Goal: Task Accomplishment & Management: Complete application form

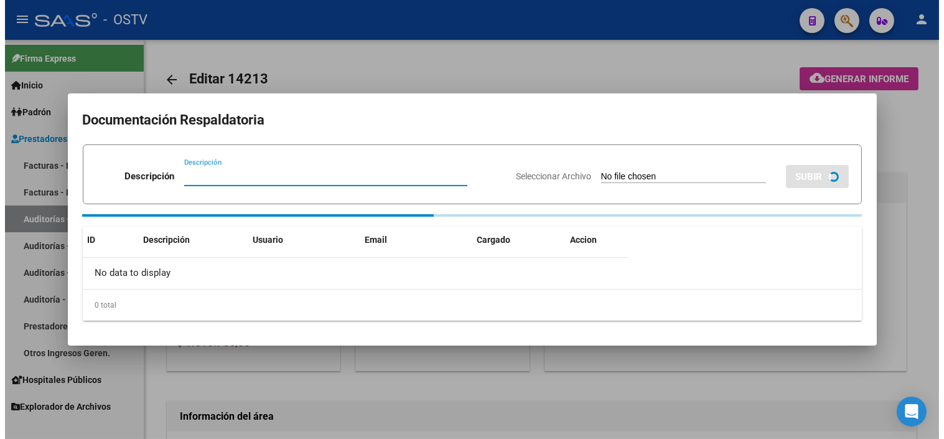
scroll to position [761, 0]
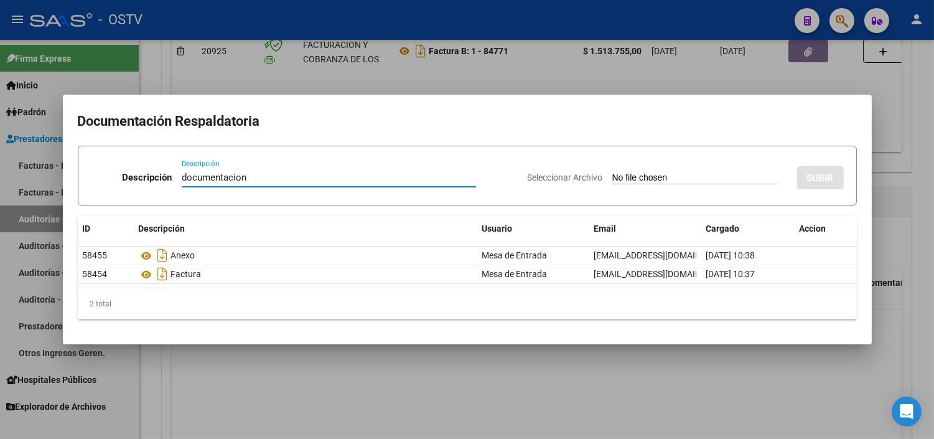
type input "documentacion"
click at [630, 182] on input "Seleccionar Archivo" at bounding box center [694, 178] width 165 height 12
type input "C:\fakepath\FACB2_1_84771_CRGASOC_4177.pdf"
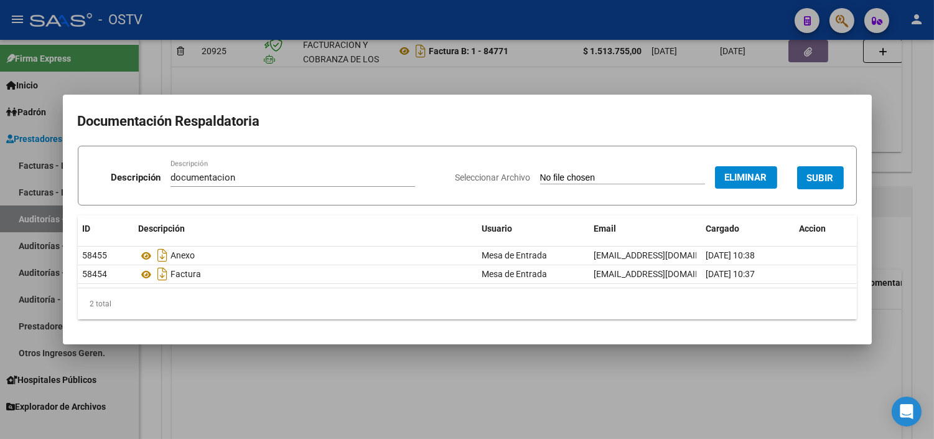
click at [813, 177] on span "SUBIR" at bounding box center [820, 177] width 27 height 11
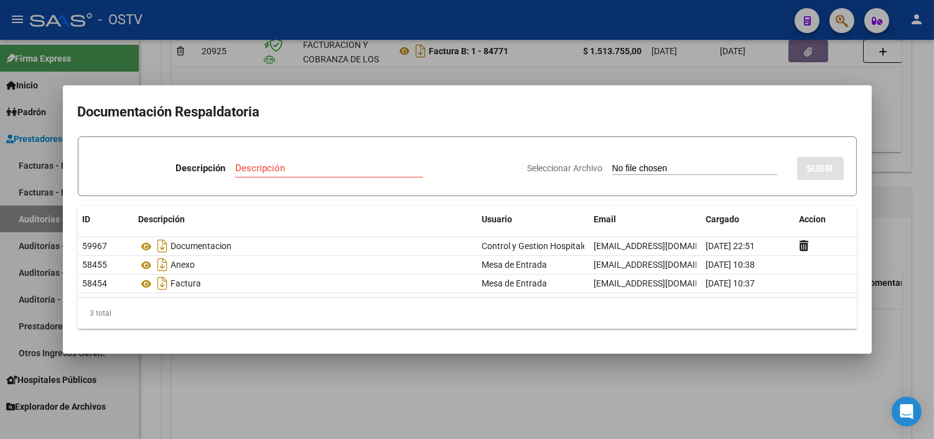
click at [885, 178] on div at bounding box center [467, 219] width 934 height 439
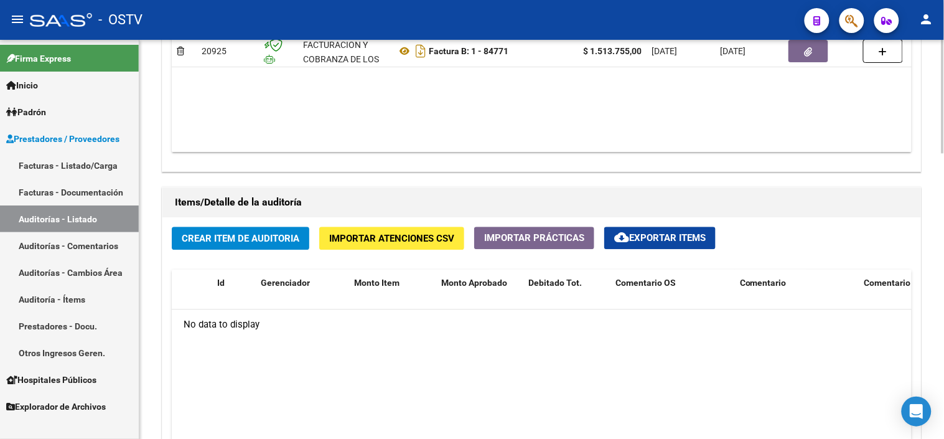
click at [396, 243] on span "Importar Atenciones CSV" at bounding box center [391, 238] width 125 height 11
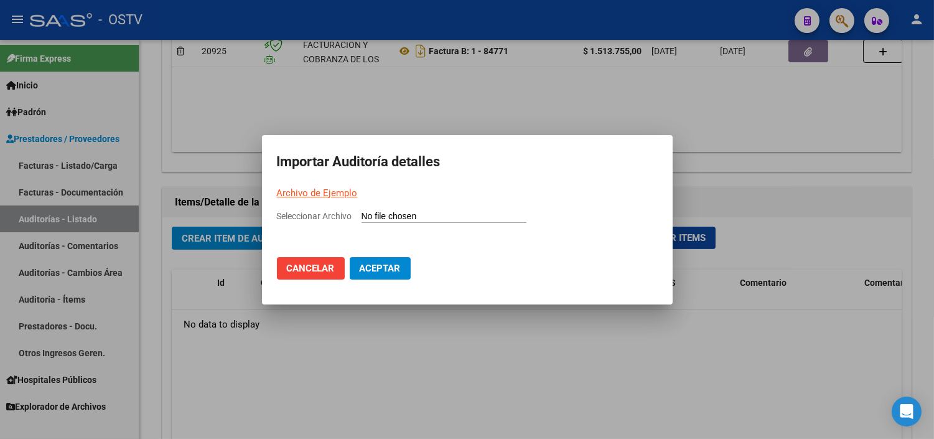
click at [344, 191] on link "Archivo de Ejemplo" at bounding box center [317, 192] width 81 height 11
click at [401, 214] on input "Seleccionar Archivo" at bounding box center [444, 217] width 165 height 12
type input "C:\fakepath\Auditoria-demo-saas-total (63).csv"
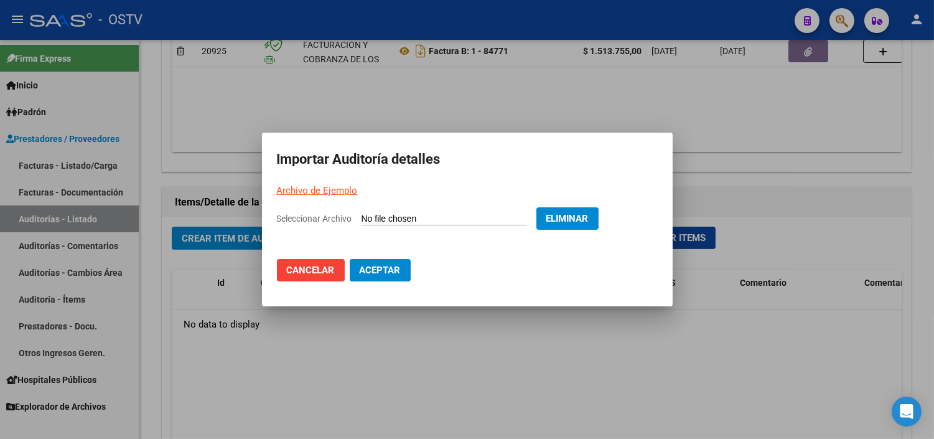
click at [382, 271] on span "Aceptar" at bounding box center [380, 270] width 41 height 11
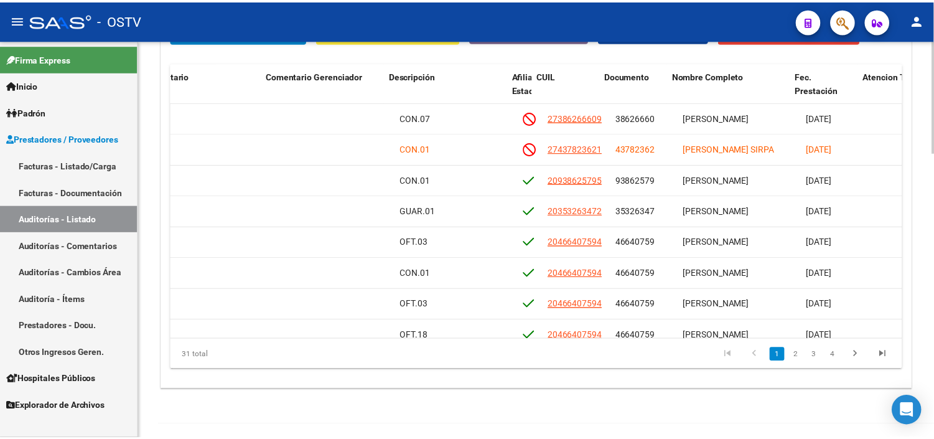
scroll to position [0, 581]
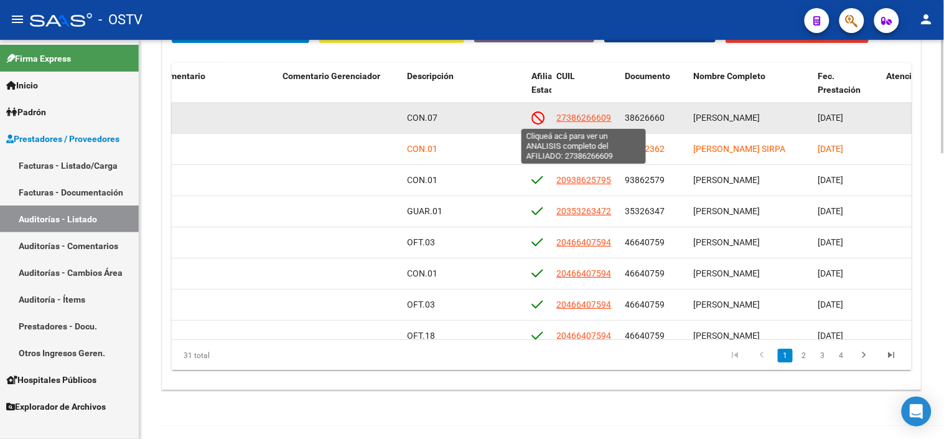
click at [590, 120] on span "27386266609" at bounding box center [584, 118] width 55 height 10
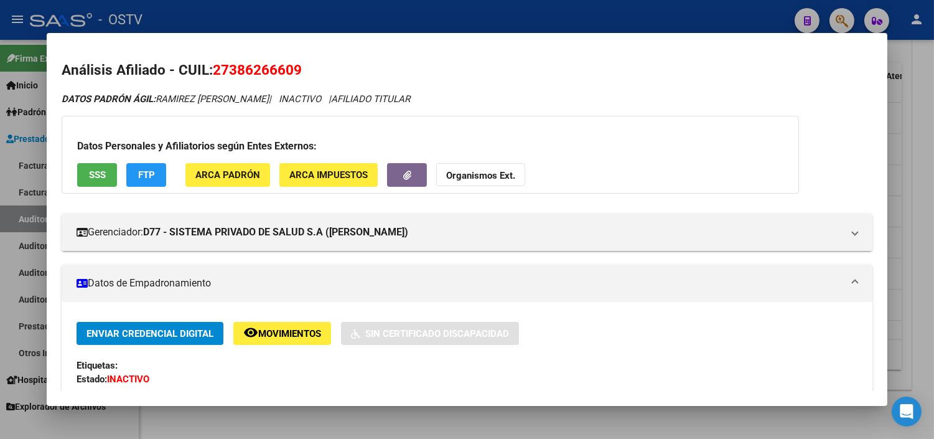
click at [103, 179] on button "SSS" at bounding box center [97, 174] width 40 height 23
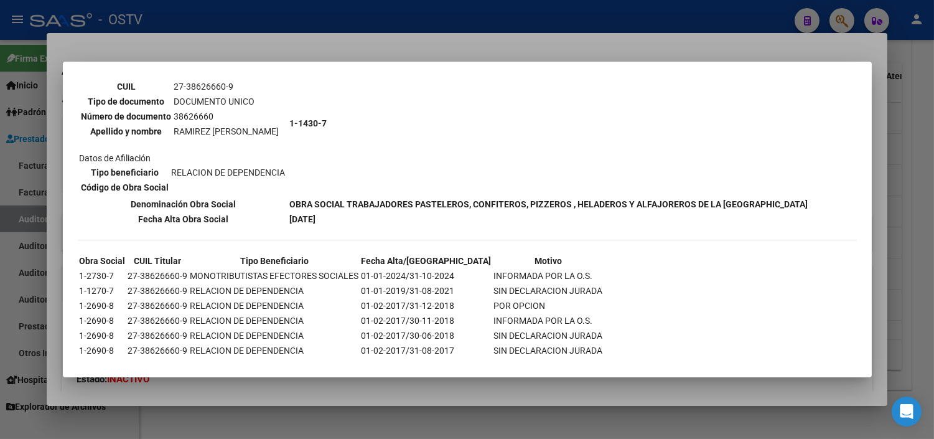
scroll to position [98, 0]
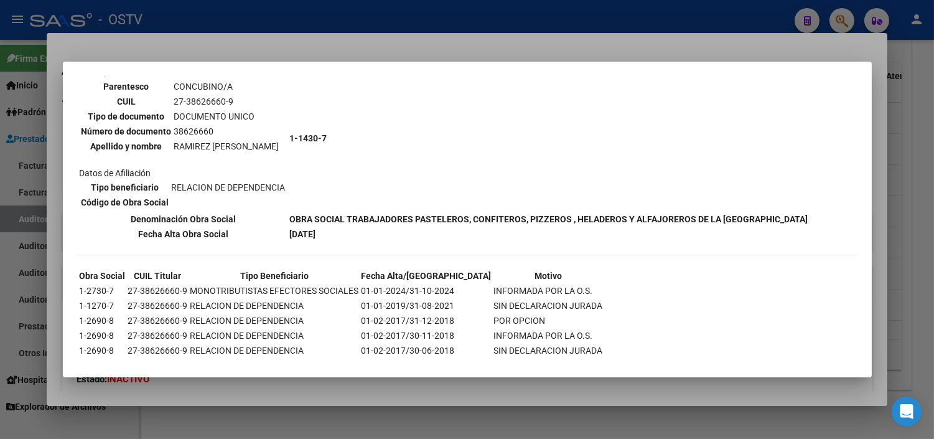
click at [172, 284] on td "27-38626660-9" at bounding box center [158, 291] width 61 height 14
copy td "27-38626660-9"
click at [296, 133] on b "1-1430-7" at bounding box center [308, 138] width 37 height 10
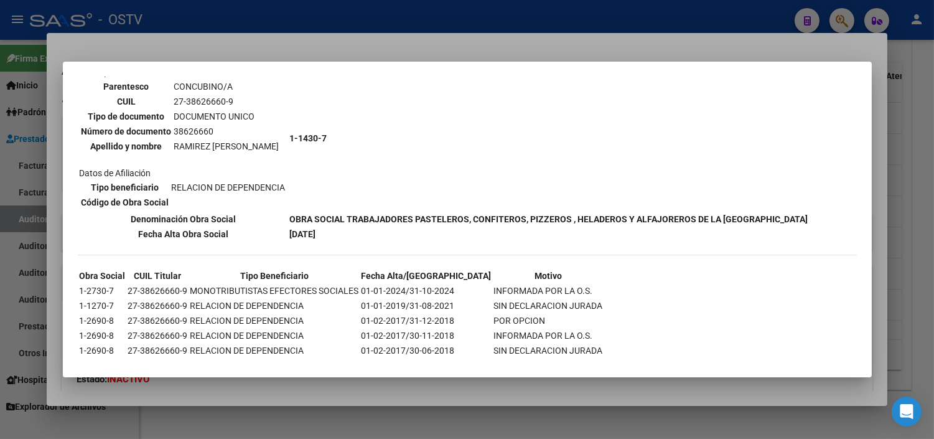
click at [296, 133] on b "1-1430-7" at bounding box center [308, 138] width 37 height 10
copy tbody "1-1430-7"
click at [296, 385] on div at bounding box center [467, 219] width 934 height 439
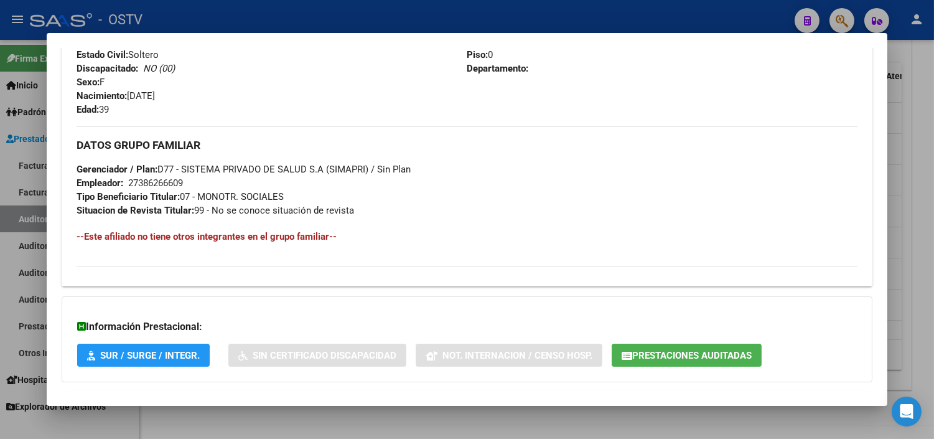
scroll to position [604, 0]
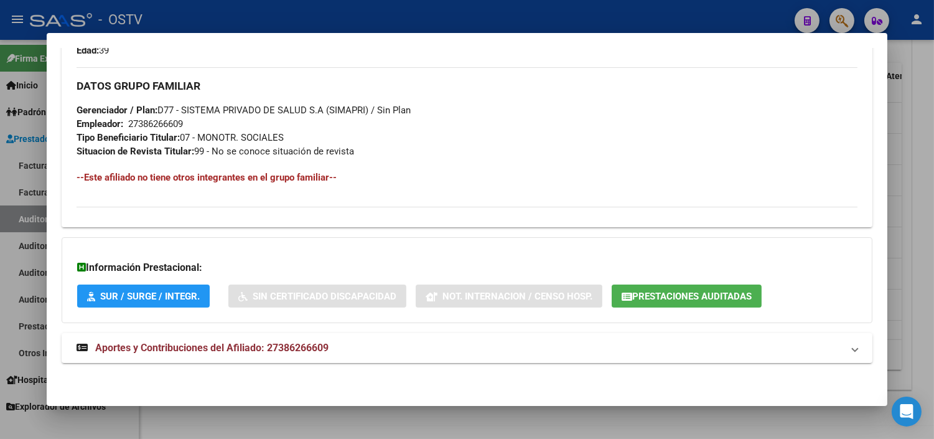
click at [687, 299] on span "Prestaciones Auditadas" at bounding box center [692, 296] width 120 height 11
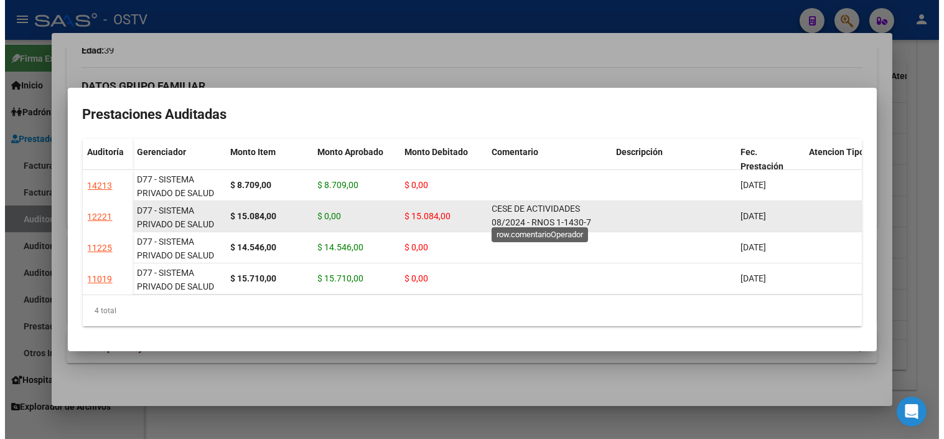
scroll to position [1, 0]
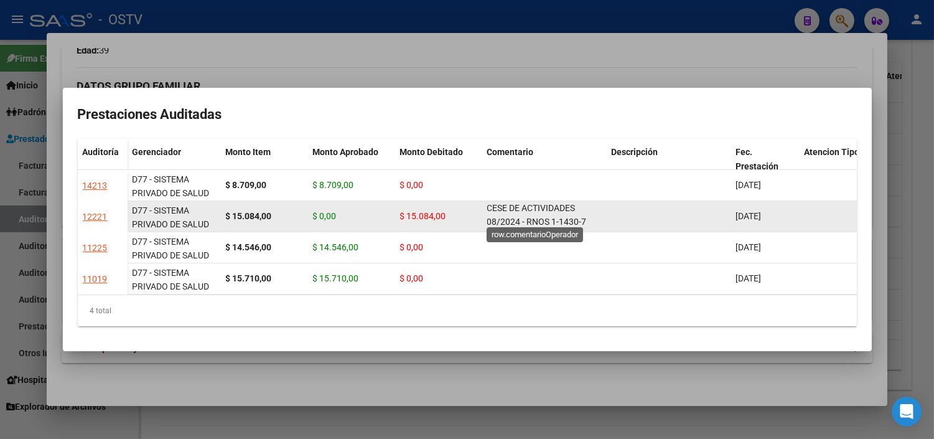
drag, startPoint x: 487, startPoint y: 205, endPoint x: 585, endPoint y: 219, distance: 98.7
click at [585, 219] on span "CESE DE ACTIVIDADES 08/2024 - RNOS 1-1430-7" at bounding box center [537, 215] width 100 height 24
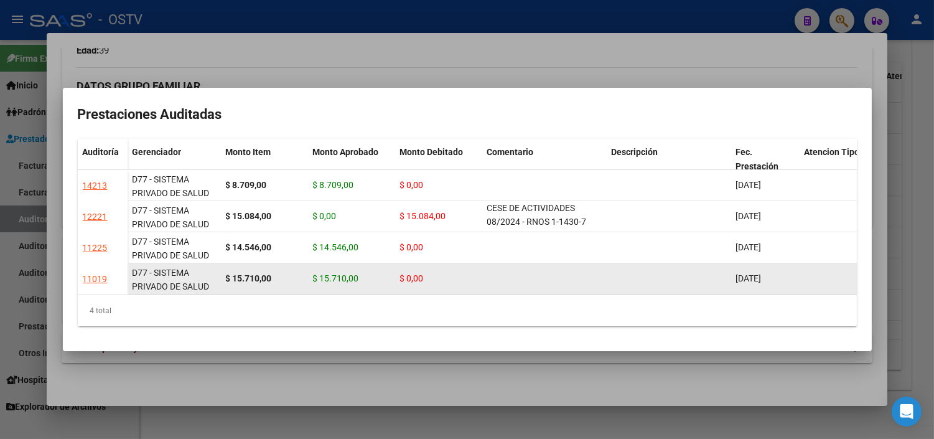
copy span "CESE DE ACTIVIDADES 08/2024 - RNOS 1-1430-7"
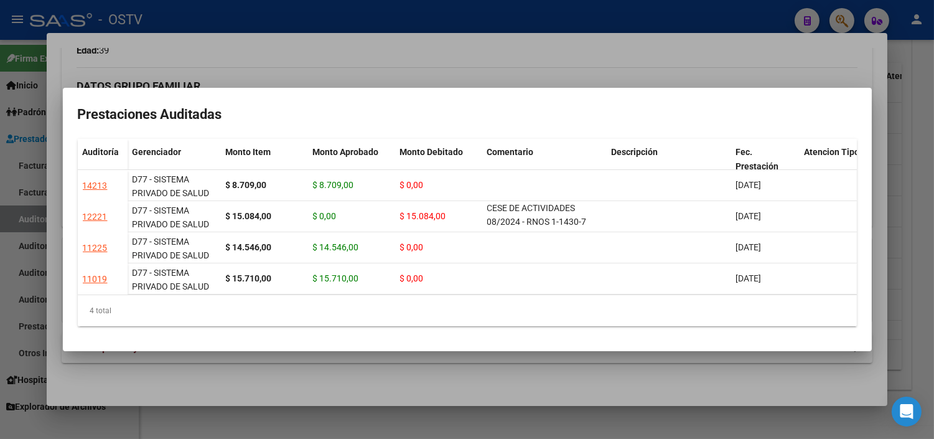
click at [457, 383] on div at bounding box center [467, 219] width 934 height 439
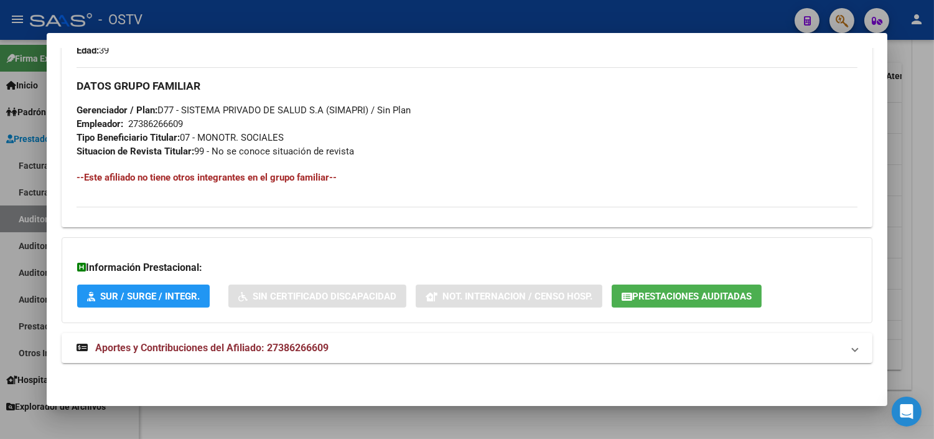
click at [433, 413] on div at bounding box center [467, 219] width 934 height 439
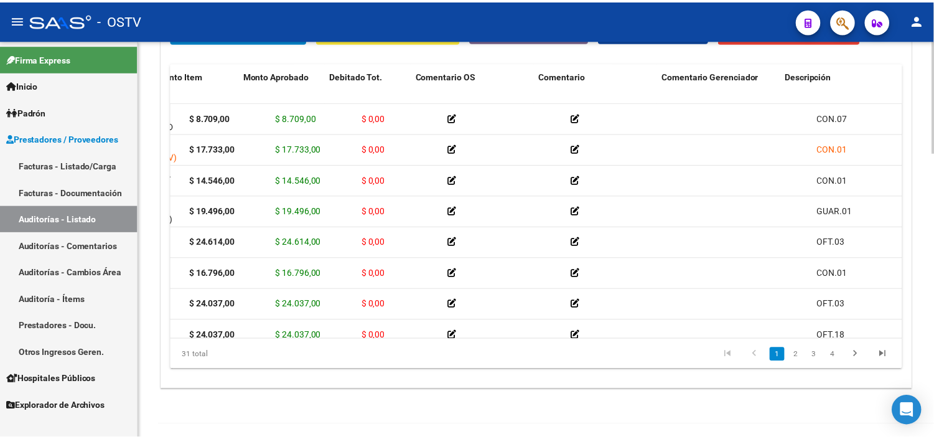
scroll to position [0, 0]
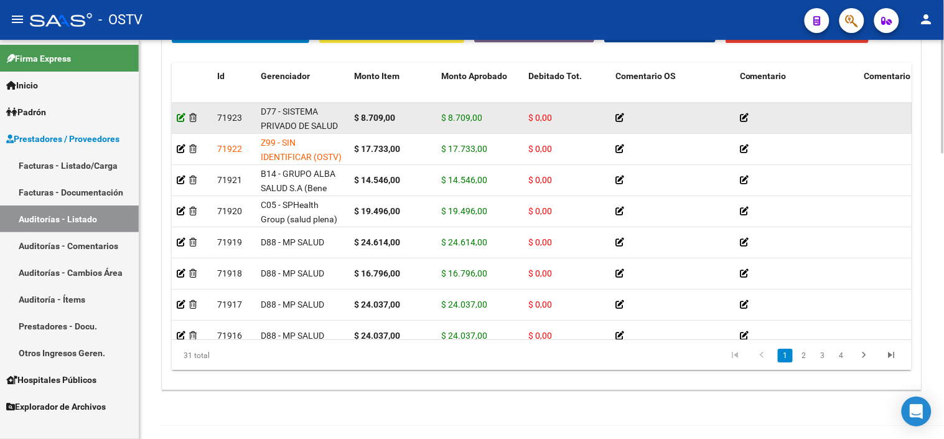
click at [182, 116] on icon at bounding box center [181, 117] width 9 height 9
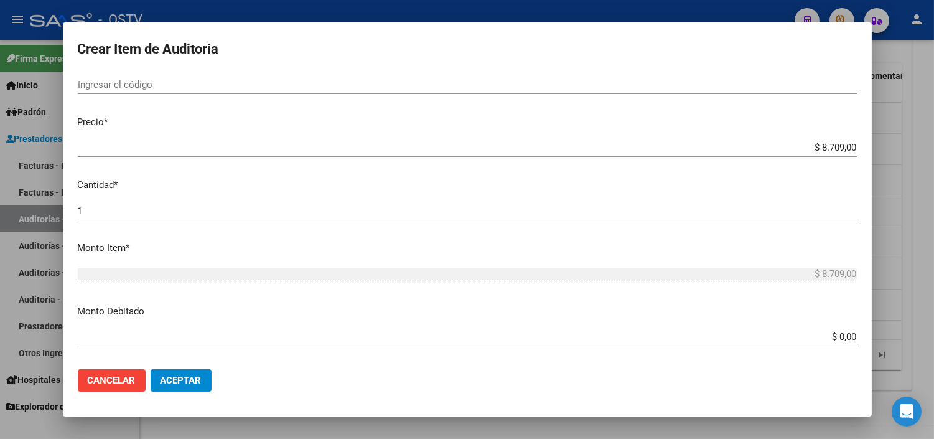
scroll to position [276, 0]
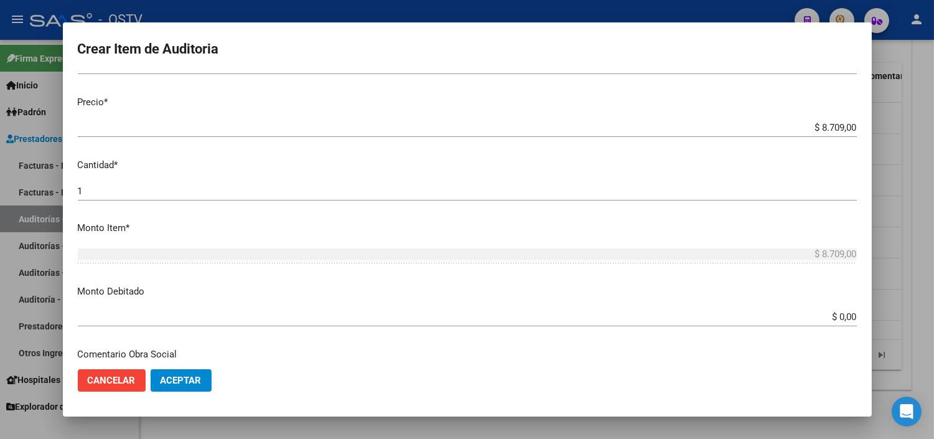
click at [829, 319] on input "$ 0,00" at bounding box center [467, 316] width 779 height 11
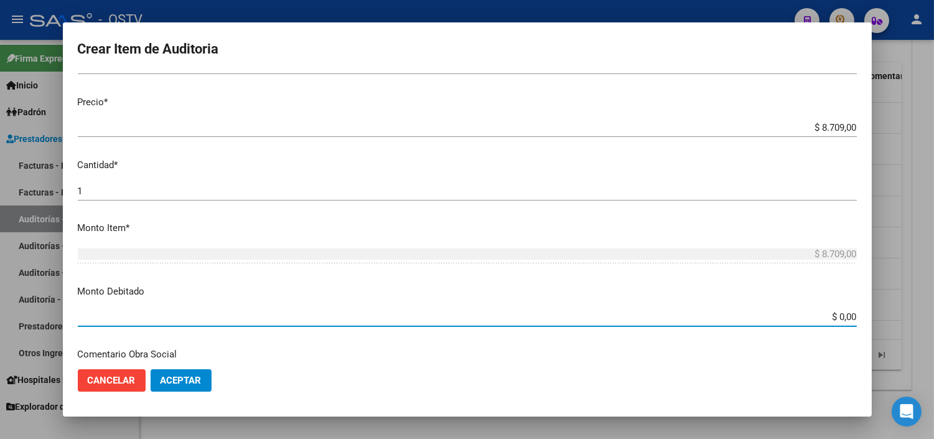
click at [829, 319] on input "$ 0,00" at bounding box center [467, 316] width 779 height 11
type input "$ 8.709,00"
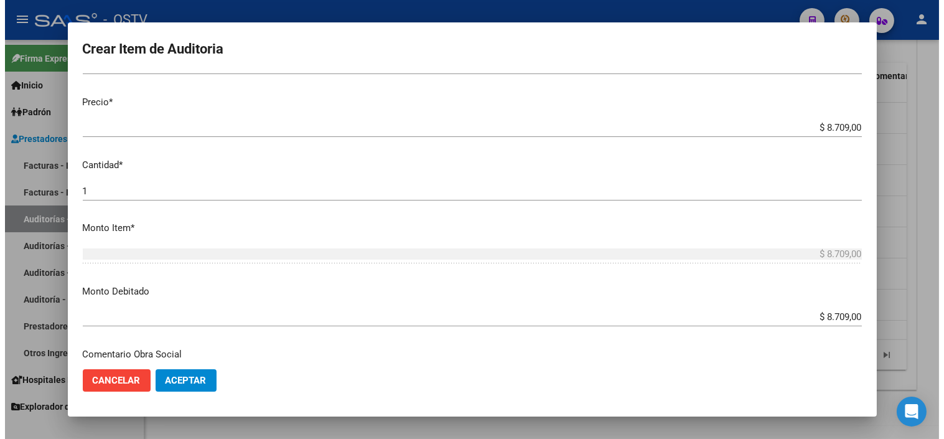
scroll to position [439, 0]
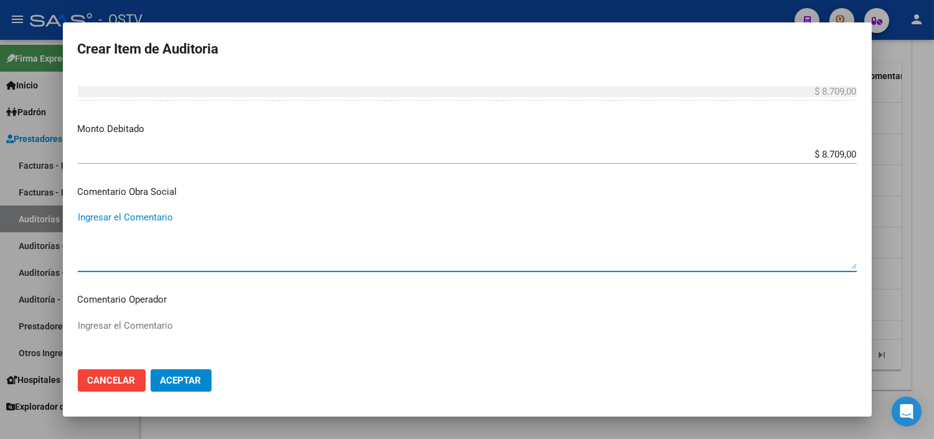
paste textarea "CESE DE ACTIVIDADES 08/2024 - RNOS 1-1430-7"
click at [245, 215] on textarea "CESE DE ACTIVIDADES 08/2024 - RNOS 1-1430-7" at bounding box center [467, 239] width 779 height 59
drag, startPoint x: 221, startPoint y: 217, endPoint x: 232, endPoint y: 216, distance: 11.2
click at [232, 216] on textarea "CESE DE ACTIVIDADES 08/2024 - RNOS EN RELACION DEPENDENCIA 1-1430-7" at bounding box center [467, 239] width 779 height 59
drag, startPoint x: 218, startPoint y: 214, endPoint x: 243, endPoint y: 216, distance: 25.0
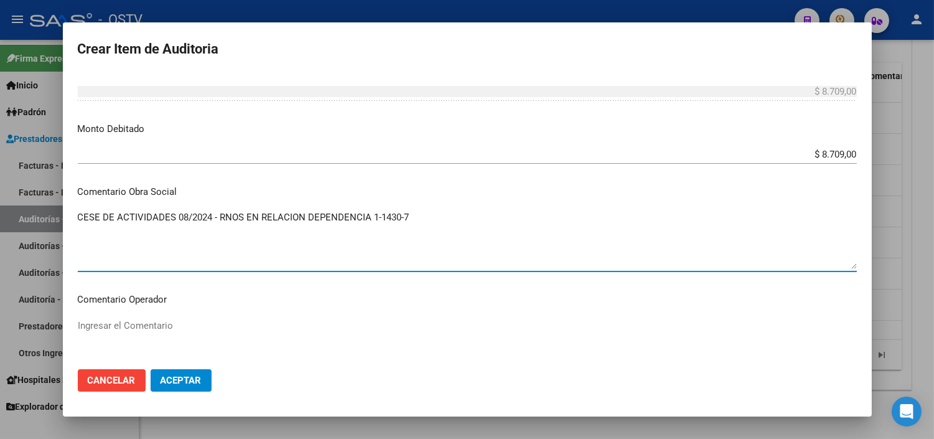
click at [243, 216] on textarea "CESE DE ACTIVIDADES 08/2024 - RNOS EN RELACION DEPENDENCIA 1-1430-7" at bounding box center [467, 239] width 779 height 59
click at [213, 217] on textarea "CESE DE ACTIVIDADES 08/2024 - RNOS EN RELACION DEPENDENCIA 1-1430-7" at bounding box center [467, 239] width 779 height 59
drag, startPoint x: 299, startPoint y: 215, endPoint x: 339, endPoint y: 215, distance: 39.2
click at [339, 215] on textarea "CESE DE ACTIVIDADES 08/2024 SIN PAGO 10/2024 - RNOS EN RELACION DEPENDENCIA 1-1…" at bounding box center [467, 239] width 779 height 59
click at [477, 218] on textarea "CESE DE ACTIVIDADES 08/2024 SIN PAGO 10/2024 - CORRESPONDE RELACION DEPENDENCIA…" at bounding box center [467, 239] width 779 height 59
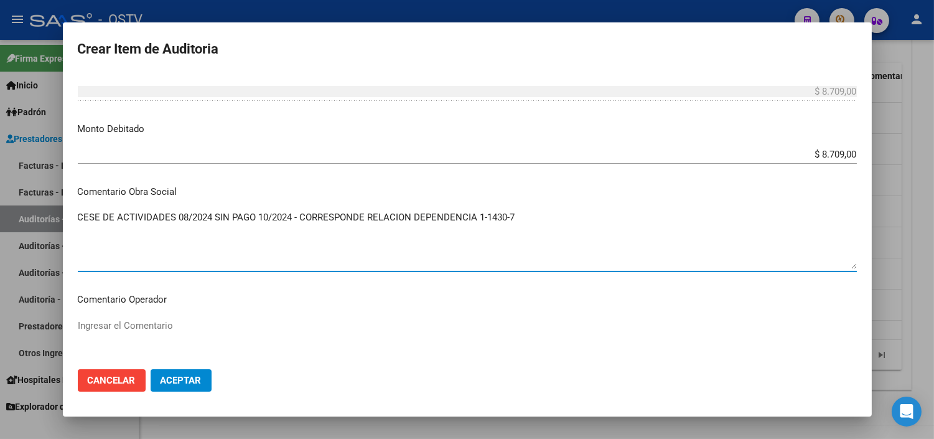
paste textarea "RNOS EN"
type textarea "CESE DE ACTIVIDADES 08/2024 SIN PAGO 10/2024 - CORRESPONDE RELACION DEPENDENCIA…"
click at [194, 380] on span "Aceptar" at bounding box center [181, 380] width 41 height 11
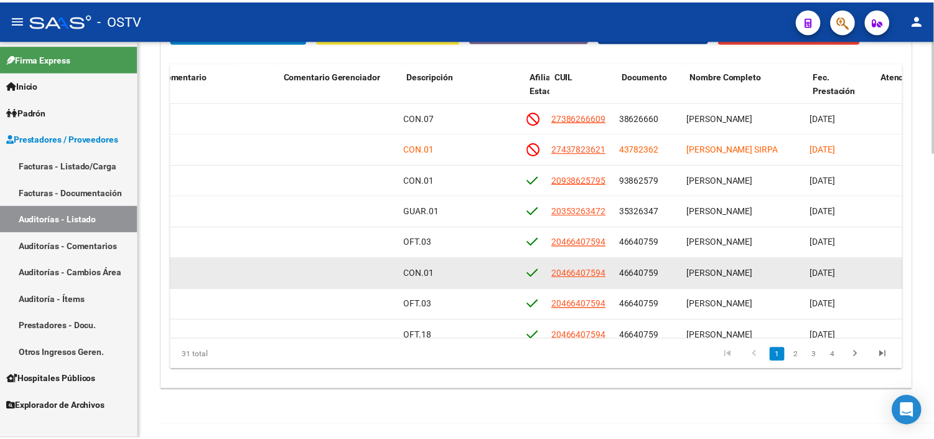
scroll to position [0, 578]
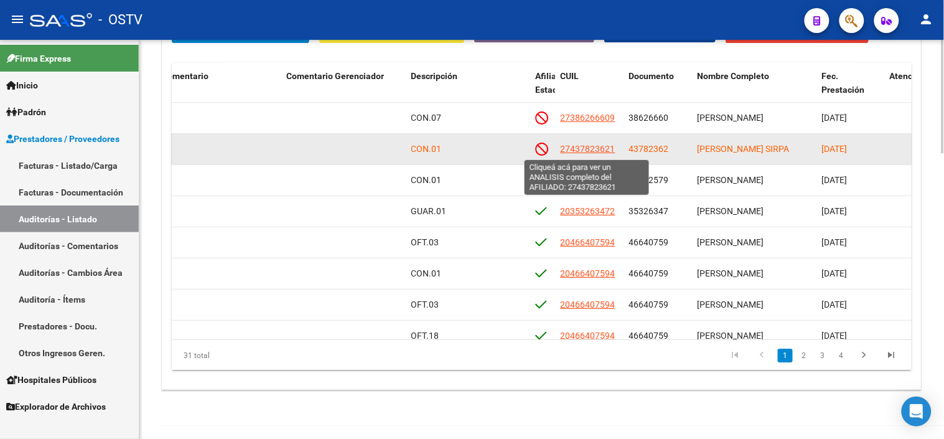
click at [580, 152] on span "27437823621" at bounding box center [588, 149] width 55 height 10
type textarea "27437823621"
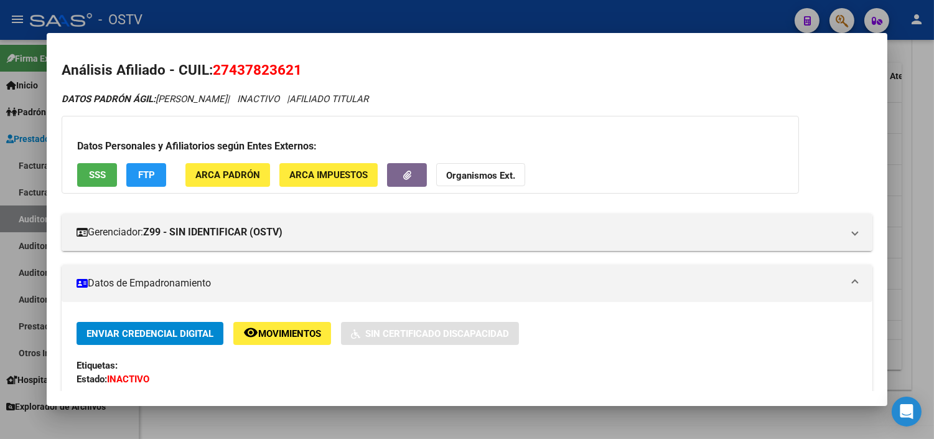
click at [105, 169] on button "SSS" at bounding box center [97, 174] width 40 height 23
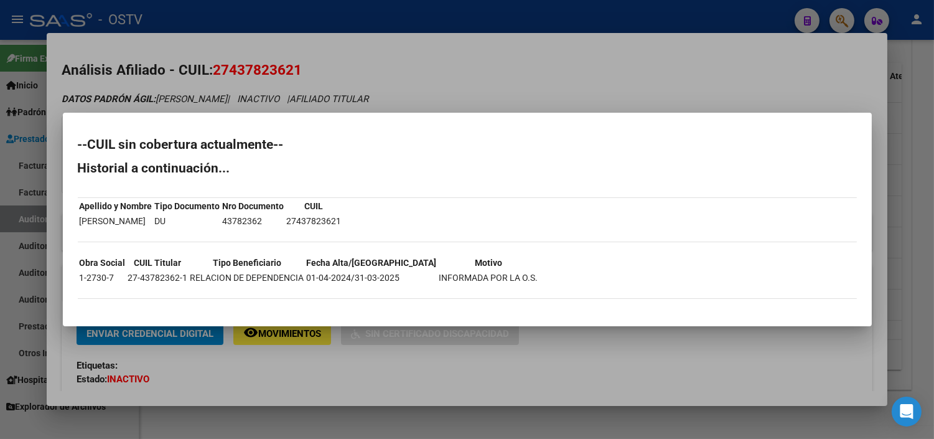
click at [319, 385] on div at bounding box center [467, 219] width 934 height 439
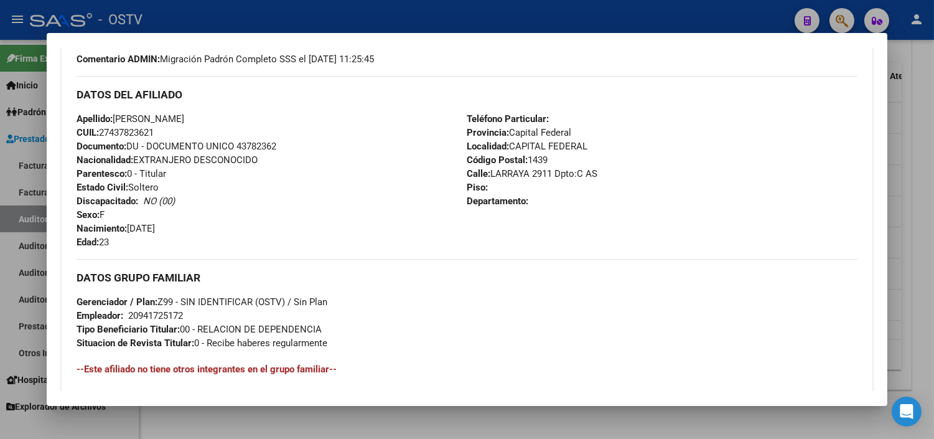
scroll to position [604, 0]
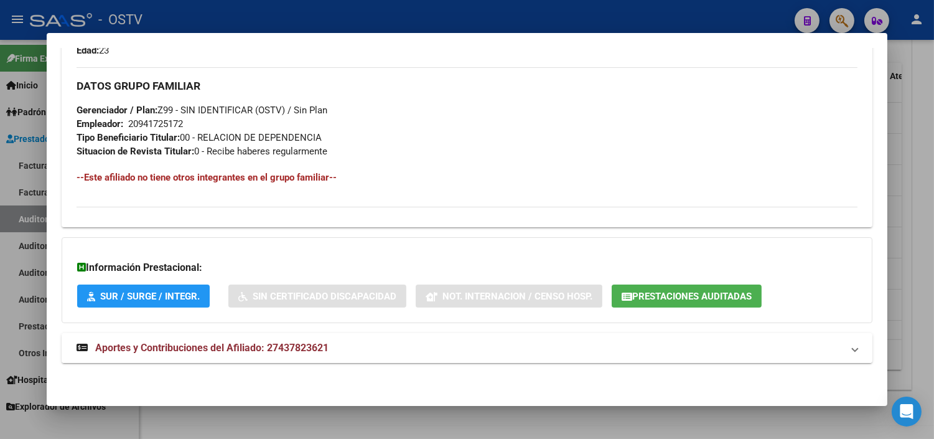
click at [284, 350] on span "Aportes y Contribuciones del Afiliado: 27437823621" at bounding box center [211, 348] width 233 height 12
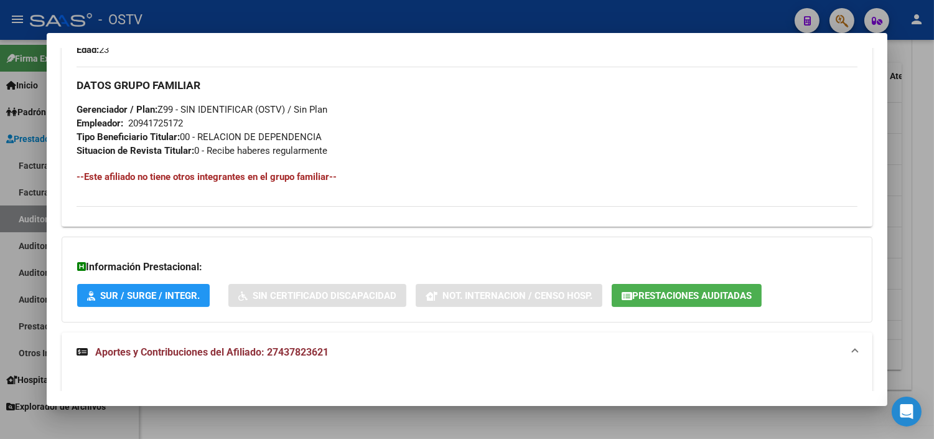
click at [670, 289] on button "Prestaciones Auditadas" at bounding box center [687, 295] width 150 height 23
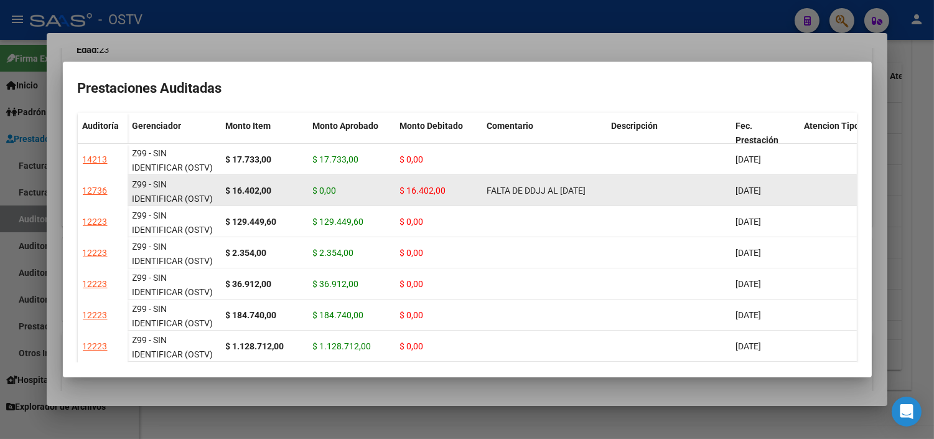
scroll to position [1, 0]
drag, startPoint x: 488, startPoint y: 183, endPoint x: 509, endPoint y: 198, distance: 25.4
click at [509, 198] on div "FALTA DE DDJJ AL [DATE]" at bounding box center [544, 191] width 115 height 14
copy span "FALTA DE DDJJ AL [DATE]"
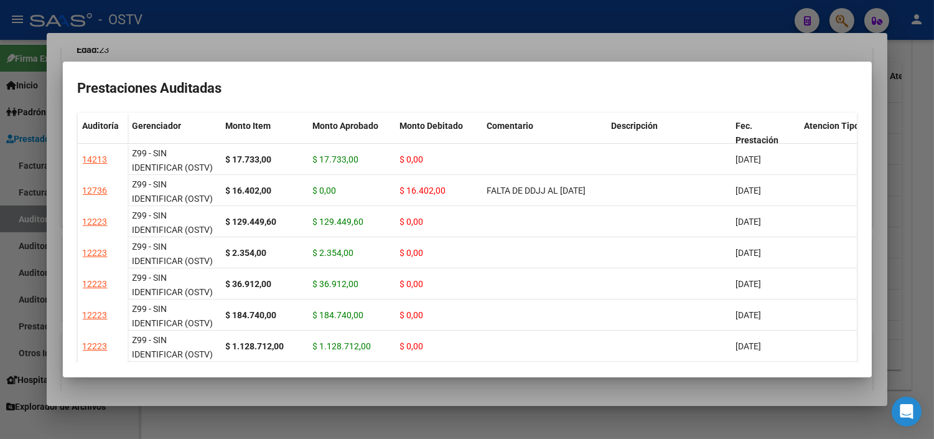
click at [488, 382] on div at bounding box center [467, 219] width 934 height 439
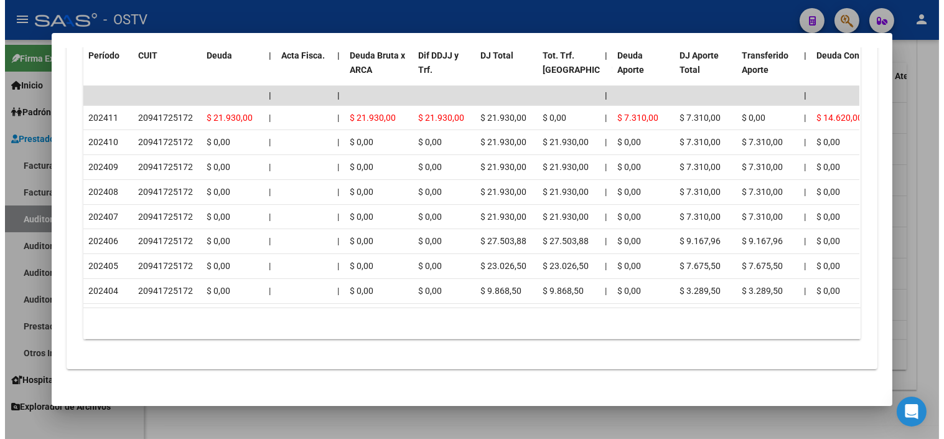
scroll to position [1158, 0]
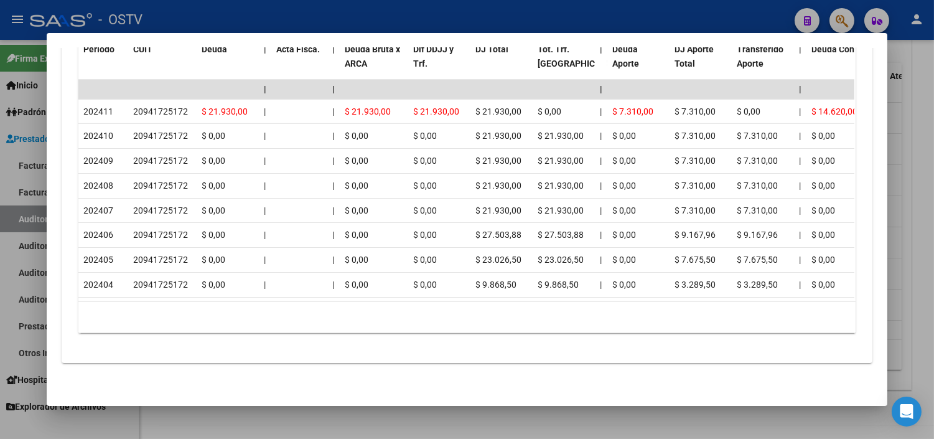
click at [345, 417] on div at bounding box center [467, 219] width 934 height 439
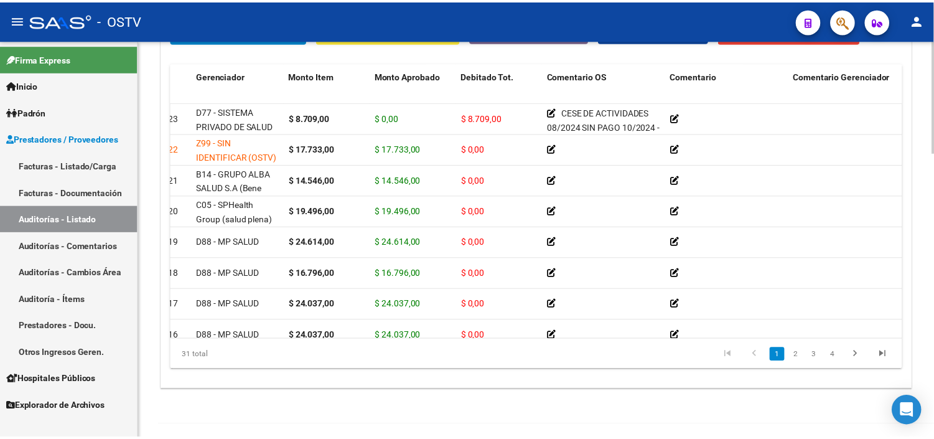
scroll to position [0, 0]
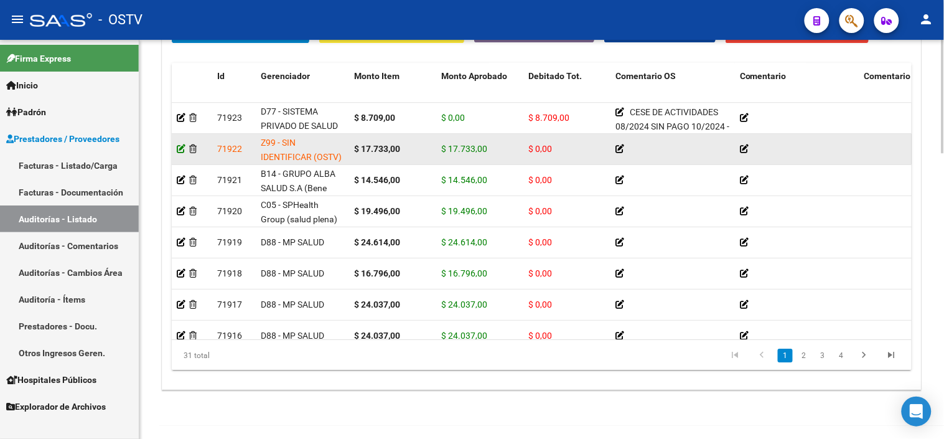
click at [181, 150] on icon at bounding box center [181, 148] width 9 height 9
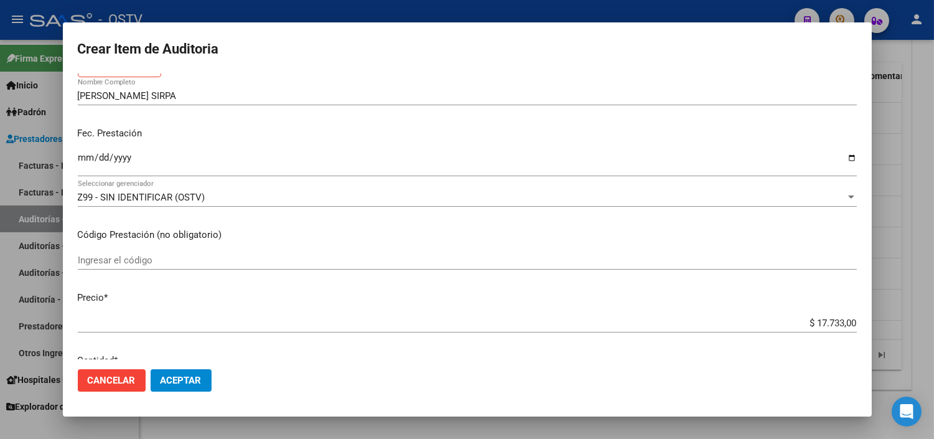
scroll to position [345, 0]
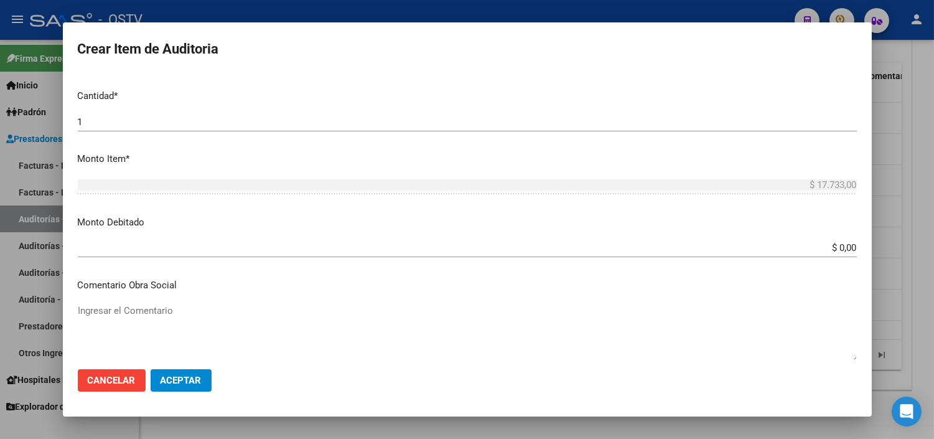
click at [830, 253] on div "$ 0,00 Ingresar el monto" at bounding box center [467, 247] width 779 height 19
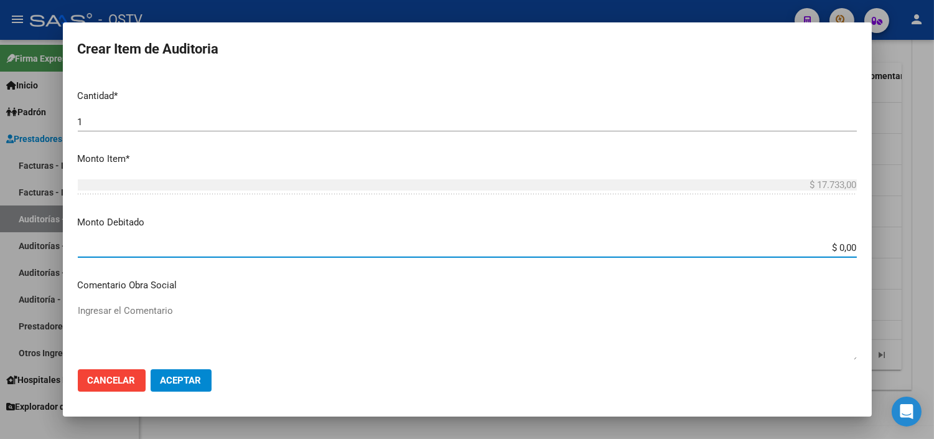
click at [830, 249] on input "$ 0,00" at bounding box center [467, 247] width 779 height 11
type input "$ 17.733,00"
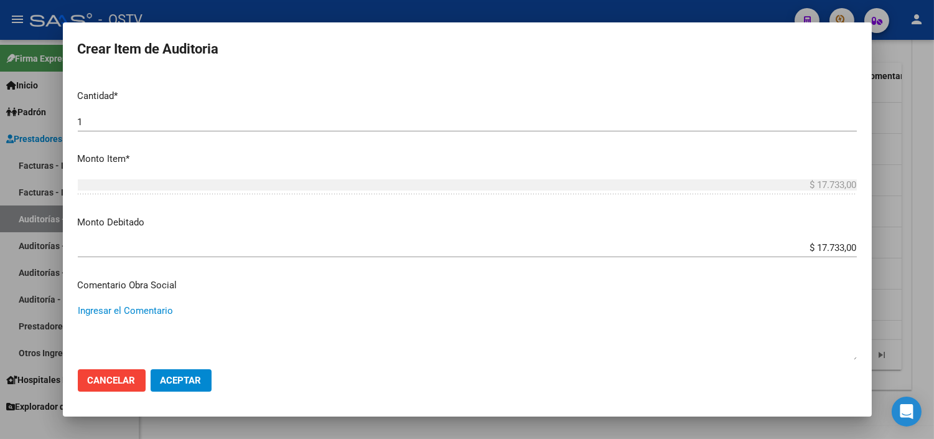
paste textarea "FALTA DE DDJJ AL [DATE]"
type textarea "FALTA DE DDJJ AL [DATE]"
drag, startPoint x: 224, startPoint y: 310, endPoint x: 65, endPoint y: 318, distance: 159.5
click at [65, 318] on mat-dialog-content "43782362 Nro Documento 27437823621 CUIL Afiliado Inactivo [PERSON_NAME] SIRPA N…" at bounding box center [467, 215] width 809 height 285
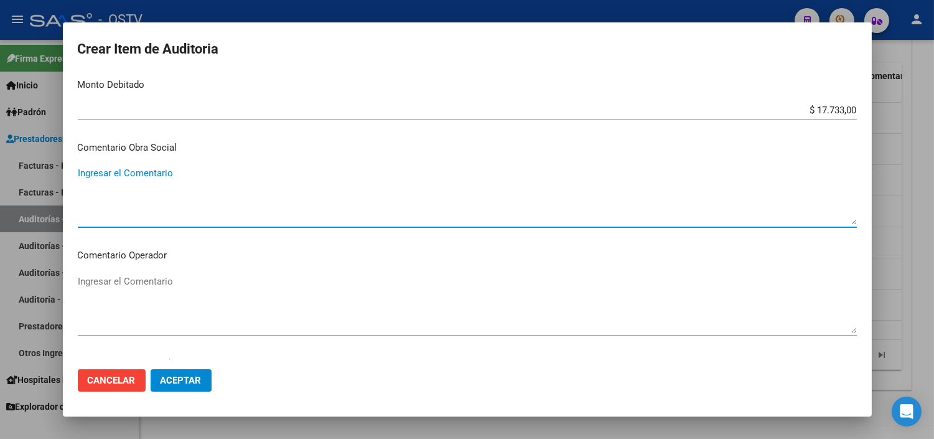
scroll to position [484, 0]
click at [105, 286] on textarea "Ingresar el Comentario" at bounding box center [467, 303] width 779 height 59
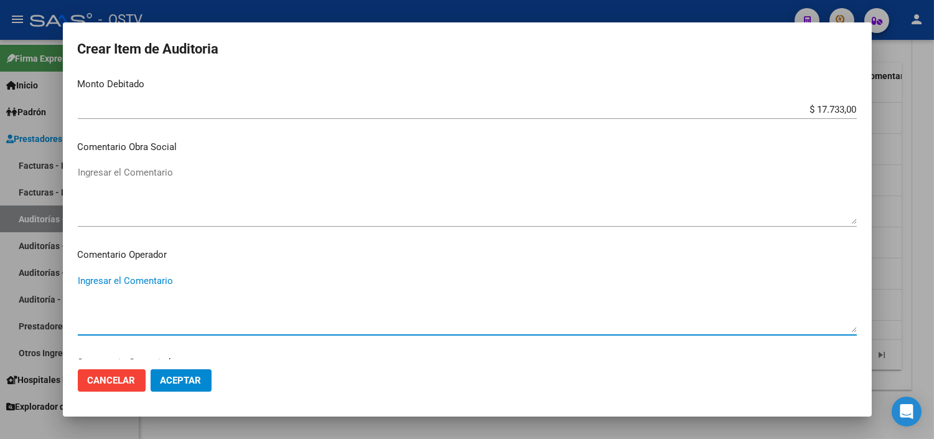
paste textarea "FALTA DE DDJJ AL [DATE]"
type textarea "FALTA DE DDJJ AL [DATE]"
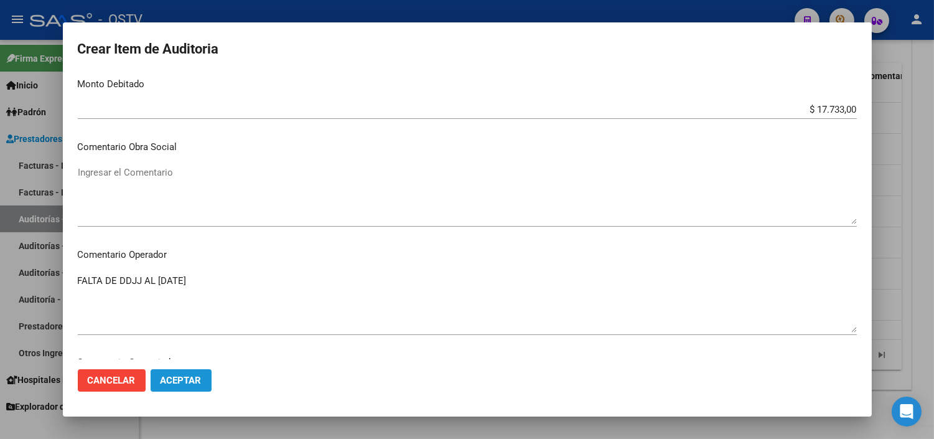
click at [172, 377] on span "Aceptar" at bounding box center [181, 380] width 41 height 11
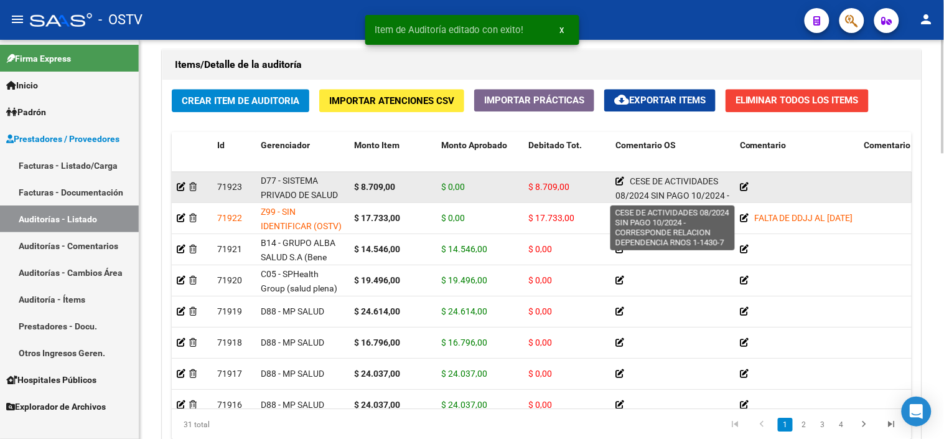
scroll to position [45, 0]
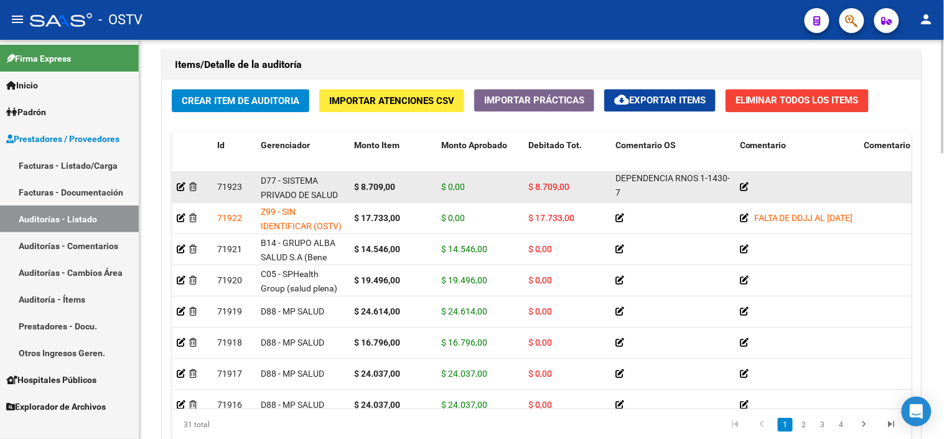
drag, startPoint x: 631, startPoint y: 181, endPoint x: 704, endPoint y: 195, distance: 74.2
click at [704, 195] on div "CESE DE ACTIVIDADES 08/2024 SIN PAGO 10/2024 - CORRESPONDE RELACION DEPENDENCIA…" at bounding box center [673, 186] width 115 height 25
copy span "CESE DE ACTIVIDADES 08/2024 SIN PAGO 10/2024 - CORRESPONDE RELACION DEPENDENCIA…"
click at [745, 185] on icon at bounding box center [744, 186] width 9 height 9
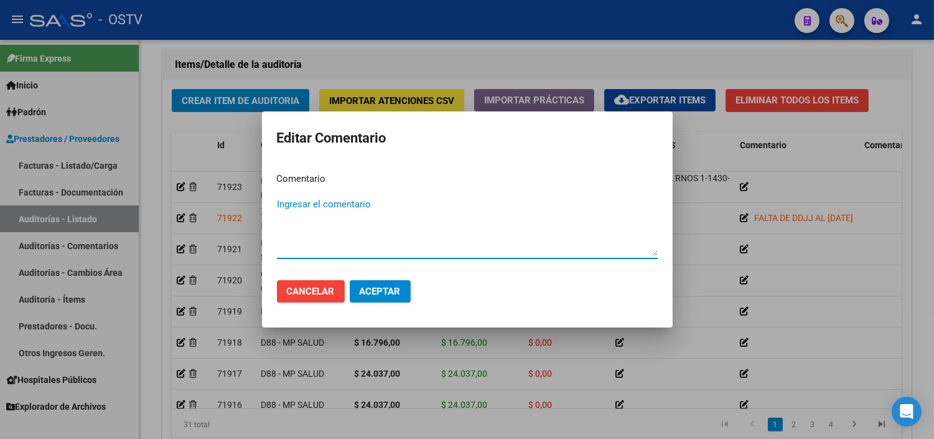
paste textarea "CESE DE ACTIVIDADES 08/2024 SIN PAGO 10/2024 - CORRESPONDE RELACION DEPENDENCIA…"
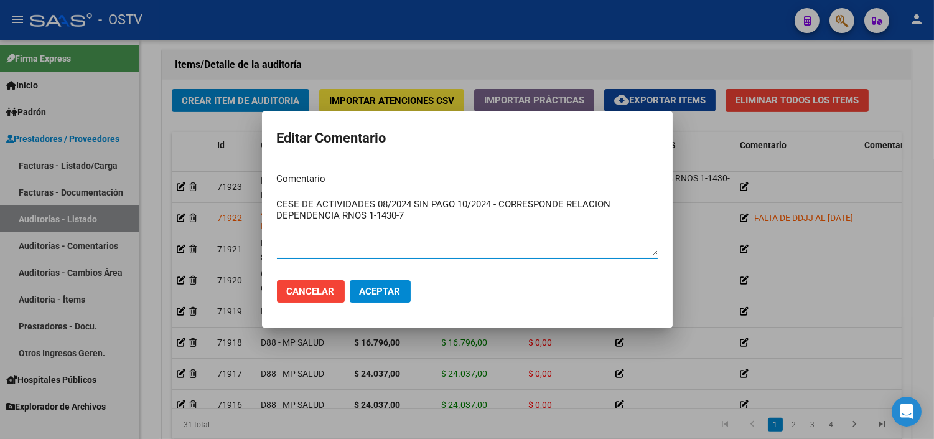
type textarea "CESE DE ACTIVIDADES 08/2024 SIN PAGO 10/2024 - CORRESPONDE RELACION DEPENDENCIA…"
click at [385, 286] on span "Aceptar" at bounding box center [380, 291] width 41 height 11
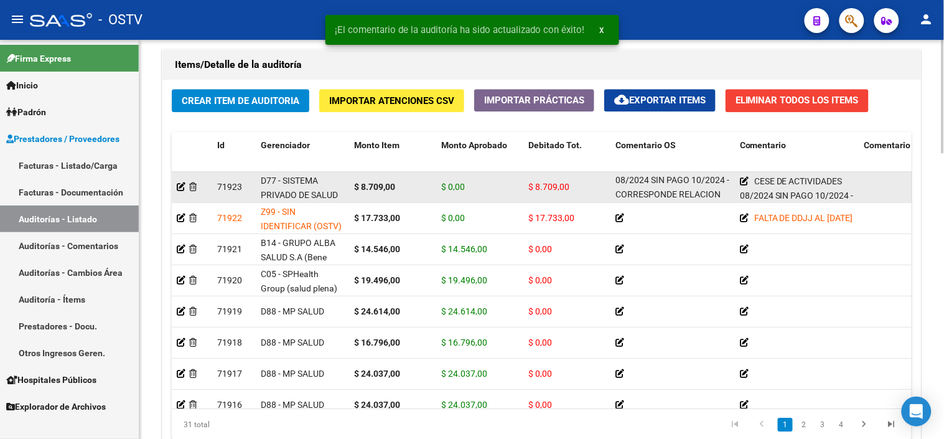
scroll to position [0, 0]
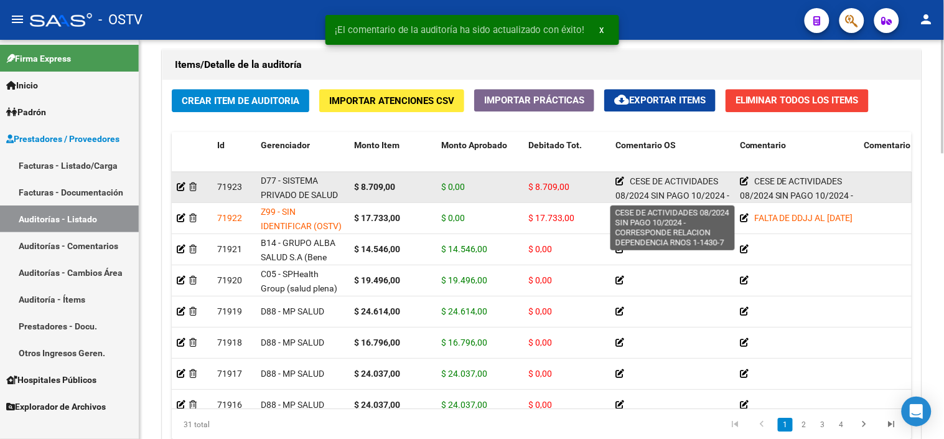
click at [619, 185] on icon at bounding box center [620, 181] width 9 height 9
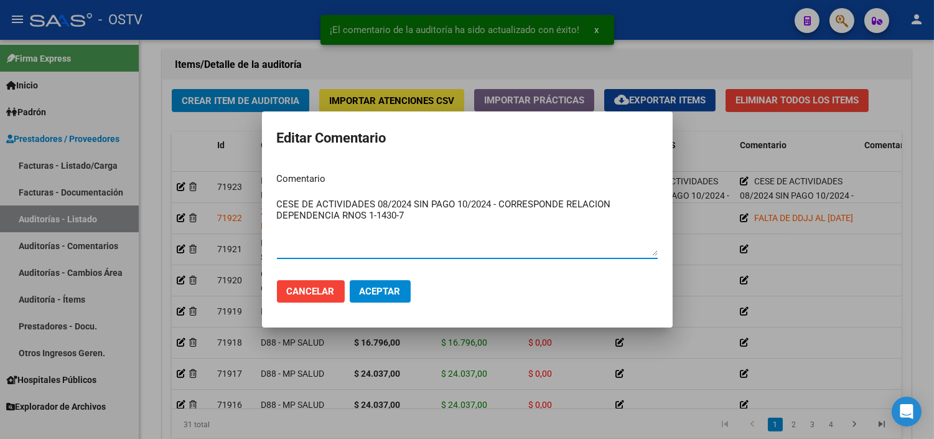
drag, startPoint x: 426, startPoint y: 219, endPoint x: 264, endPoint y: 208, distance: 162.8
click at [264, 208] on mat-dialog-content "Comentario CESE DE ACTIVIDADES 08/2024 SIN PAGO 10/2024 - CORRESPONDE RELACION …" at bounding box center [467, 216] width 411 height 108
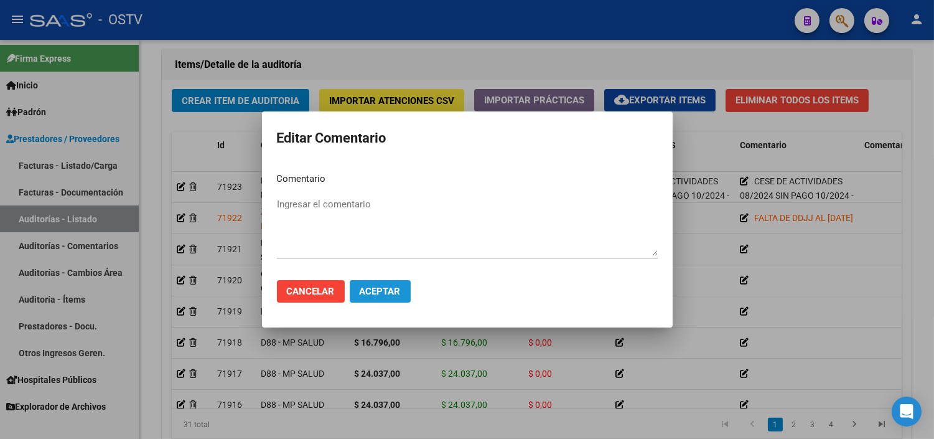
click at [367, 283] on button "Aceptar" at bounding box center [380, 291] width 61 height 22
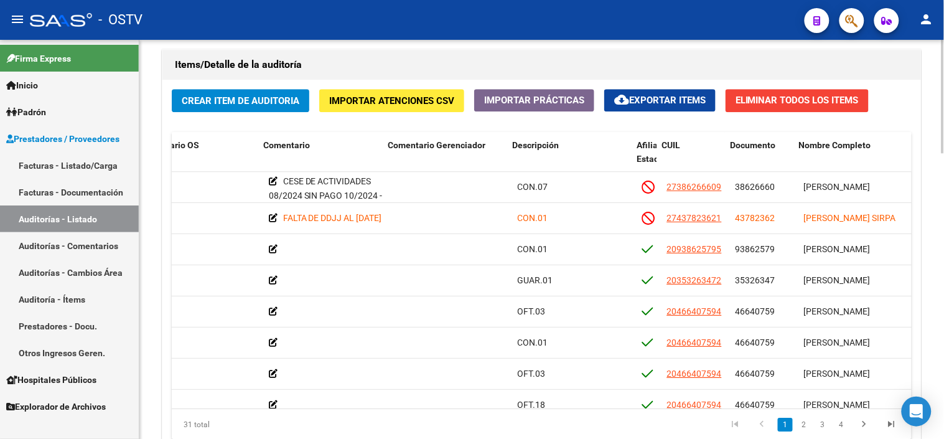
scroll to position [0, 480]
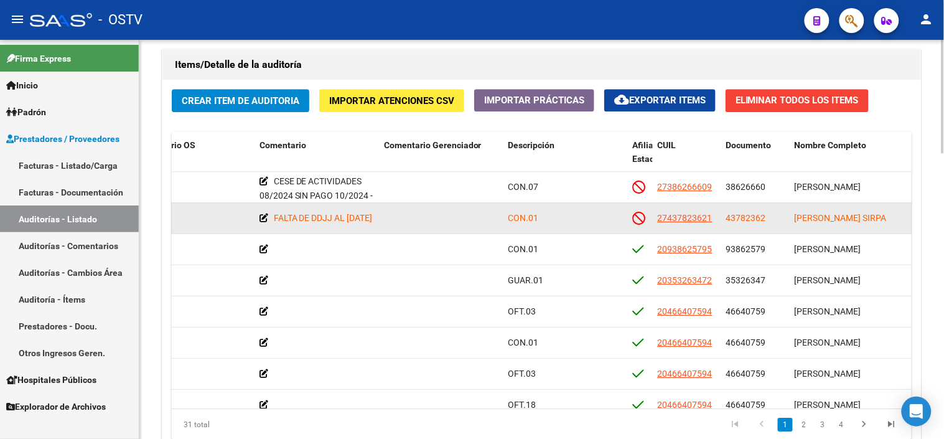
click at [731, 220] on span "43782362" at bounding box center [746, 218] width 40 height 10
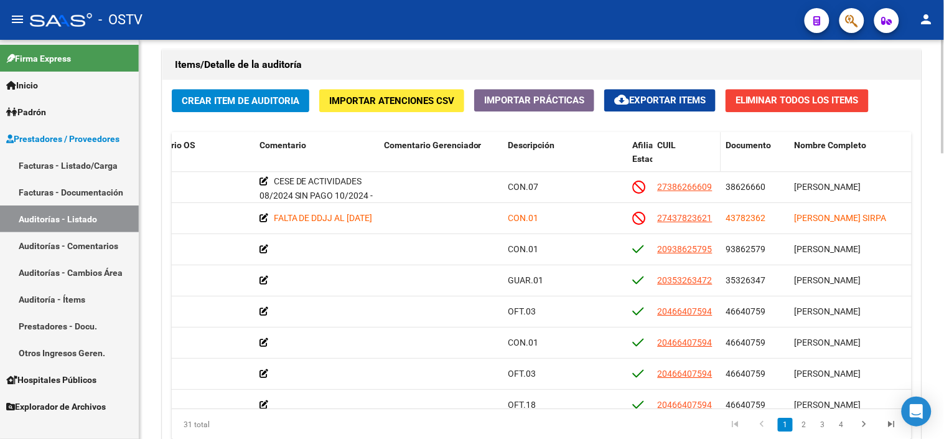
copy span "43782362"
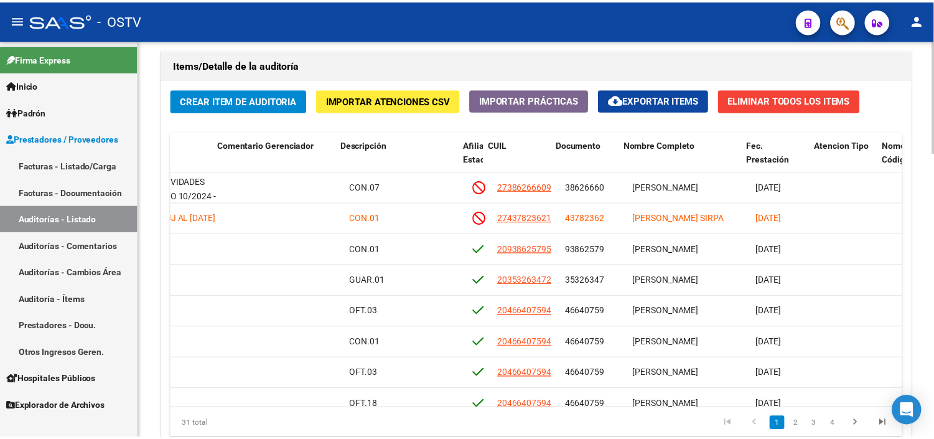
scroll to position [0, 645]
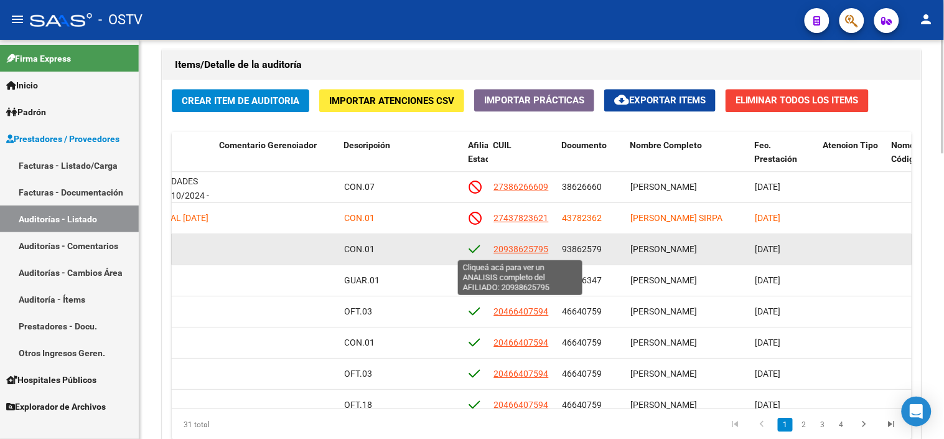
click at [523, 254] on span "20938625795" at bounding box center [521, 249] width 55 height 10
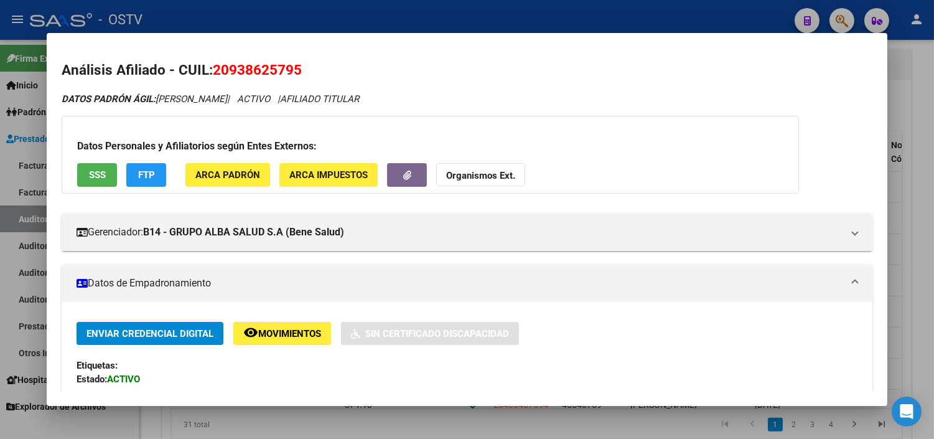
click at [91, 172] on span "SSS" at bounding box center [97, 175] width 17 height 11
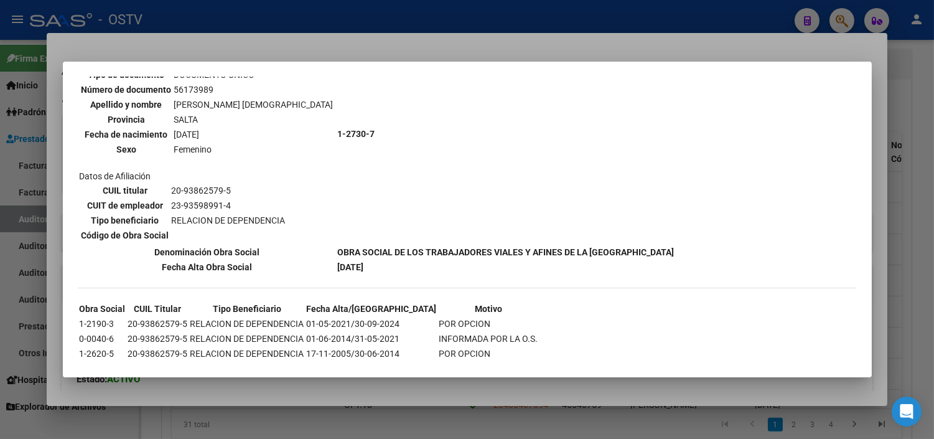
scroll to position [791, 0]
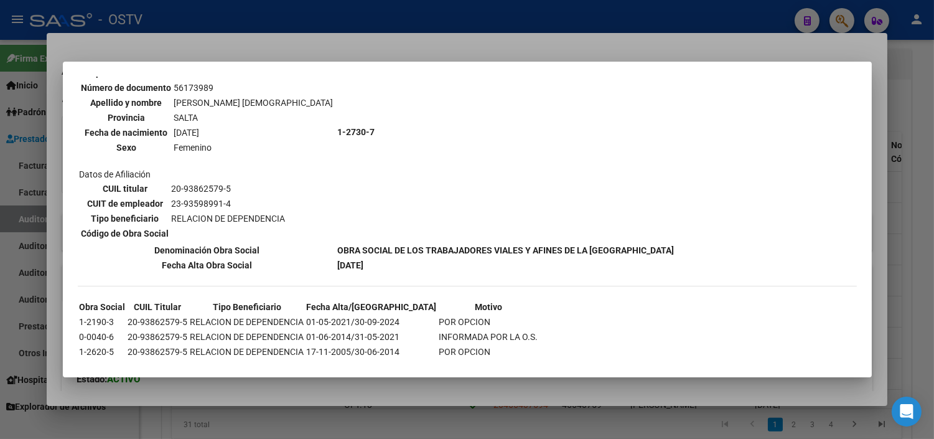
click at [276, 396] on div at bounding box center [467, 219] width 934 height 439
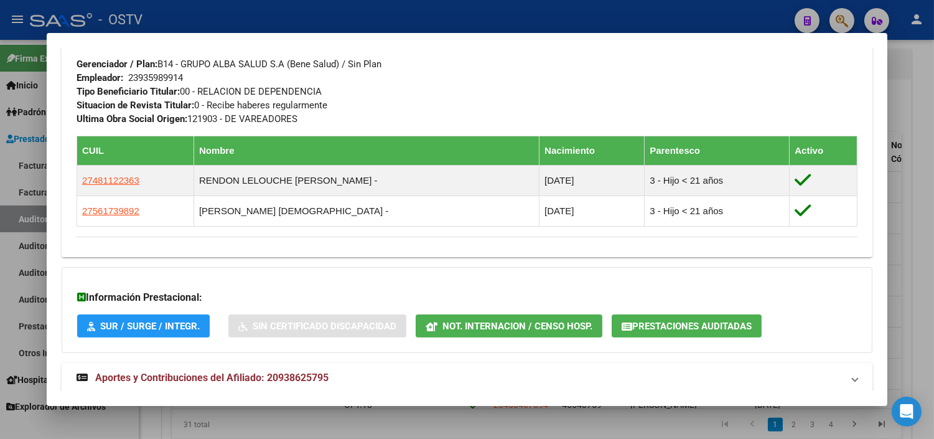
scroll to position [652, 0]
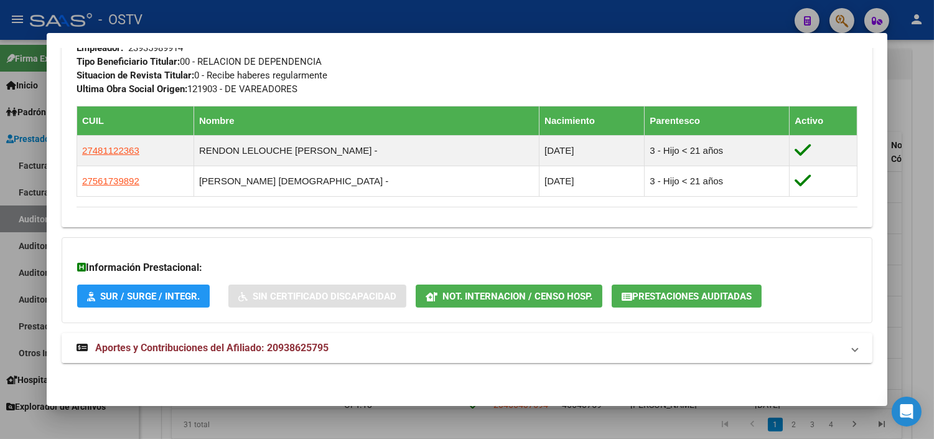
click at [214, 350] on span "Aportes y Contribuciones del Afiliado: 20938625795" at bounding box center [211, 348] width 233 height 12
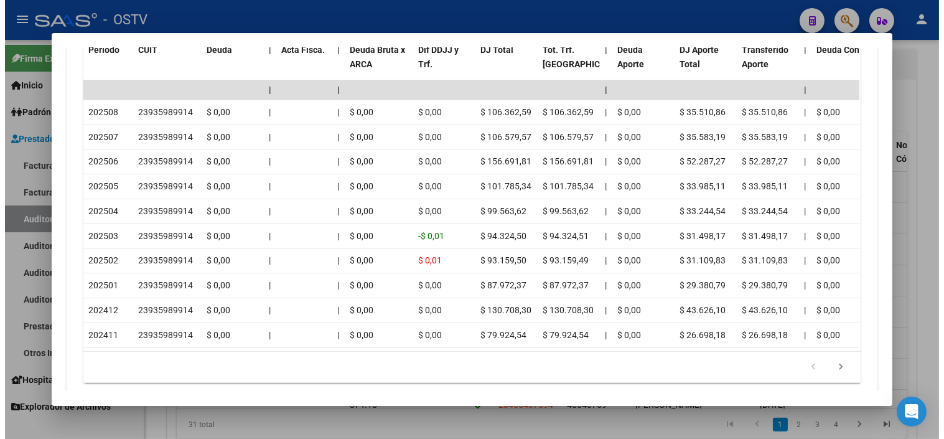
scroll to position [1210, 0]
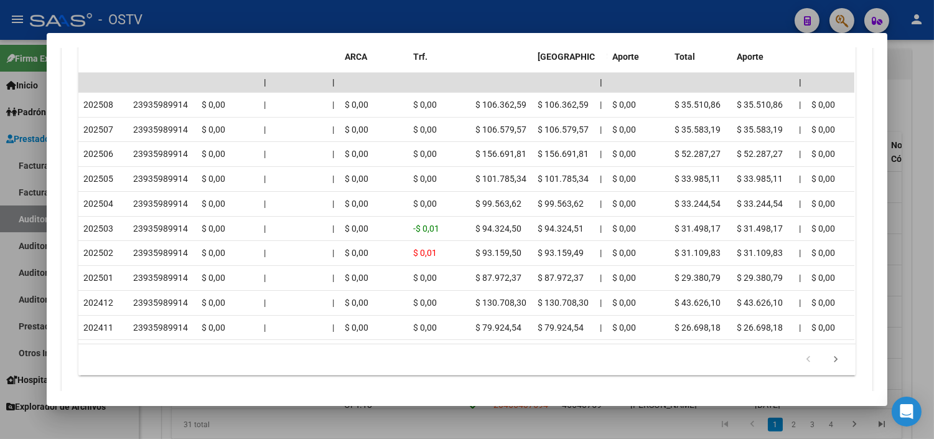
click at [251, 419] on div at bounding box center [467, 219] width 934 height 439
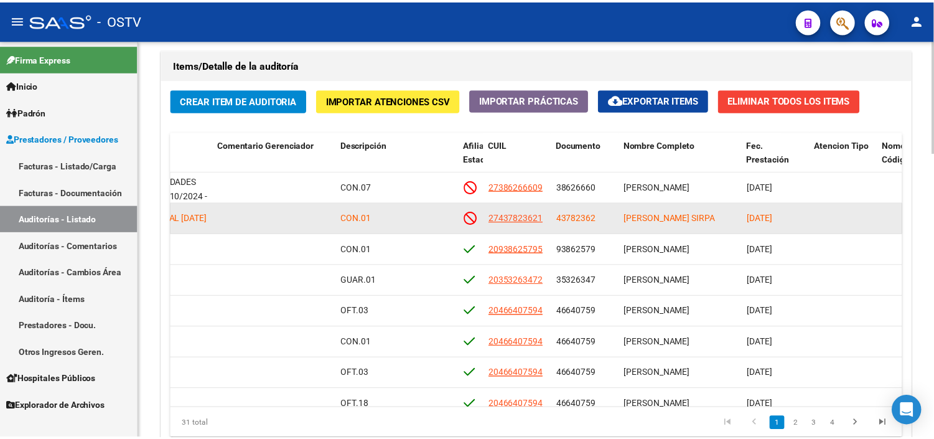
scroll to position [69, 645]
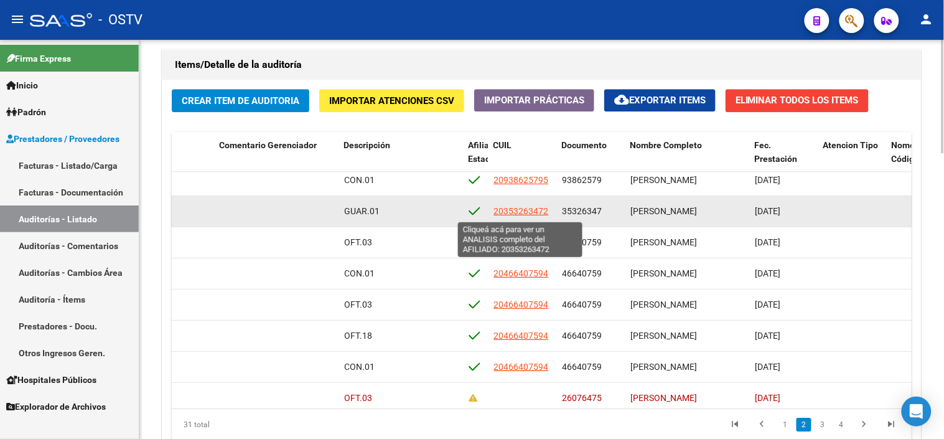
click at [521, 209] on span "20353263472" at bounding box center [521, 211] width 55 height 10
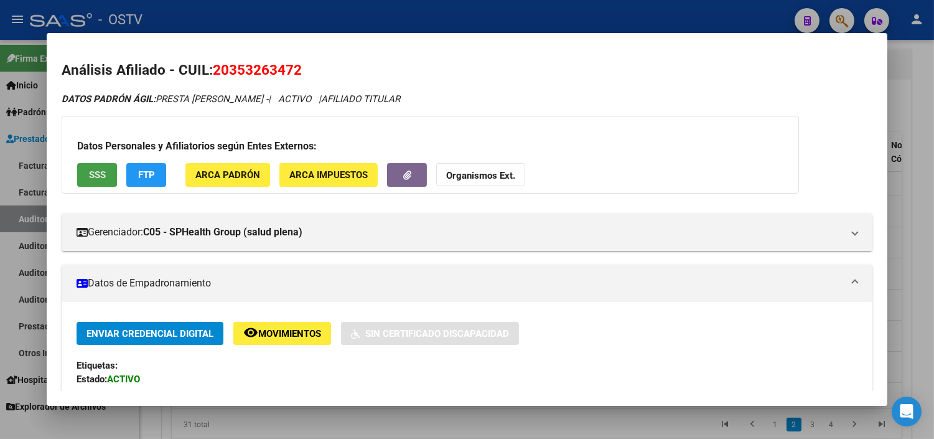
click at [89, 176] on span "SSS" at bounding box center [97, 175] width 17 height 11
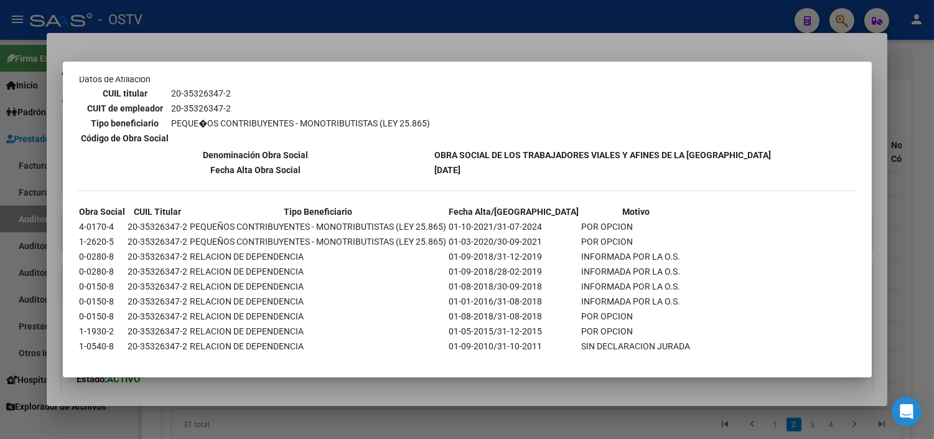
scroll to position [214, 0]
click at [314, 384] on div at bounding box center [467, 219] width 934 height 439
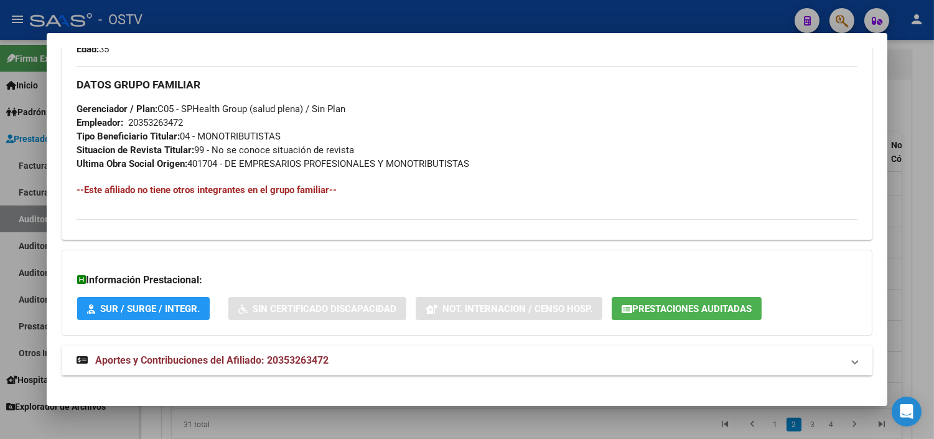
scroll to position [590, 0]
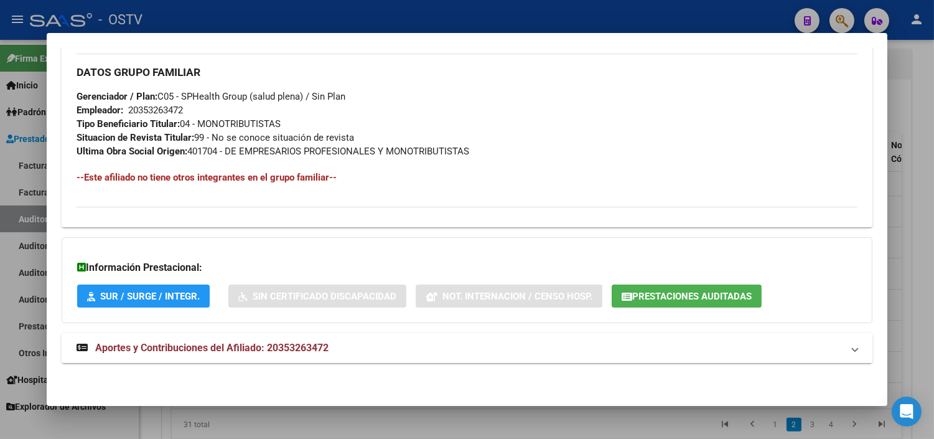
click at [263, 344] on span "Aportes y Contribuciones del Afiliado: 20353263472" at bounding box center [211, 348] width 233 height 12
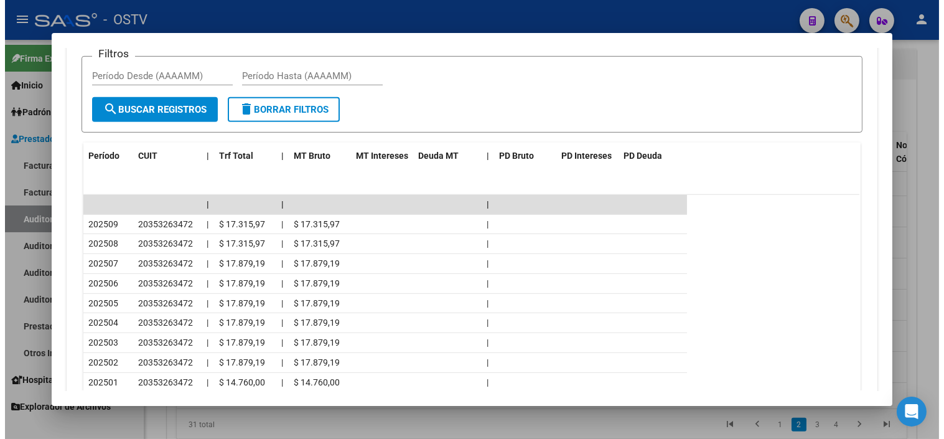
scroll to position [1118, 0]
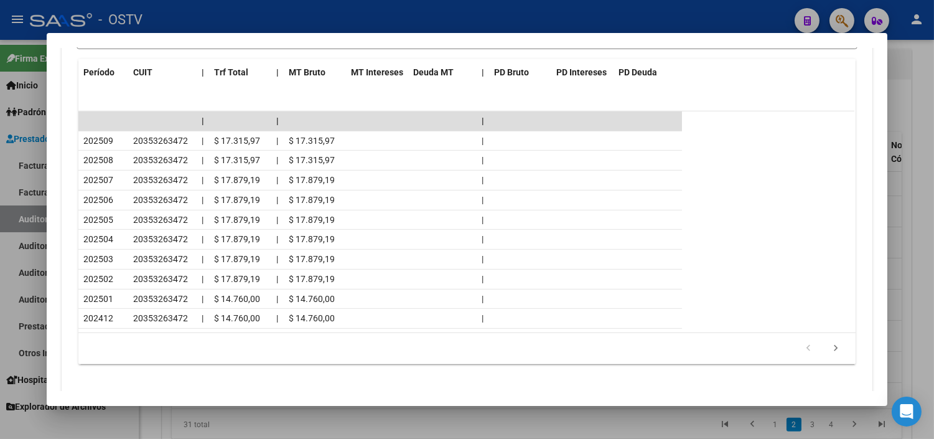
click at [373, 415] on div at bounding box center [467, 219] width 934 height 439
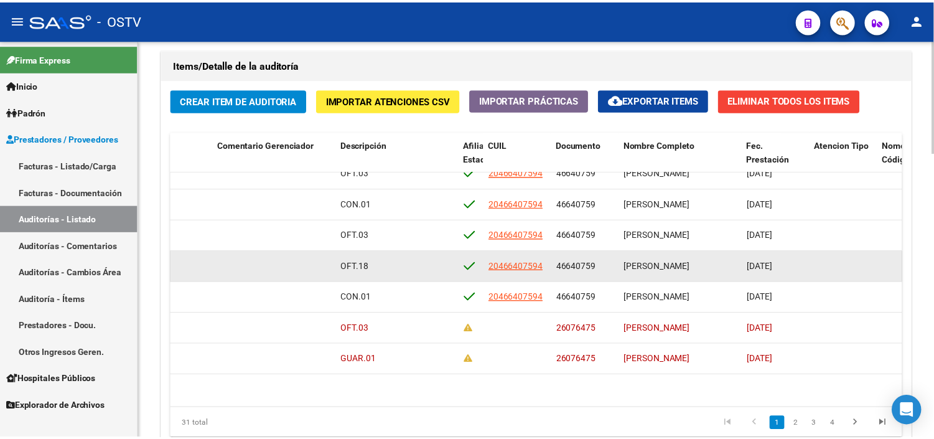
scroll to position [69, 645]
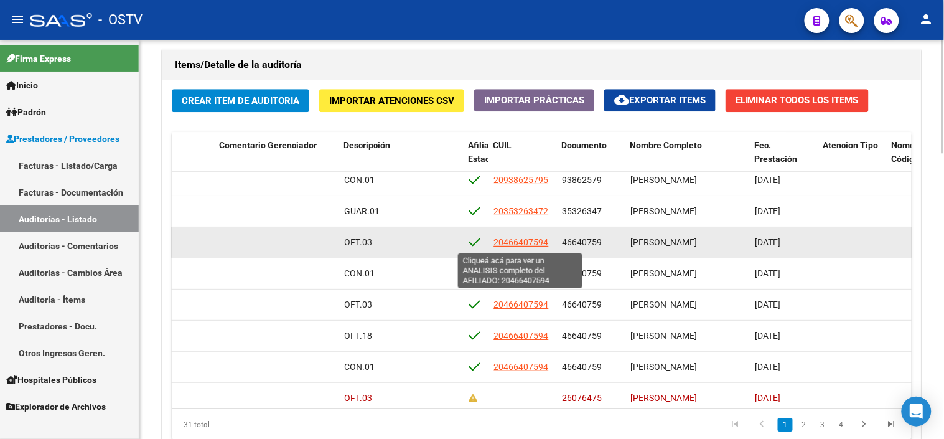
click at [520, 246] on span "20466407594" at bounding box center [521, 242] width 55 height 10
type textarea "20466407594"
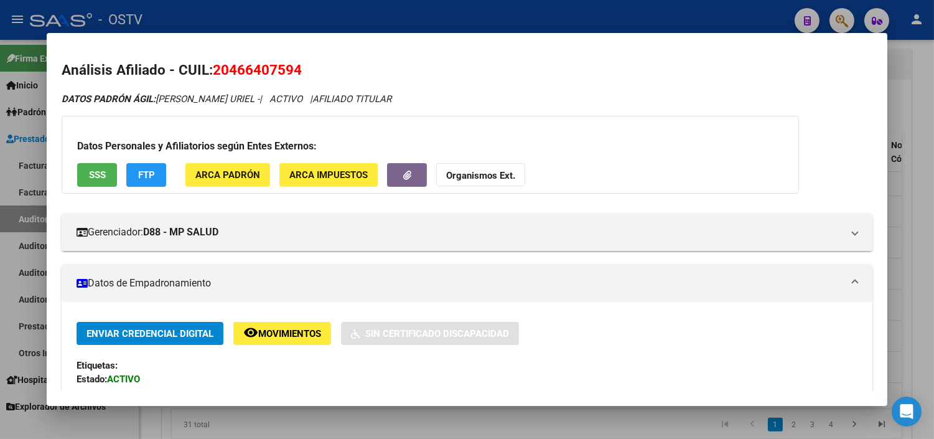
click at [93, 176] on span "SSS" at bounding box center [97, 175] width 17 height 11
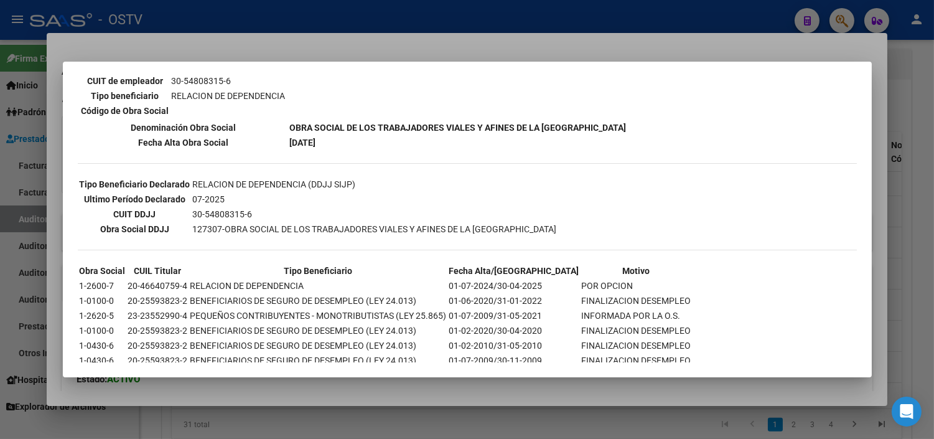
scroll to position [269, 0]
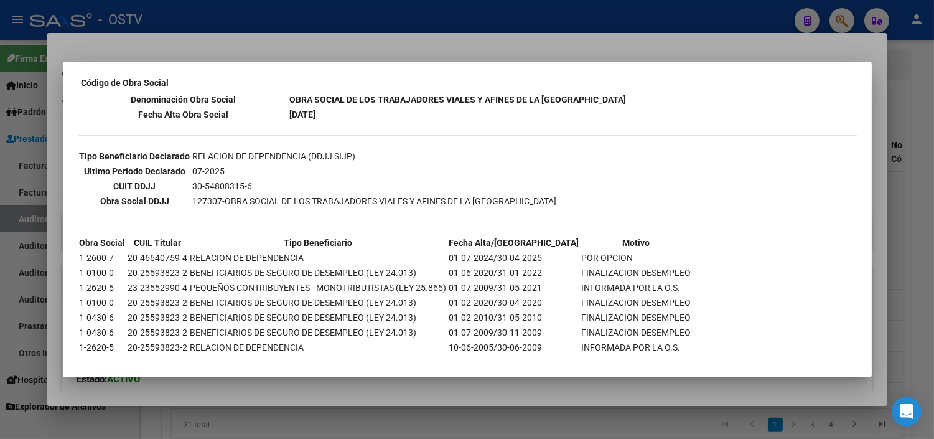
click at [256, 395] on div at bounding box center [467, 219] width 934 height 439
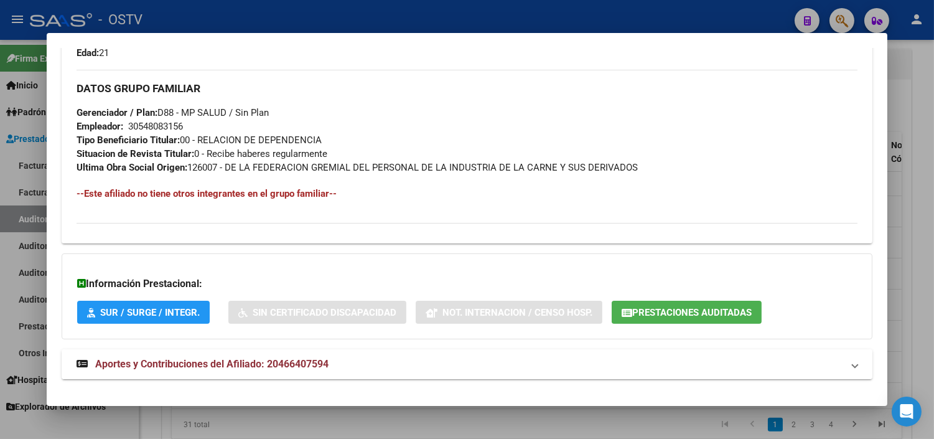
scroll to position [590, 0]
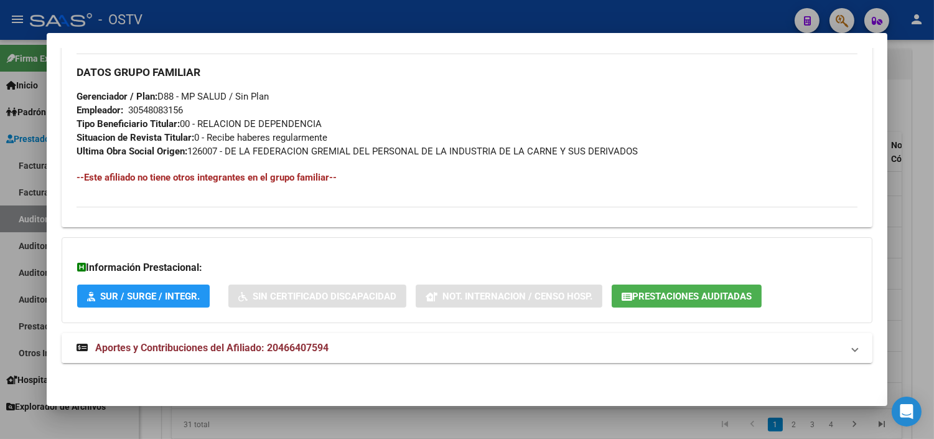
click at [241, 340] on strong "Aportes y Contribuciones del Afiliado: 20466407594" at bounding box center [203, 347] width 252 height 15
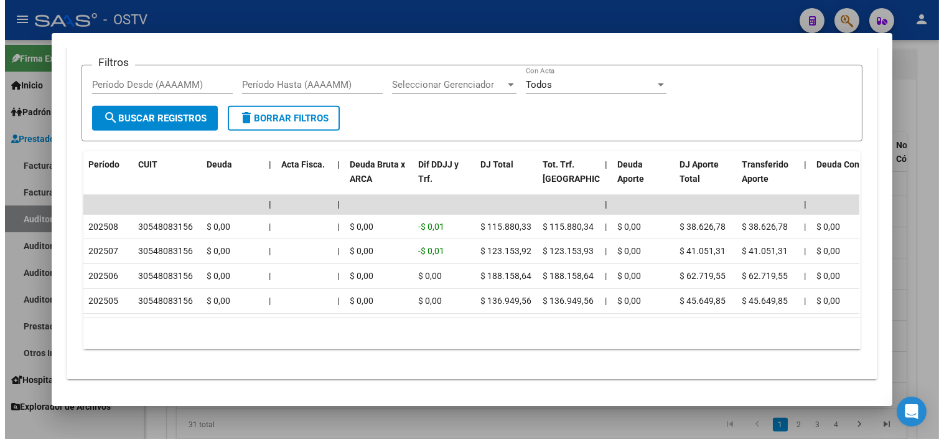
scroll to position [1054, 0]
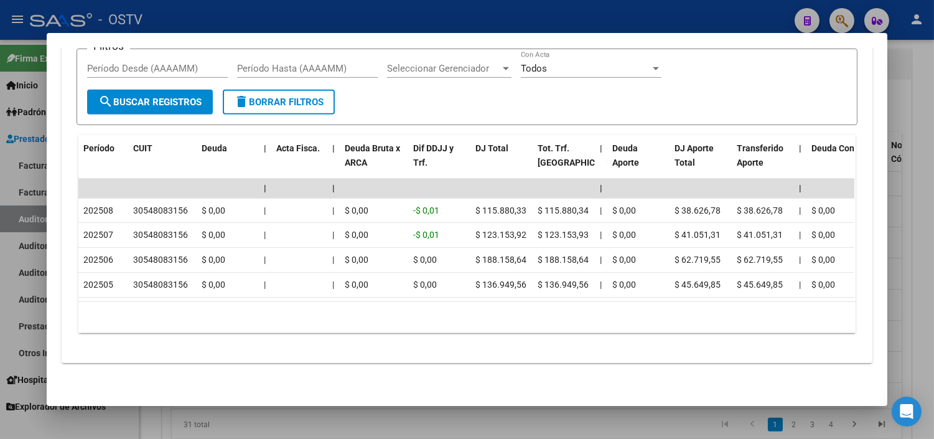
click at [532, 420] on div at bounding box center [467, 219] width 934 height 439
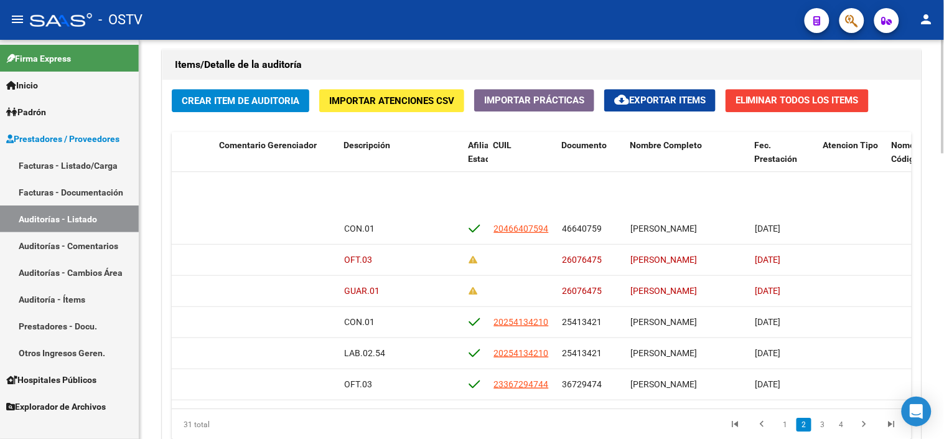
scroll to position [276, 645]
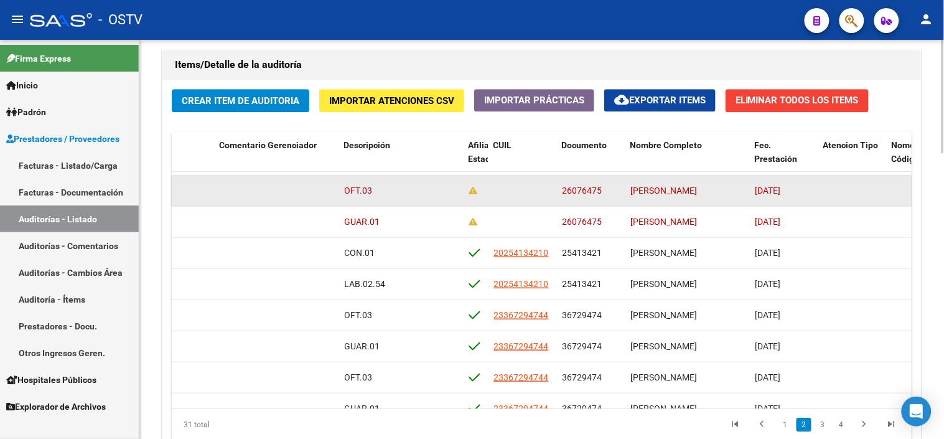
click at [570, 189] on span "26076475" at bounding box center [582, 190] width 40 height 10
copy span "26076475"
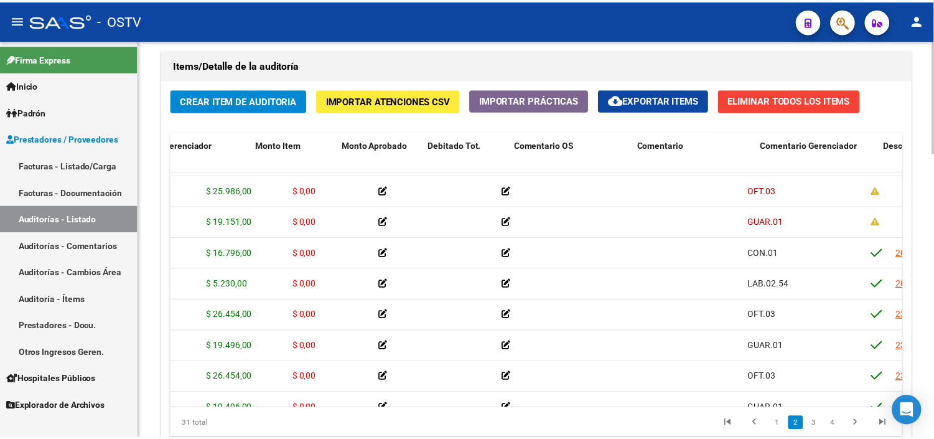
scroll to position [276, 0]
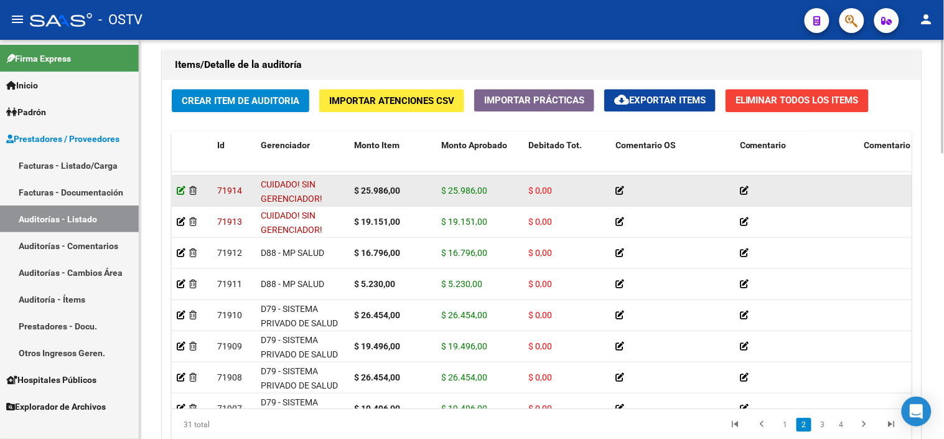
click at [179, 189] on icon at bounding box center [181, 190] width 9 height 9
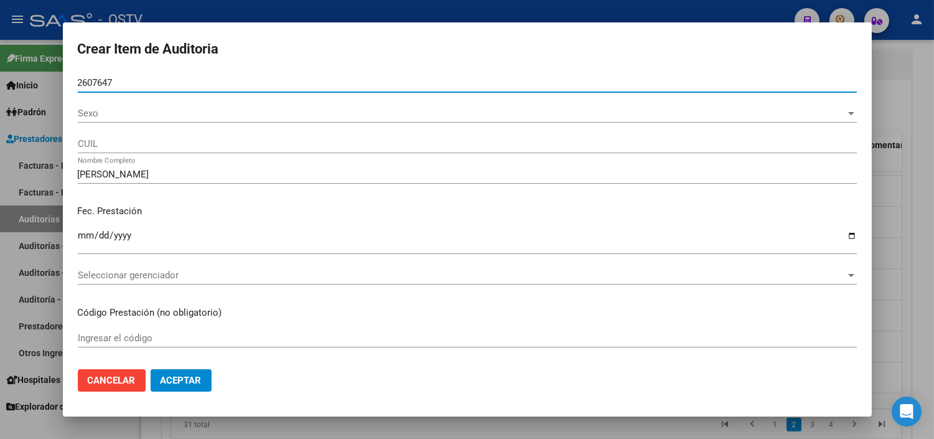
type input "26076475"
click at [141, 119] on span "Sexo" at bounding box center [462, 113] width 768 height 11
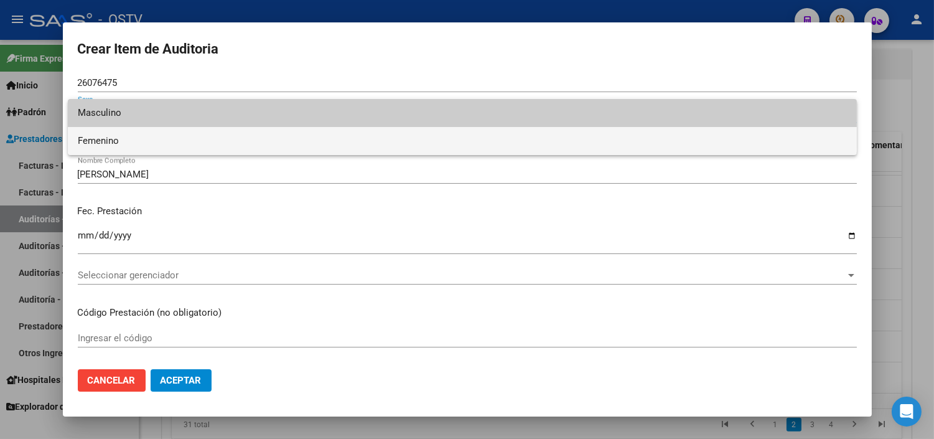
click at [141, 138] on span "Femenino" at bounding box center [462, 141] width 769 height 28
type input "27260764751"
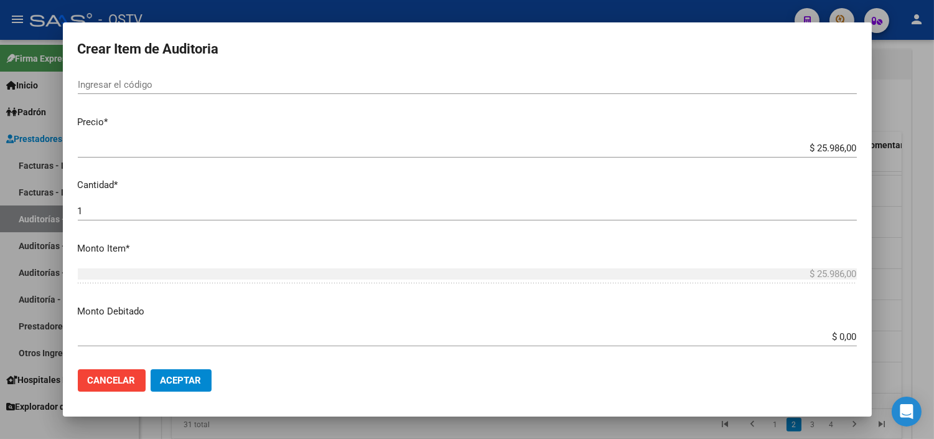
click at [832, 334] on input "$ 0,00" at bounding box center [467, 336] width 779 height 11
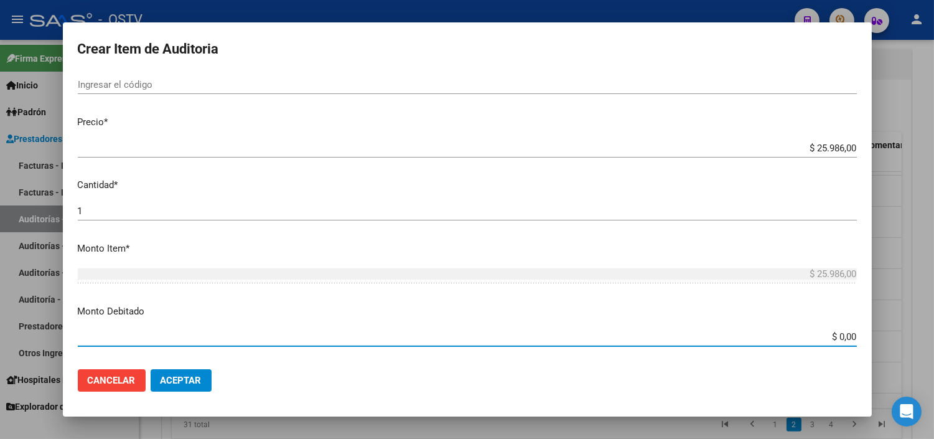
click at [832, 334] on input "$ 0,00" at bounding box center [467, 336] width 779 height 11
type input "$ 25.986,00"
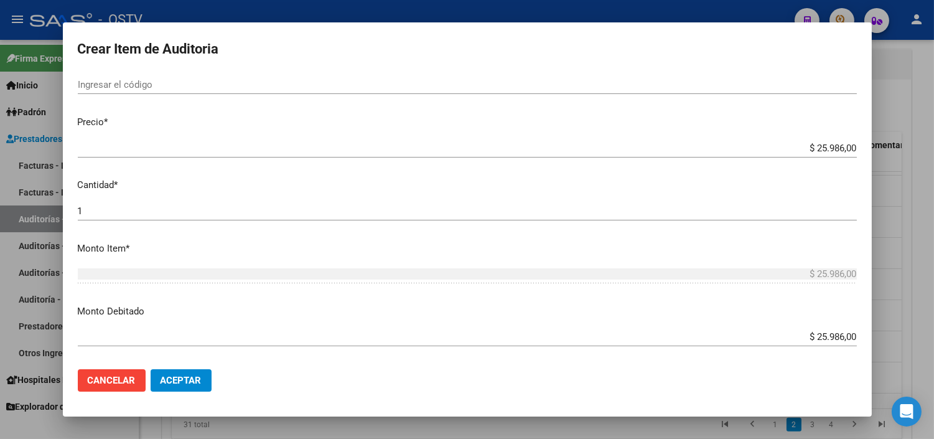
scroll to position [459, 0]
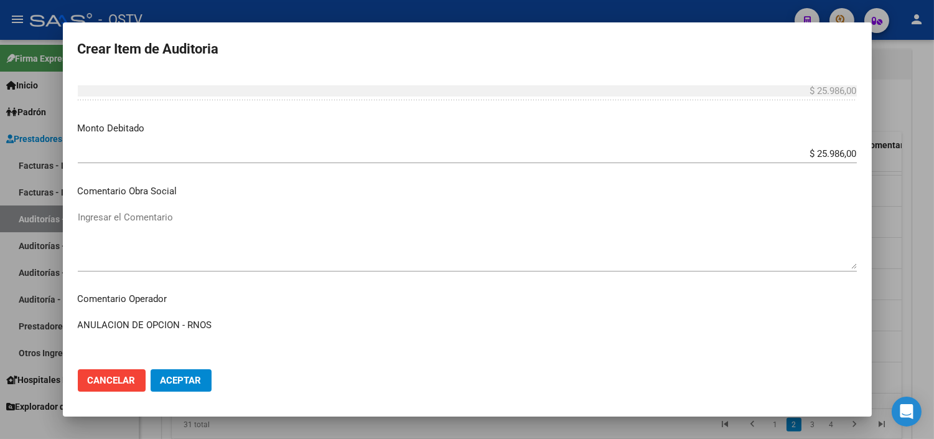
paste textarea "1-1920-3"
drag, startPoint x: 257, startPoint y: 322, endPoint x: 76, endPoint y: 318, distance: 181.2
click at [76, 318] on mat-dialog-content "26076475 Nro Documento Femenino Sexo 27260764751 CUIL Análisis Afiliado Prestac…" at bounding box center [467, 215] width 809 height 285
type textarea "ANULACION DE OPCION - RNOS 1-1920-3"
click at [171, 381] on span "Aceptar" at bounding box center [181, 380] width 41 height 11
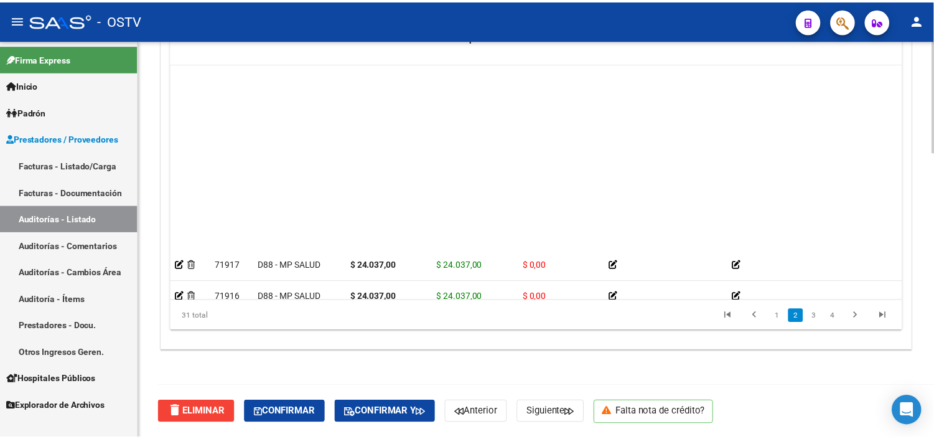
scroll to position [207, 0]
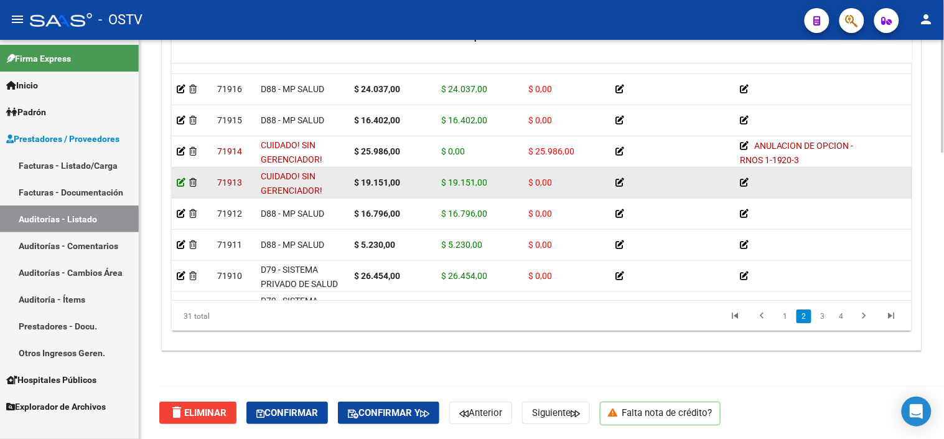
click at [182, 185] on icon at bounding box center [181, 182] width 9 height 9
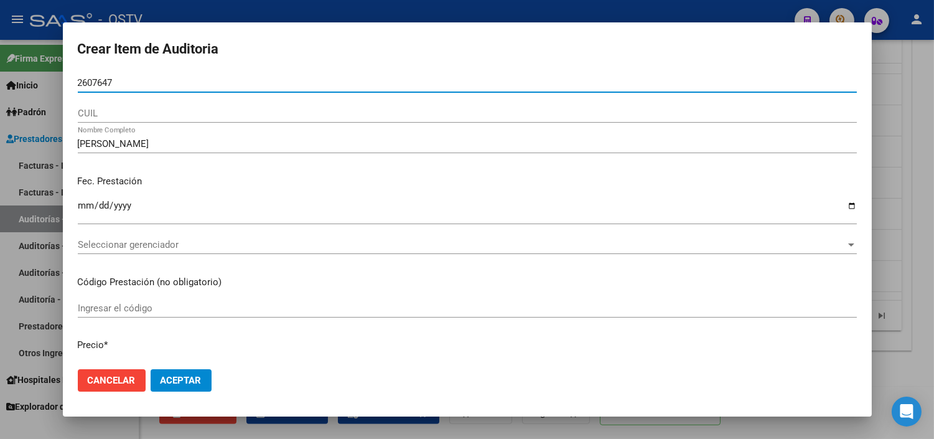
type input "26076475"
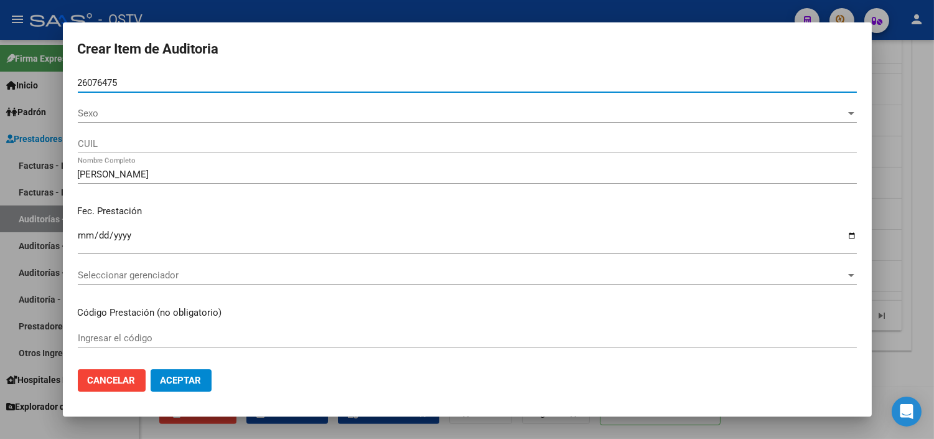
click at [95, 116] on span "Sexo" at bounding box center [462, 113] width 768 height 11
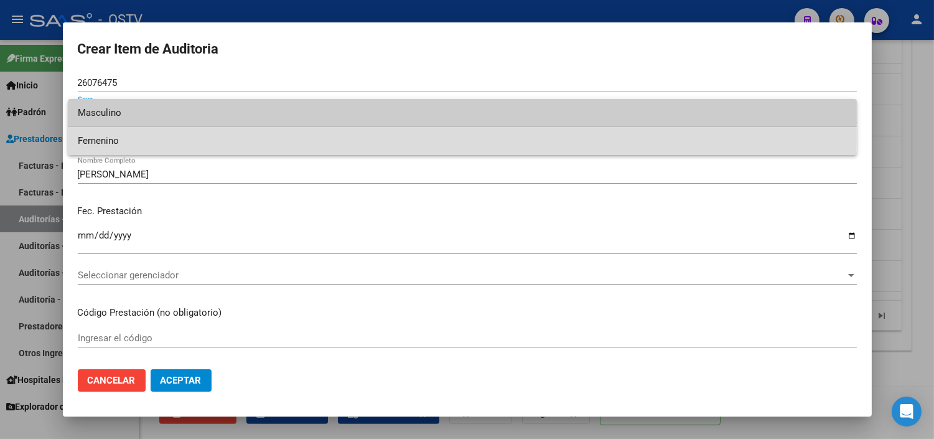
click at [100, 137] on span "Femenino" at bounding box center [462, 141] width 769 height 28
type input "27260764751"
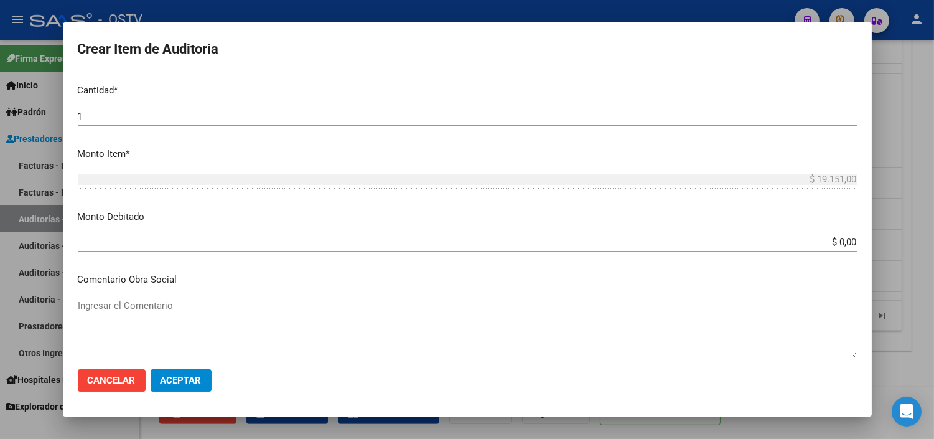
scroll to position [415, 0]
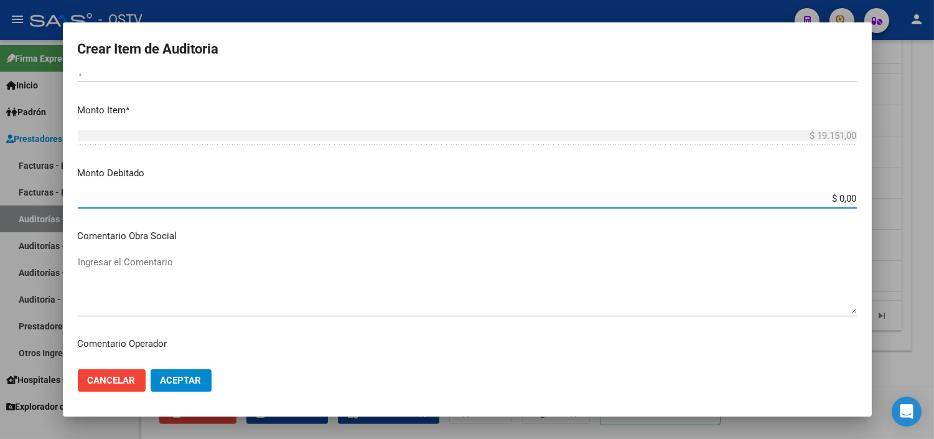
click at [829, 197] on input "$ 0,00" at bounding box center [467, 198] width 779 height 11
type input "$ 19.151,00"
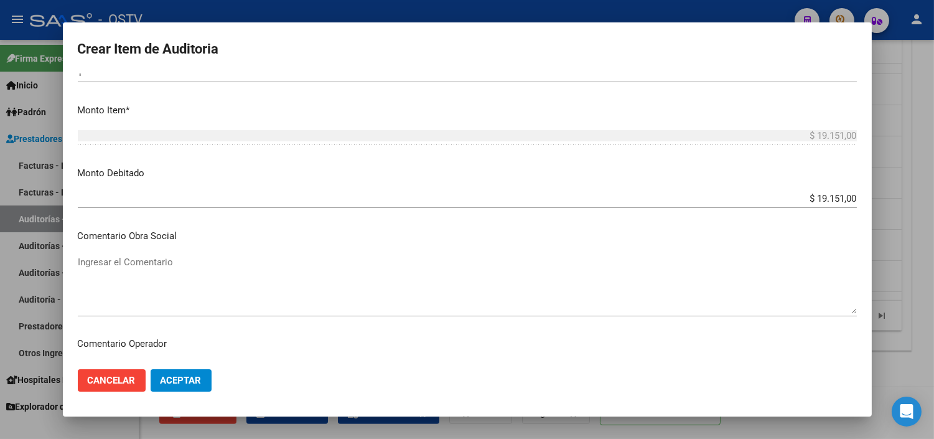
scroll to position [567, 0]
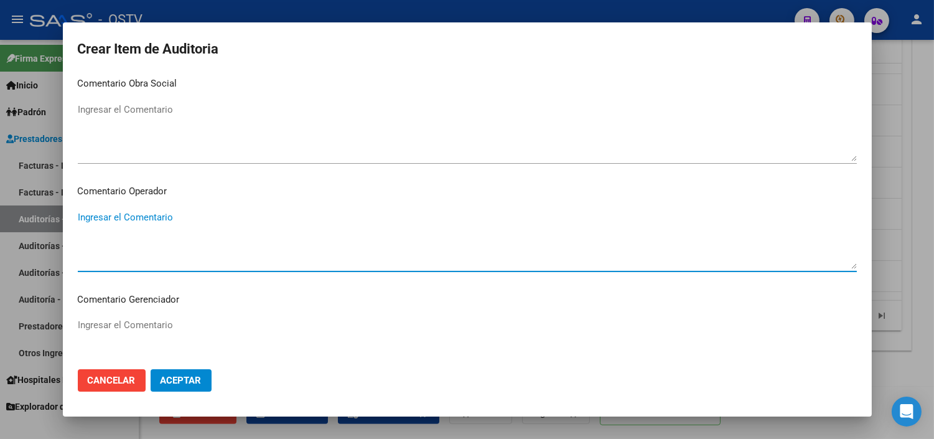
paste textarea "ANULACION DE OPCION - RNOS 1-1920-3"
type textarea "ANULACION DE OPCION - RNOS 1-1920-3"
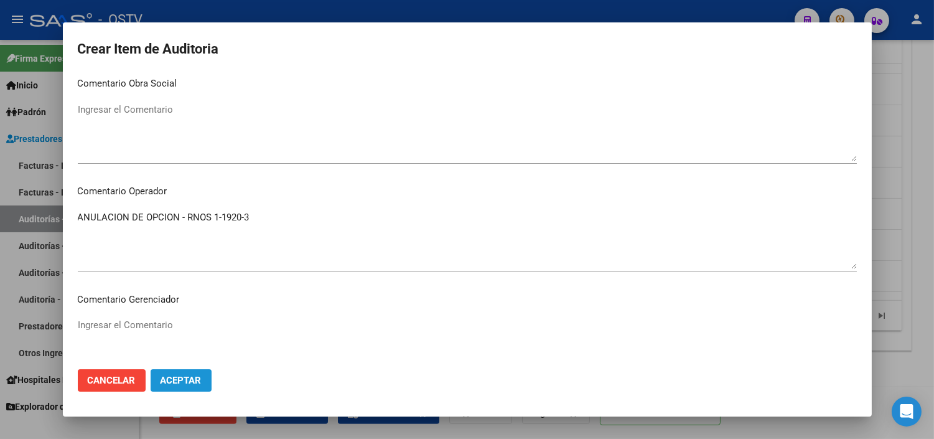
click at [176, 388] on button "Aceptar" at bounding box center [181, 380] width 61 height 22
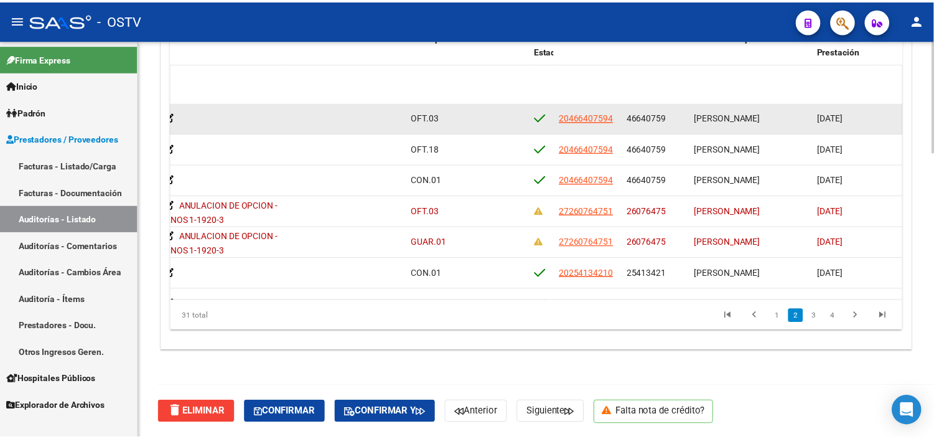
scroll to position [207, 574]
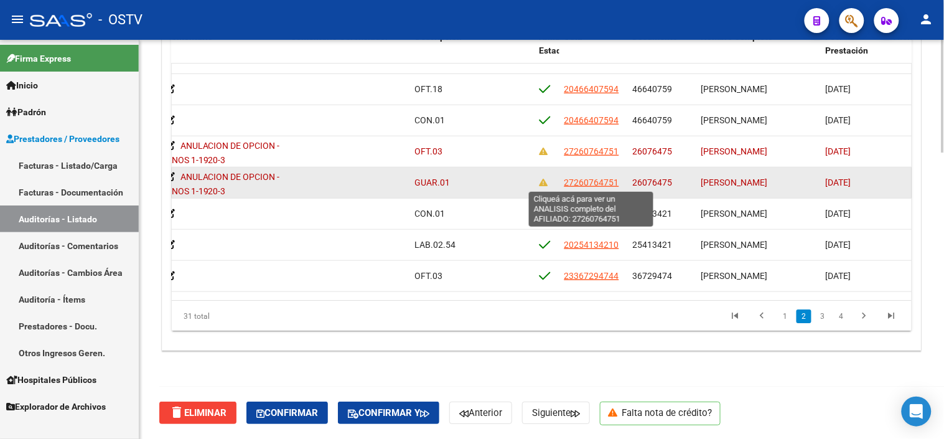
click at [573, 179] on span "27260764751" at bounding box center [592, 182] width 55 height 10
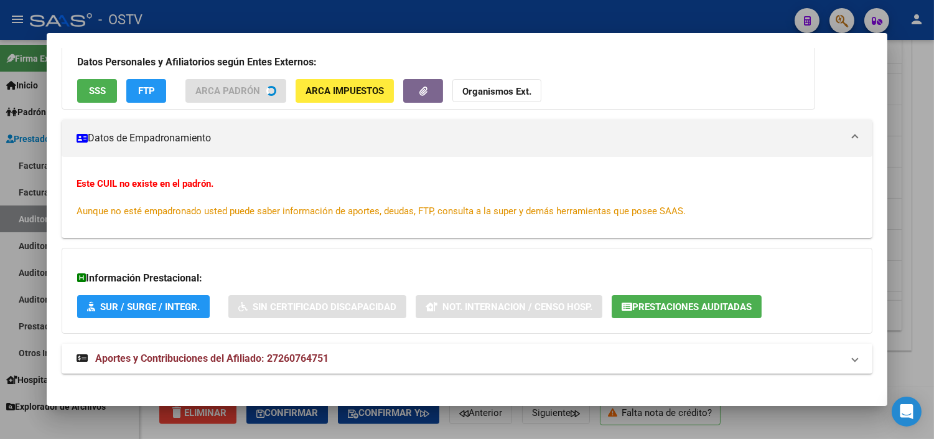
scroll to position [94, 0]
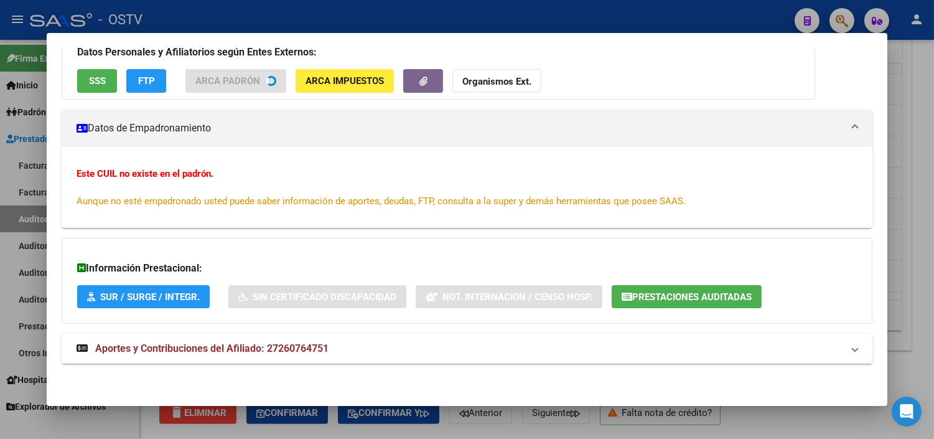
click at [648, 287] on button "Prestaciones Auditadas" at bounding box center [687, 296] width 150 height 23
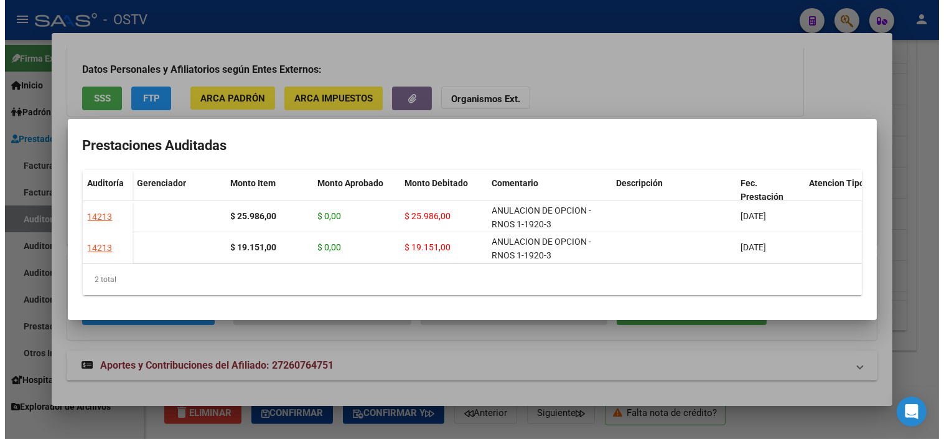
scroll to position [110, 0]
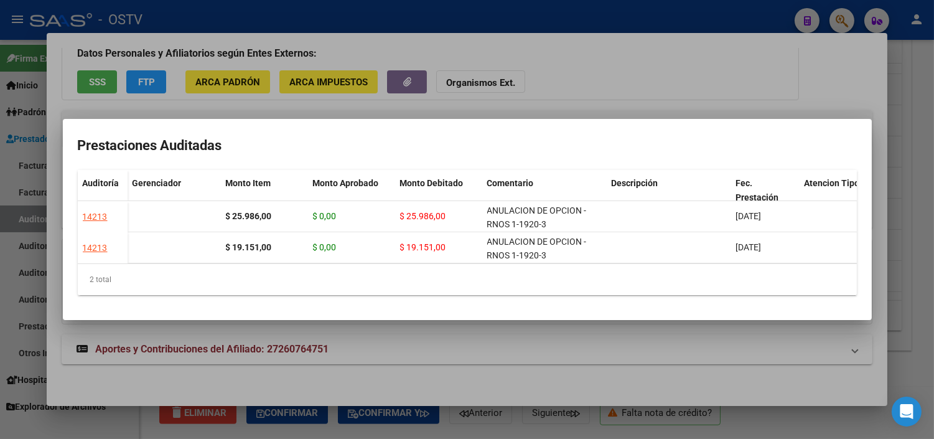
click at [844, 367] on div at bounding box center [467, 219] width 934 height 439
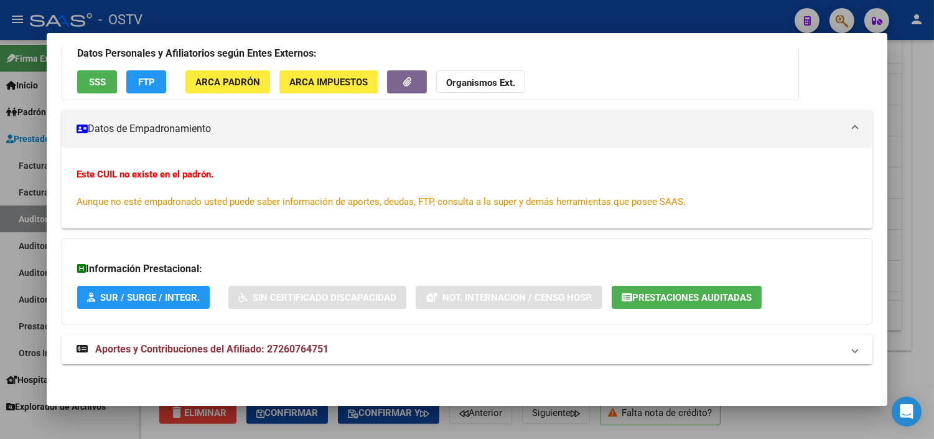
click at [842, 406] on mat-dialog-container "Análisis Afiliado - CUIL: 27260764751 DATOS ARCA: VAQUINZAY [PERSON_NAME] ([DAT…" at bounding box center [467, 219] width 841 height 373
click at [837, 415] on div at bounding box center [467, 219] width 934 height 439
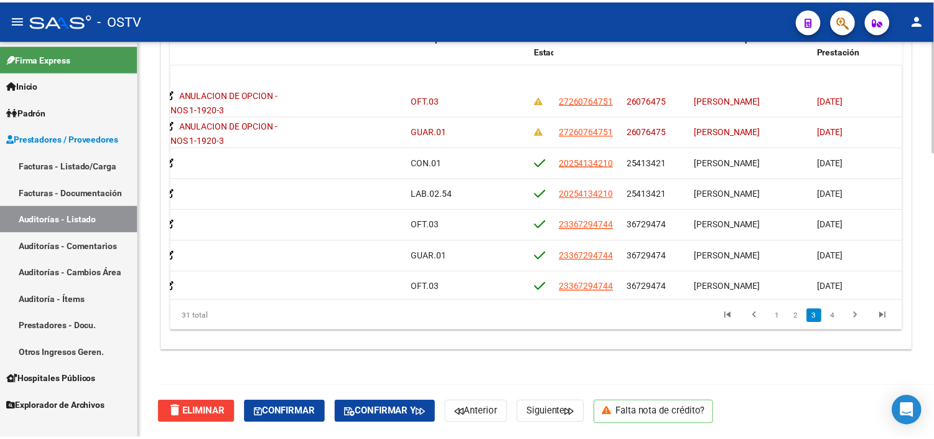
scroll to position [327, 574]
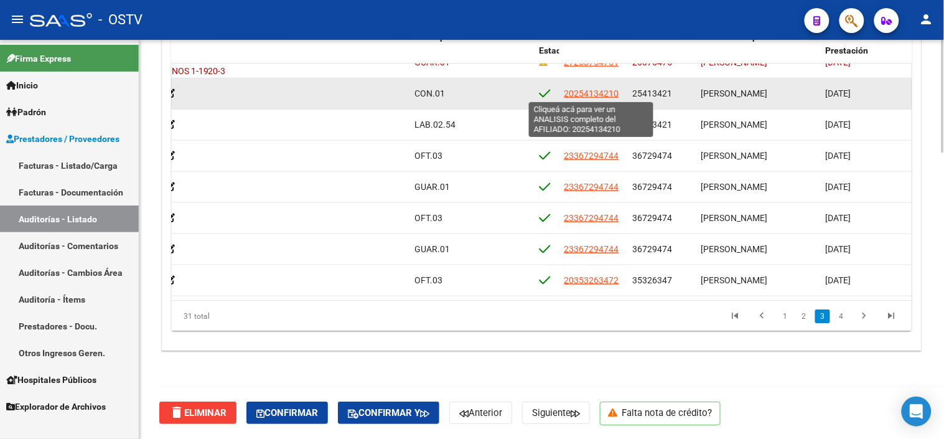
click at [579, 90] on span "20254134210" at bounding box center [592, 93] width 55 height 10
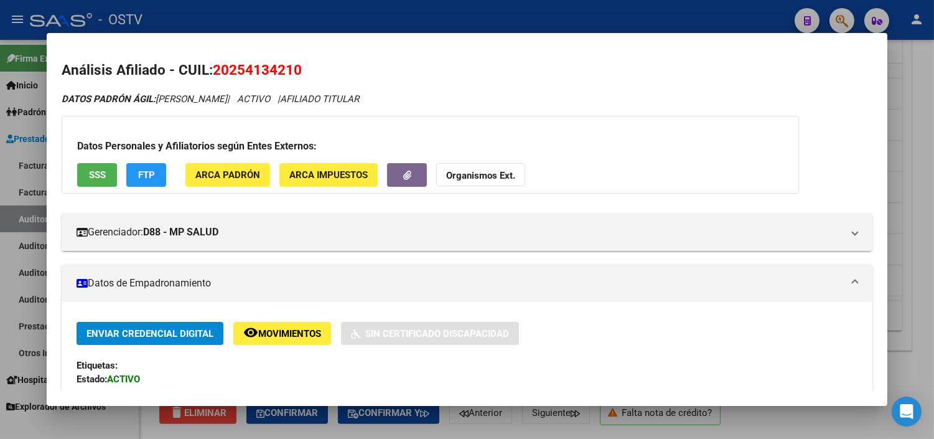
click at [89, 177] on span "SSS" at bounding box center [97, 175] width 17 height 11
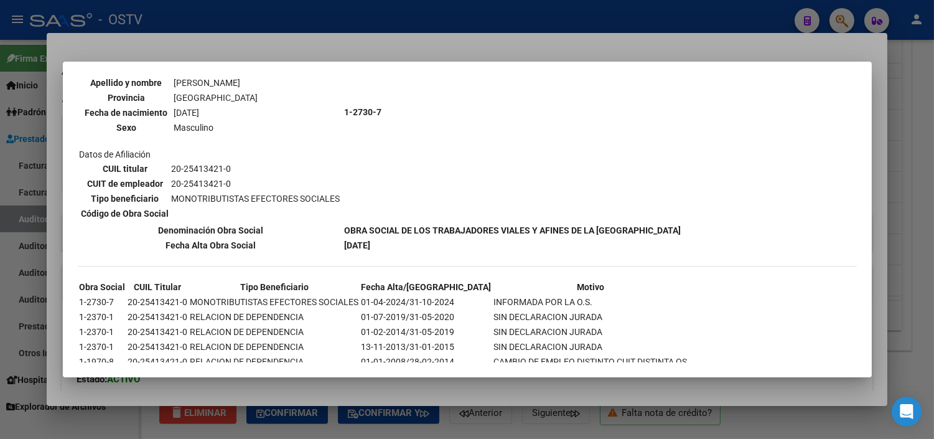
scroll to position [185, 0]
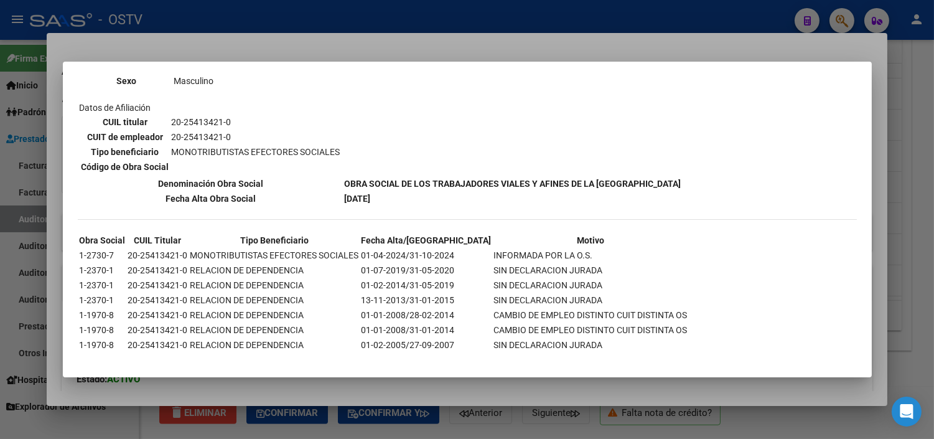
click at [322, 394] on div at bounding box center [467, 219] width 934 height 439
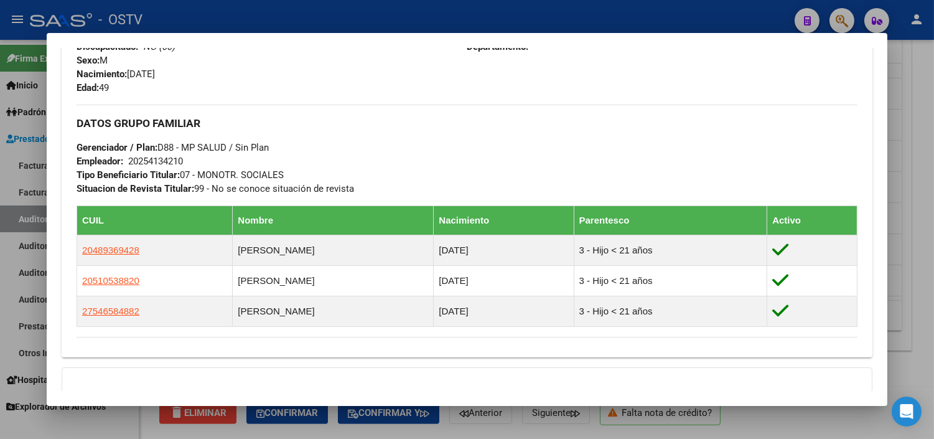
scroll to position [683, 0]
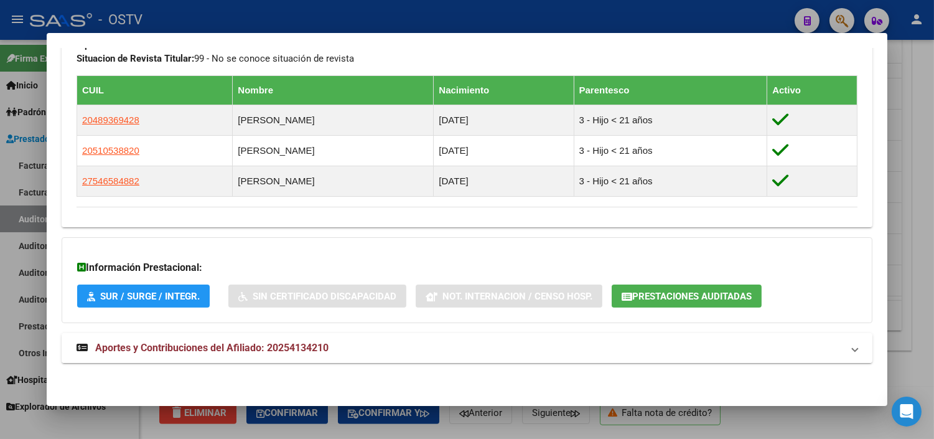
click at [319, 347] on span "Aportes y Contribuciones del Afiliado: 20254134210" at bounding box center [211, 348] width 233 height 12
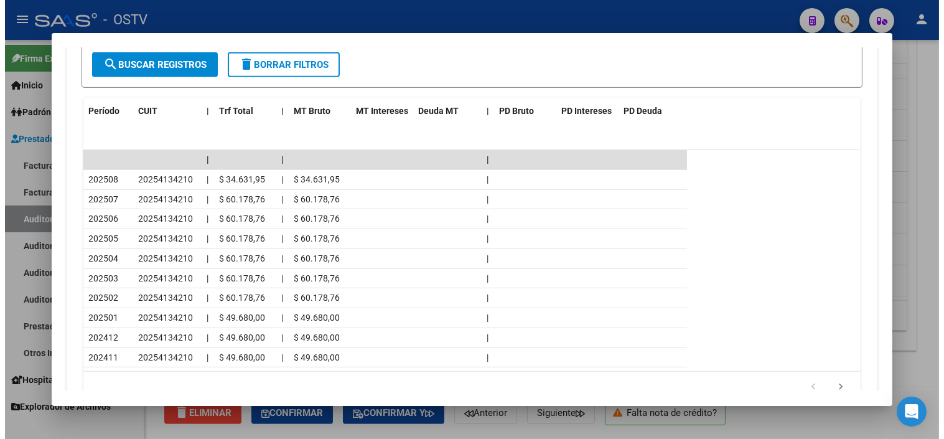
scroll to position [1240, 0]
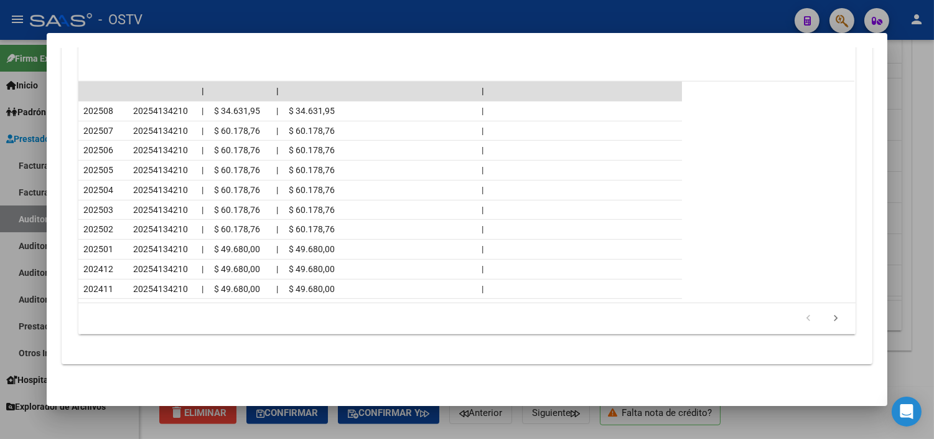
click at [444, 429] on div at bounding box center [467, 219] width 934 height 439
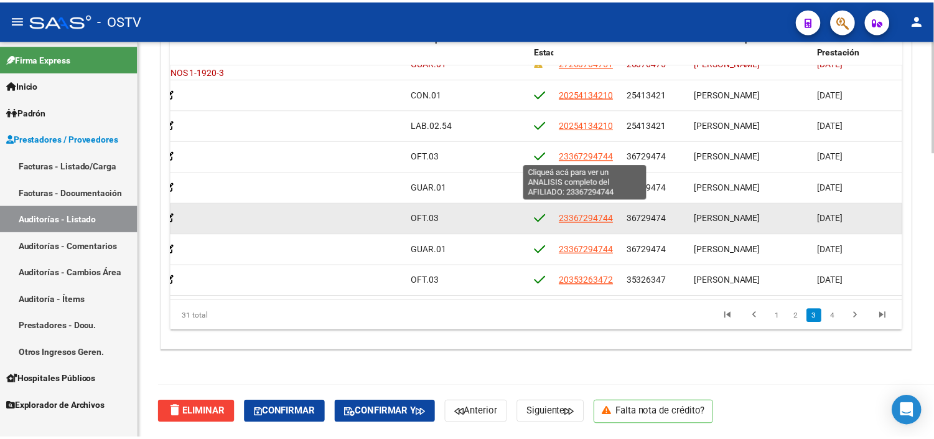
scroll to position [396, 574]
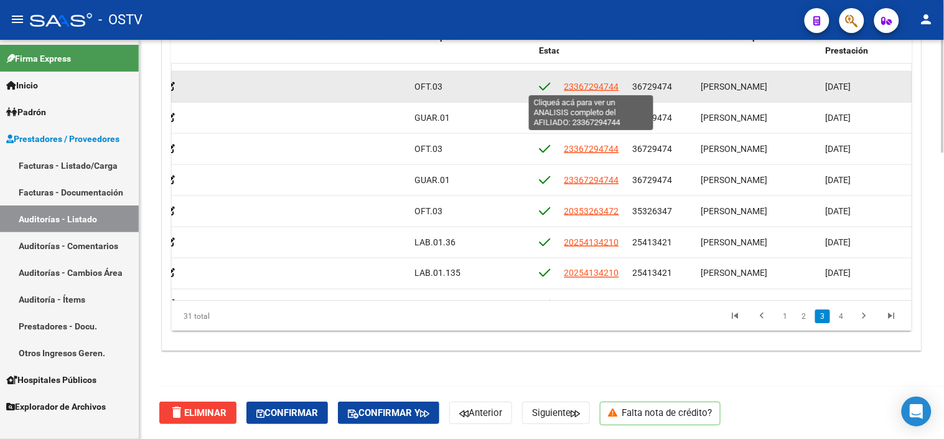
click at [583, 87] on span "23367294744" at bounding box center [592, 87] width 55 height 10
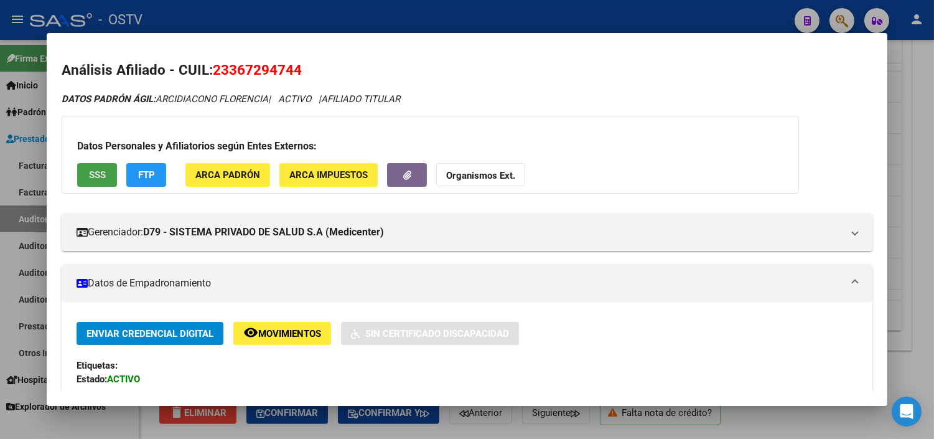
click at [91, 173] on span "SSS" at bounding box center [97, 175] width 17 height 11
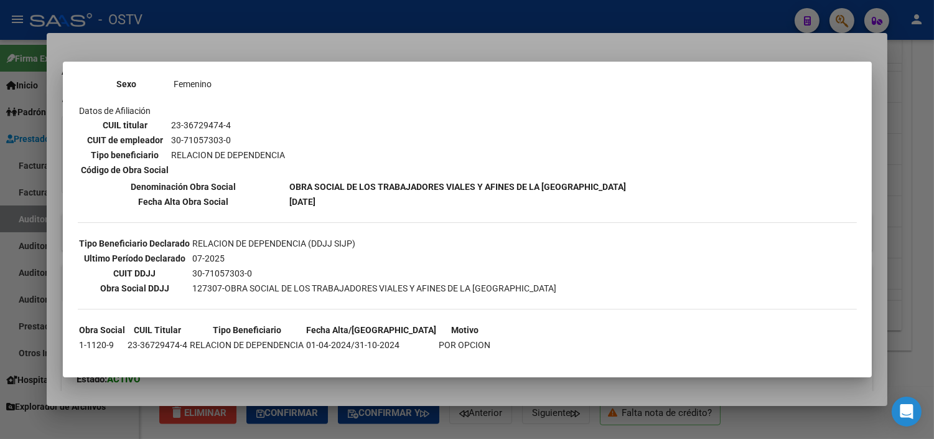
scroll to position [183, 0]
click at [252, 389] on div at bounding box center [467, 219] width 934 height 439
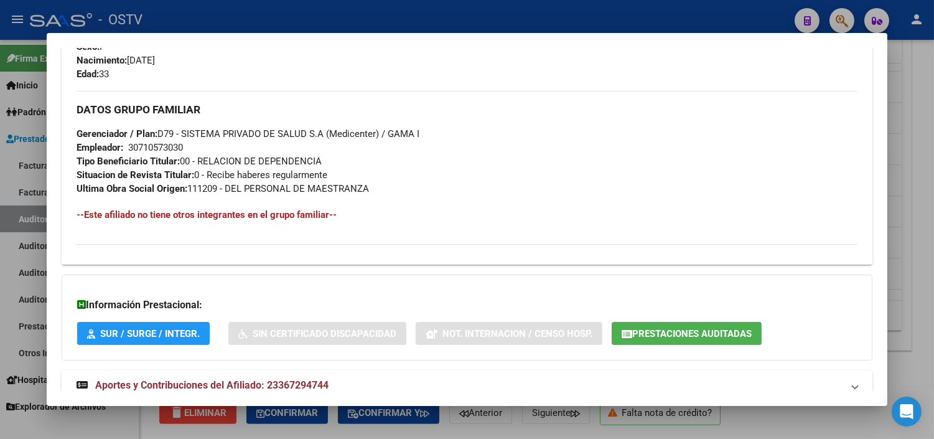
scroll to position [590, 0]
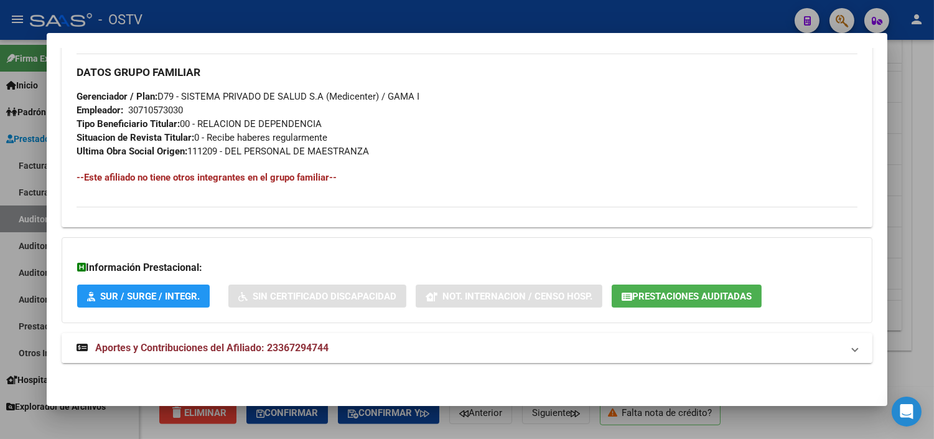
click at [253, 342] on span "Aportes y Contribuciones del Afiliado: 23367294744" at bounding box center [211, 348] width 233 height 12
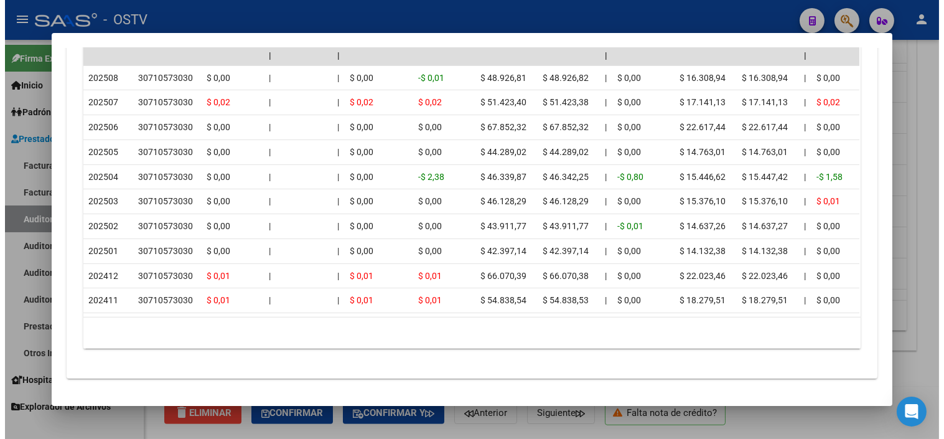
scroll to position [1178, 0]
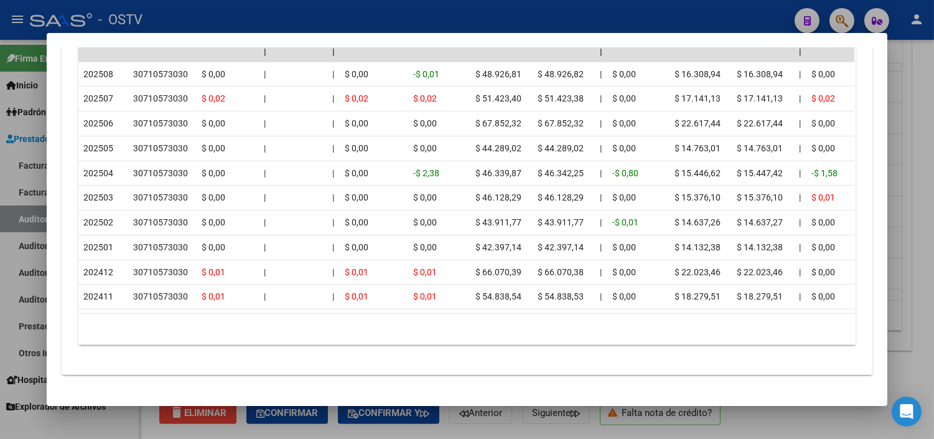
click at [432, 430] on div at bounding box center [467, 219] width 934 height 439
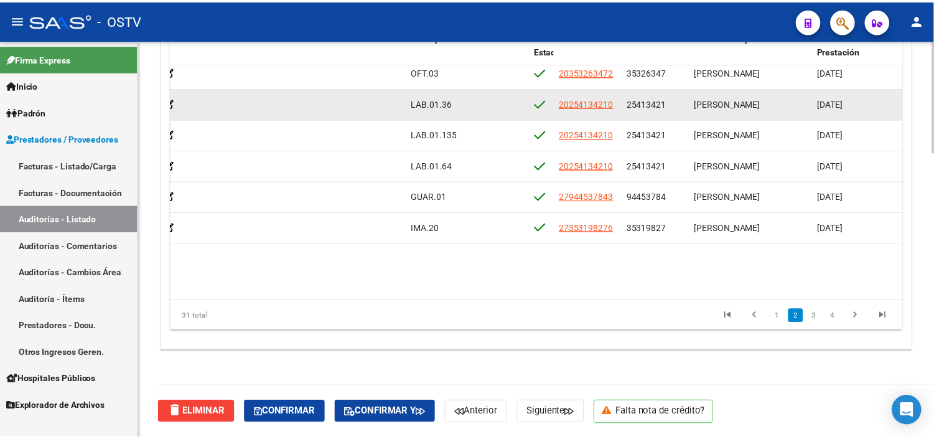
scroll to position [466, 574]
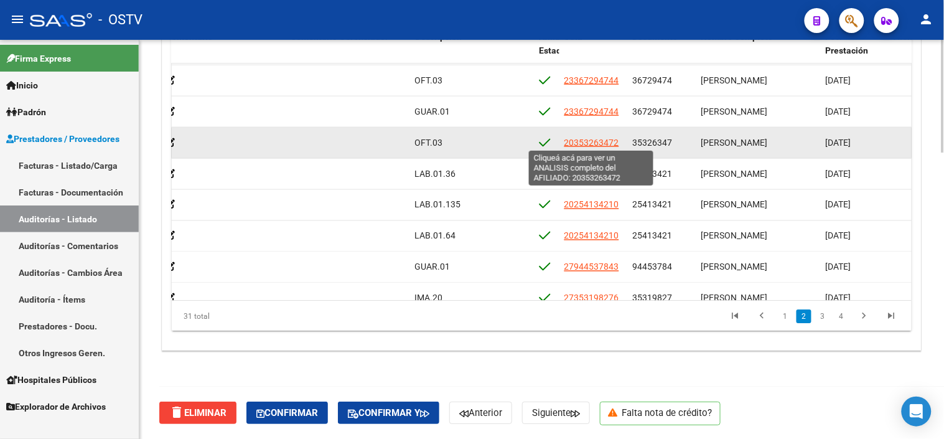
click at [578, 139] on span "20353263472" at bounding box center [592, 142] width 55 height 10
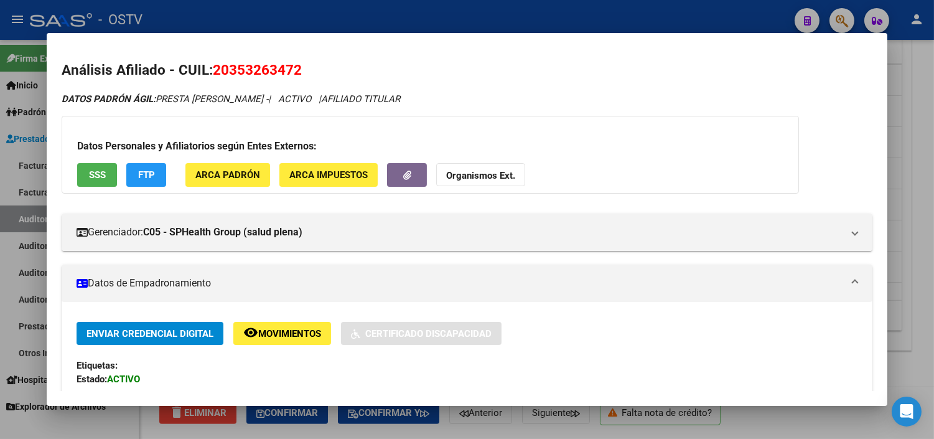
click at [100, 177] on span "SSS" at bounding box center [97, 175] width 17 height 11
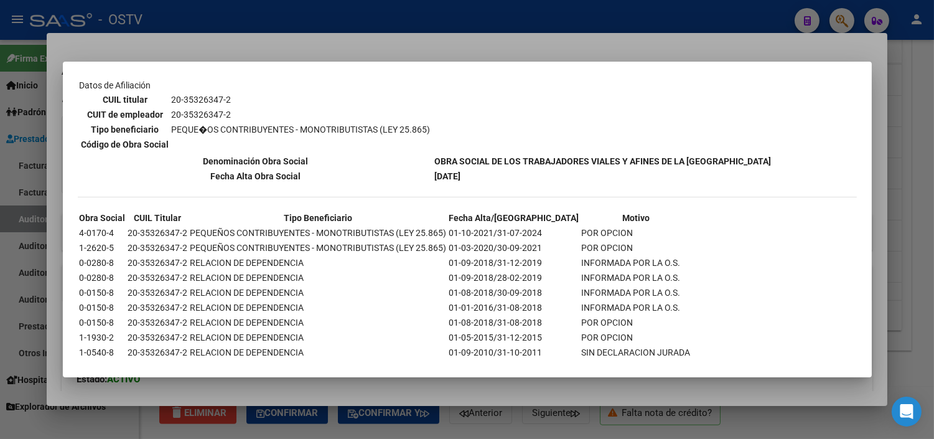
scroll to position [214, 0]
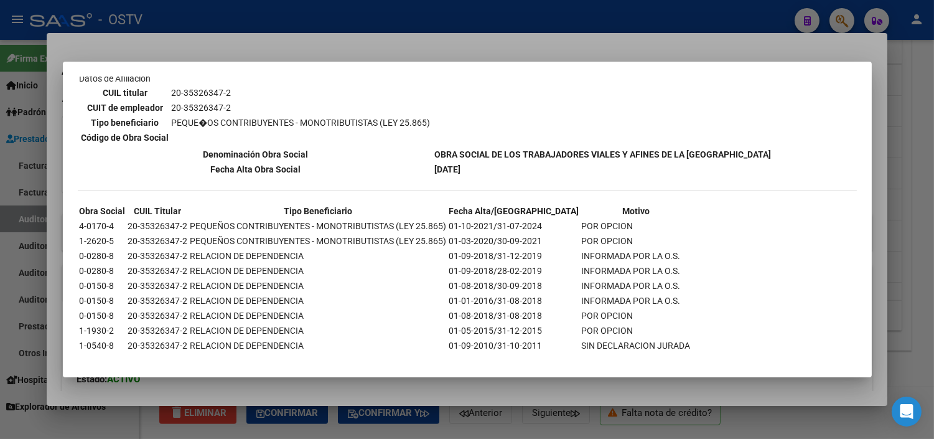
click at [529, 383] on div at bounding box center [467, 219] width 934 height 439
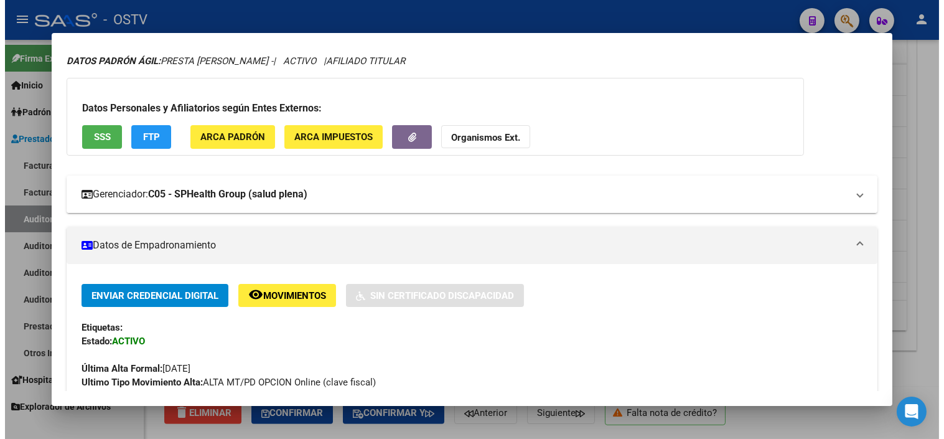
scroll to position [69, 0]
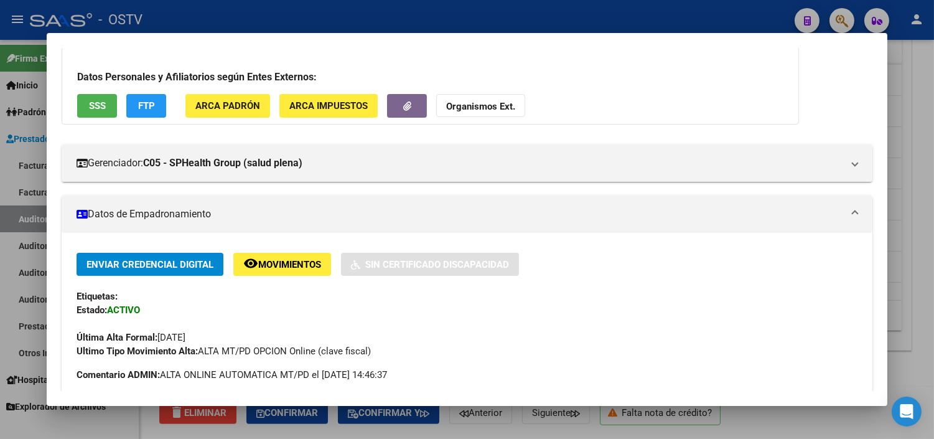
click at [545, 427] on div at bounding box center [467, 219] width 934 height 439
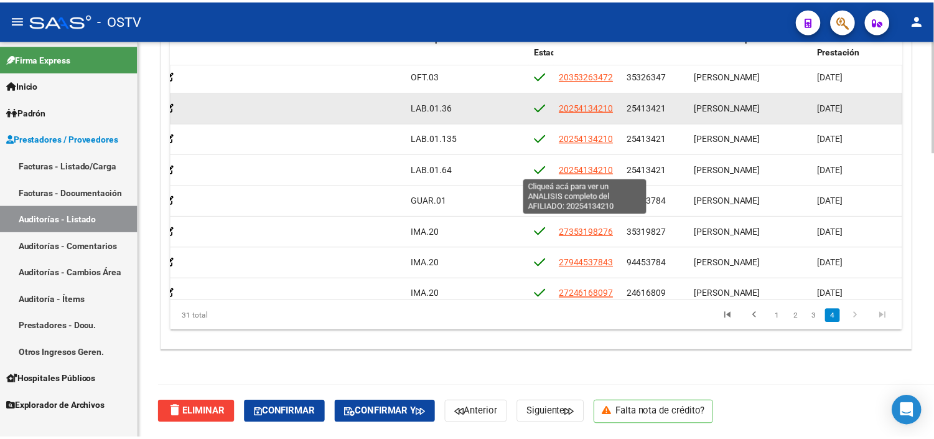
scroll to position [535, 574]
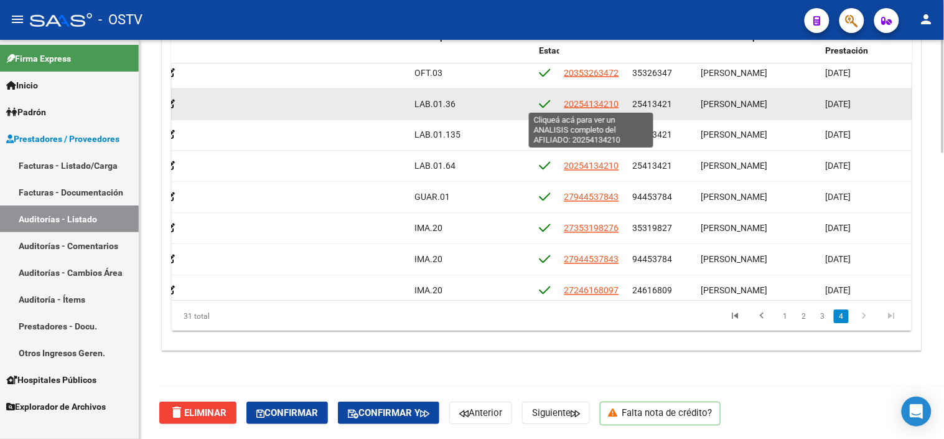
click at [596, 103] on span "20254134210" at bounding box center [592, 103] width 55 height 10
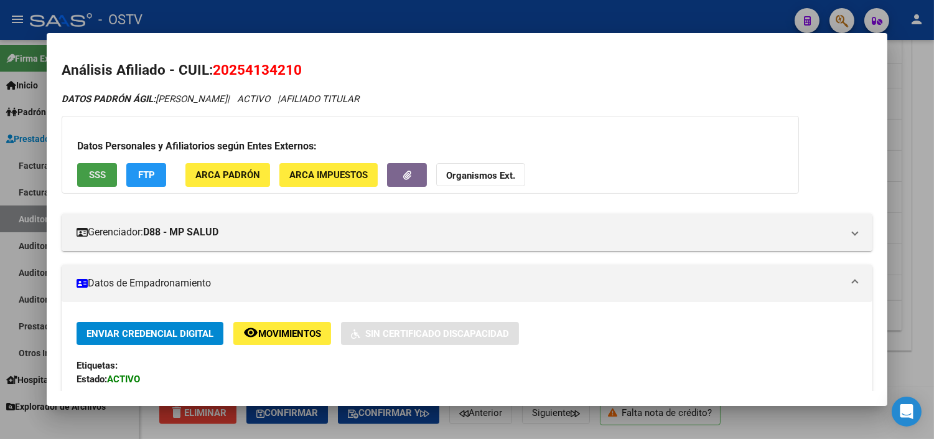
click at [87, 166] on button "SSS" at bounding box center [97, 174] width 40 height 23
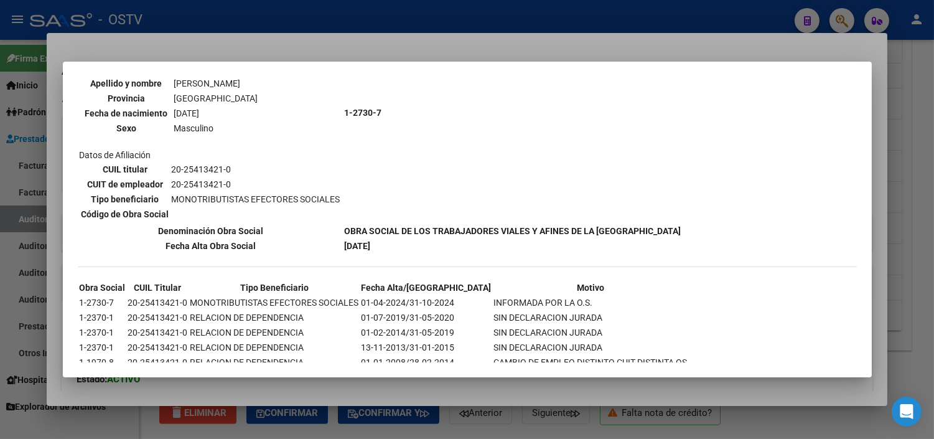
scroll to position [185, 0]
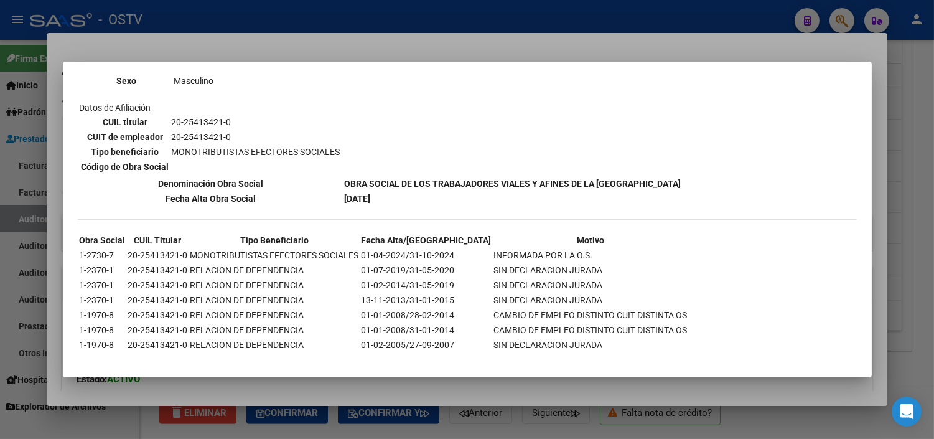
click at [302, 376] on mat-dialog-container "--ACTIVO en Obra Social según consulta SSS-- DATOS DE AFILIACION VIGENTE Datos …" at bounding box center [467, 219] width 809 height 315
click at [302, 393] on div at bounding box center [467, 219] width 934 height 439
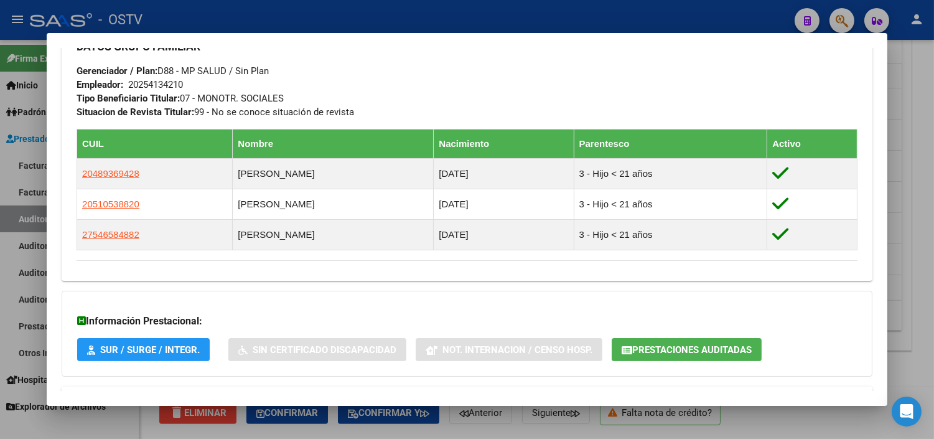
scroll to position [683, 0]
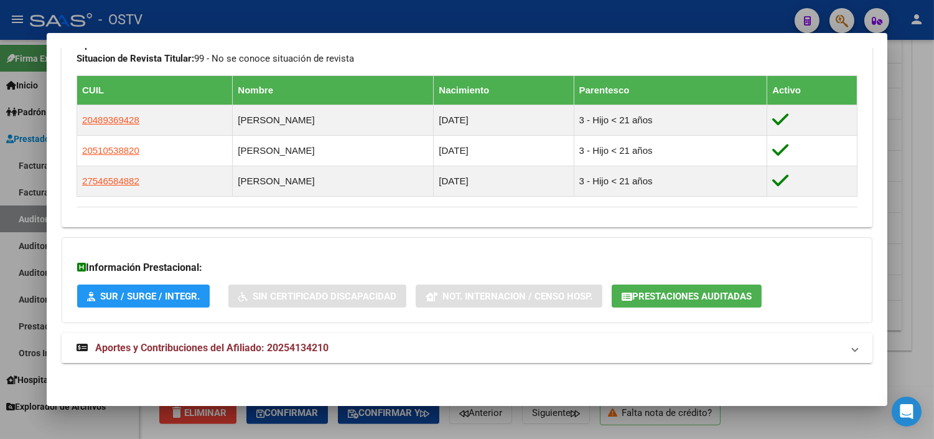
click at [176, 344] on span "Aportes y Contribuciones del Afiliado: 20254134210" at bounding box center [211, 348] width 233 height 12
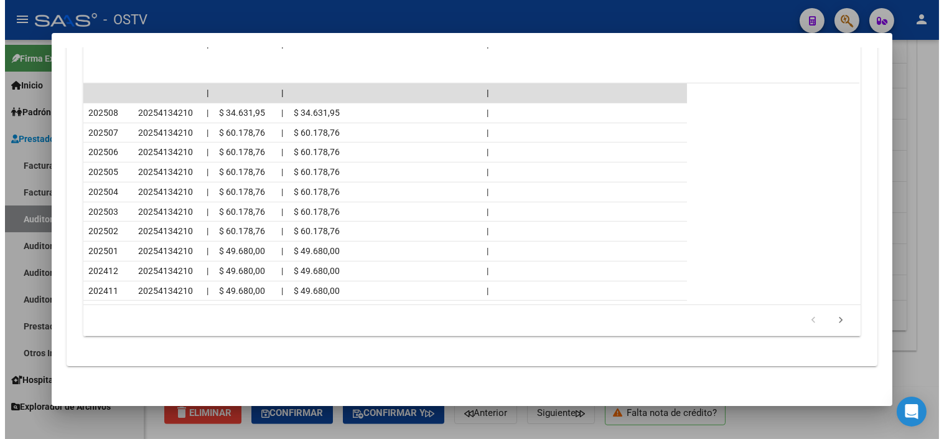
scroll to position [1240, 0]
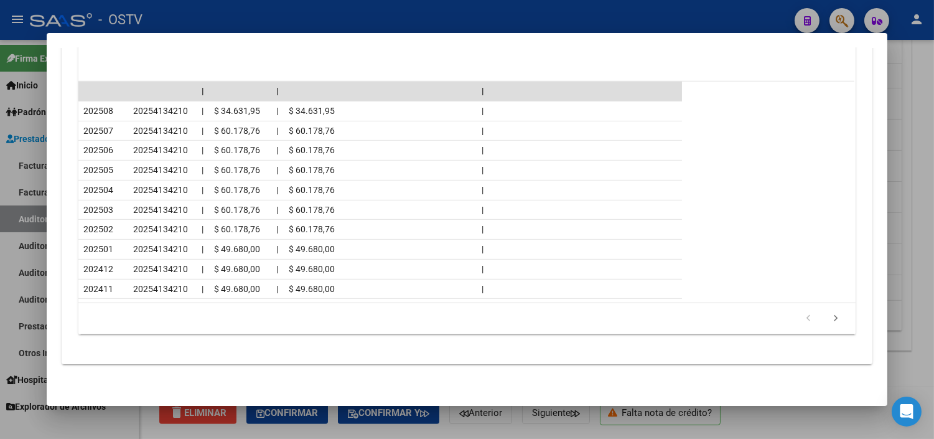
click at [487, 430] on div at bounding box center [467, 219] width 934 height 439
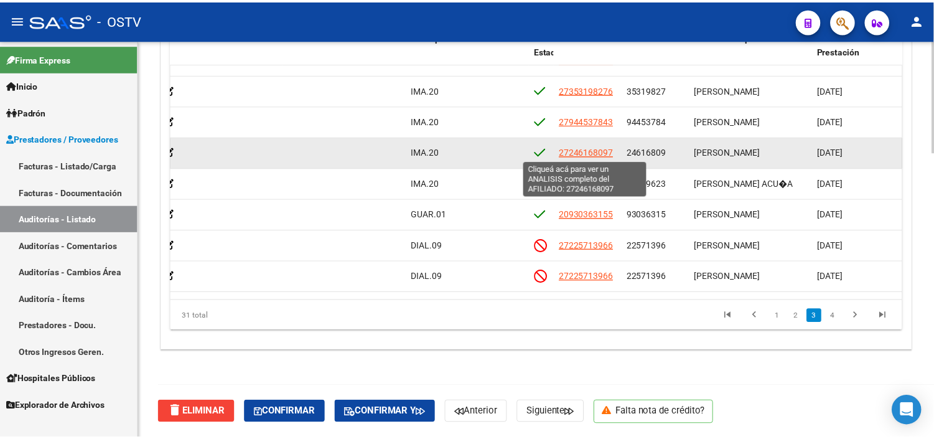
scroll to position [604, 574]
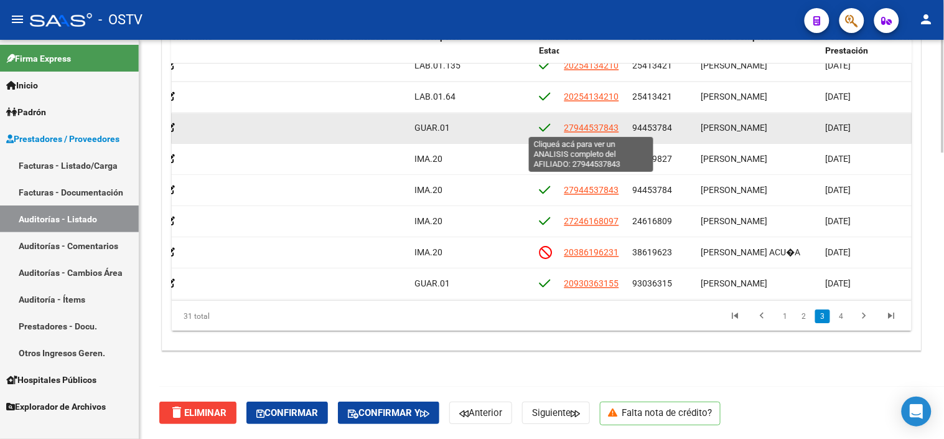
click at [591, 126] on span "27944537843" at bounding box center [592, 128] width 55 height 10
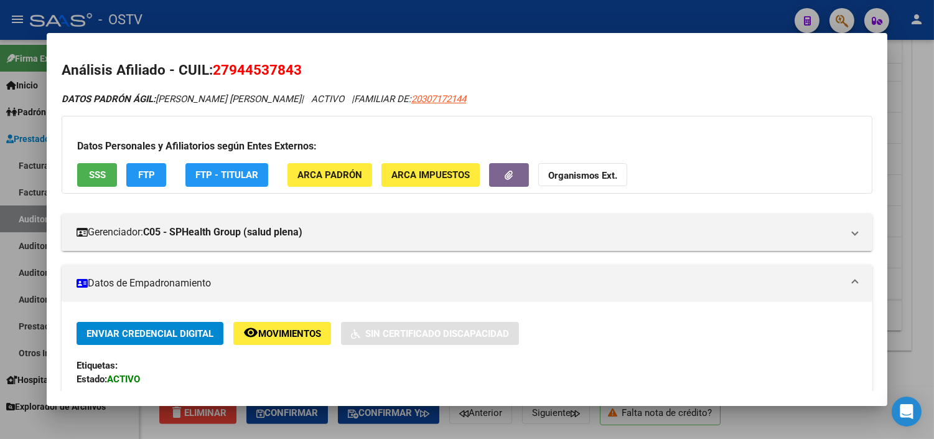
click at [90, 176] on span "SSS" at bounding box center [97, 175] width 17 height 11
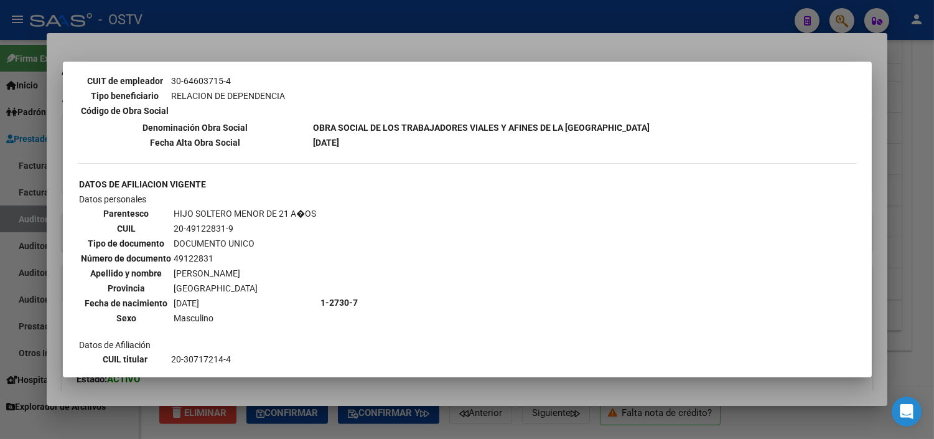
scroll to position [622, 0]
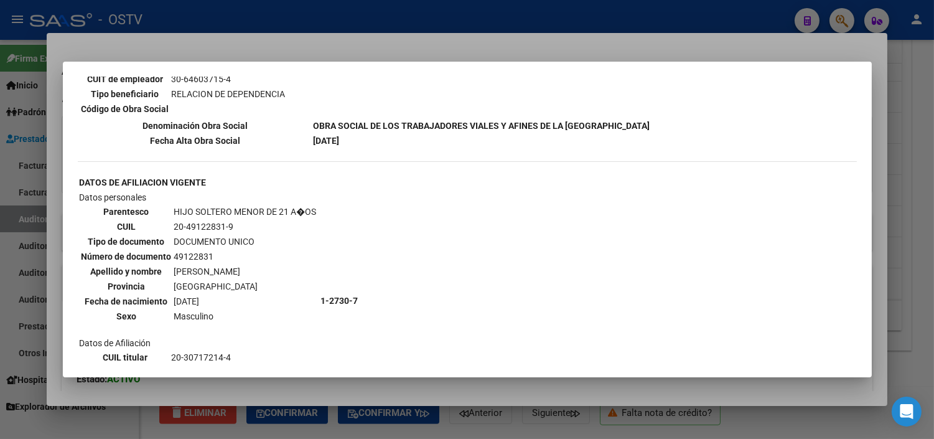
click at [394, 398] on div at bounding box center [467, 219] width 934 height 439
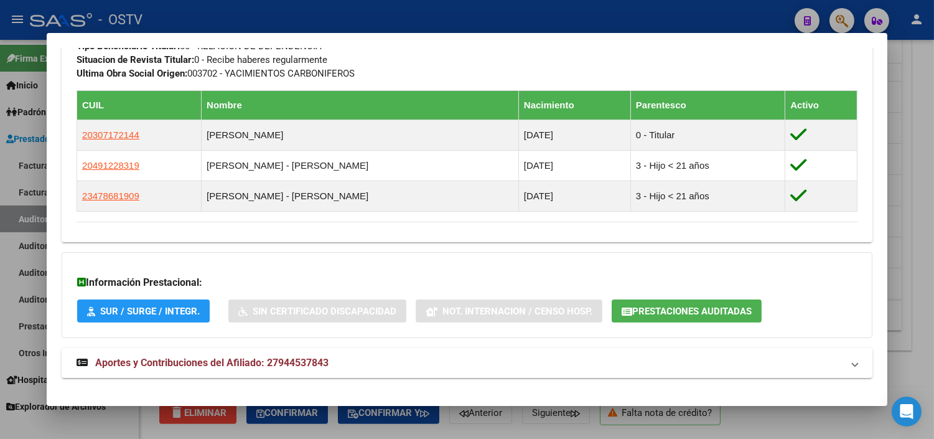
scroll to position [713, 0]
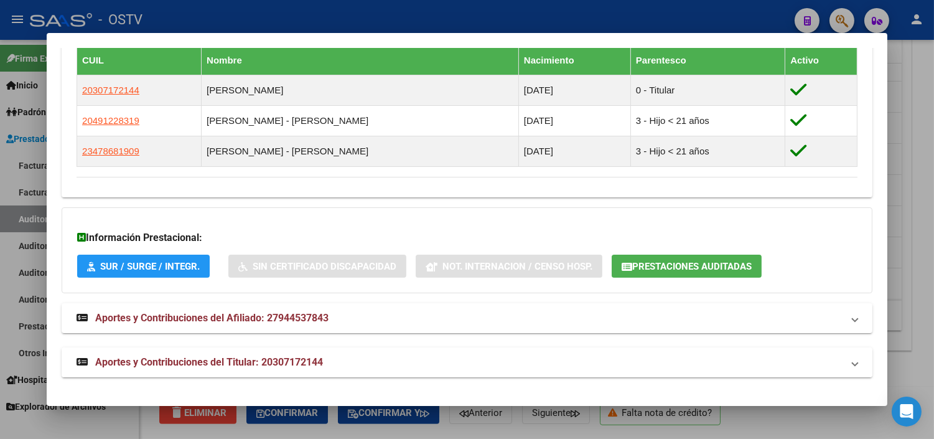
click at [302, 360] on span "Aportes y Contribuciones del Titular: 20307172144" at bounding box center [209, 362] width 228 height 12
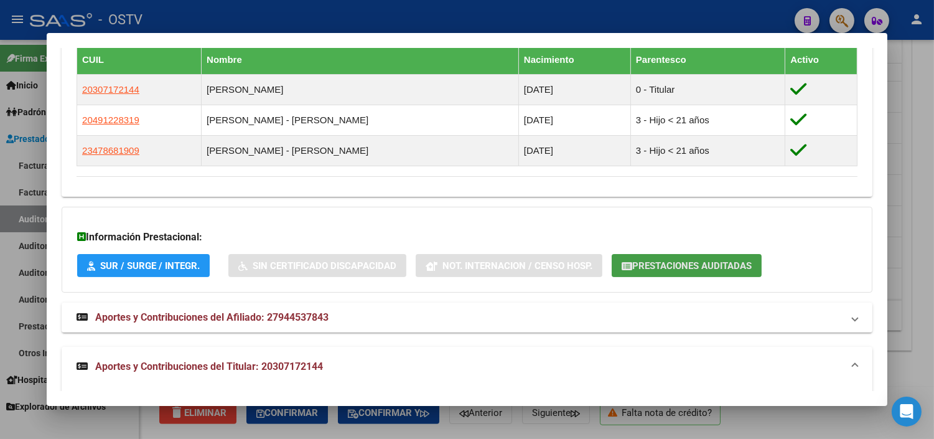
click at [662, 255] on button "Prestaciones Auditadas" at bounding box center [687, 265] width 150 height 23
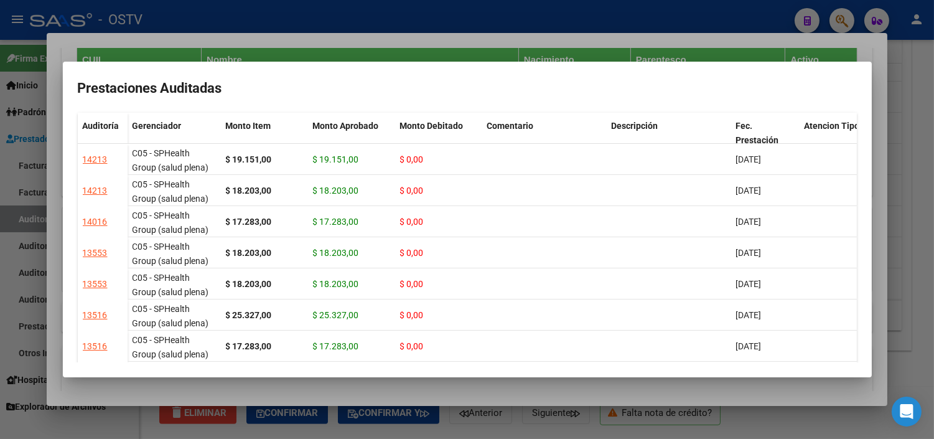
click at [451, 393] on div at bounding box center [467, 219] width 934 height 439
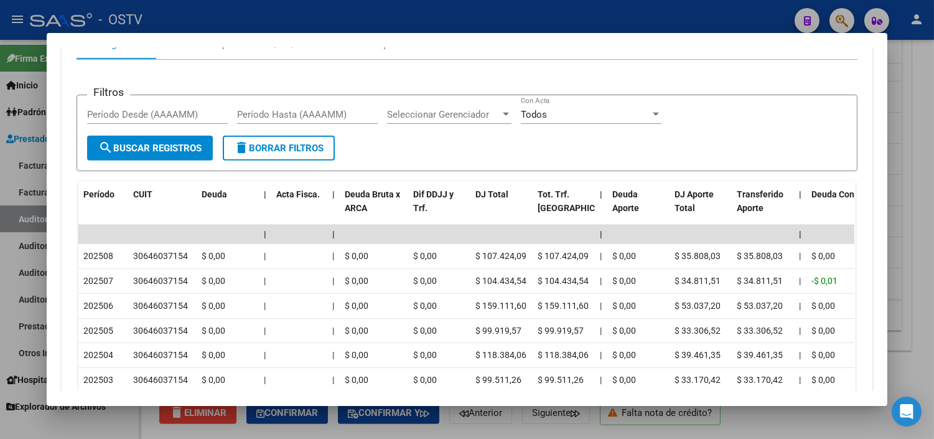
scroll to position [1198, 0]
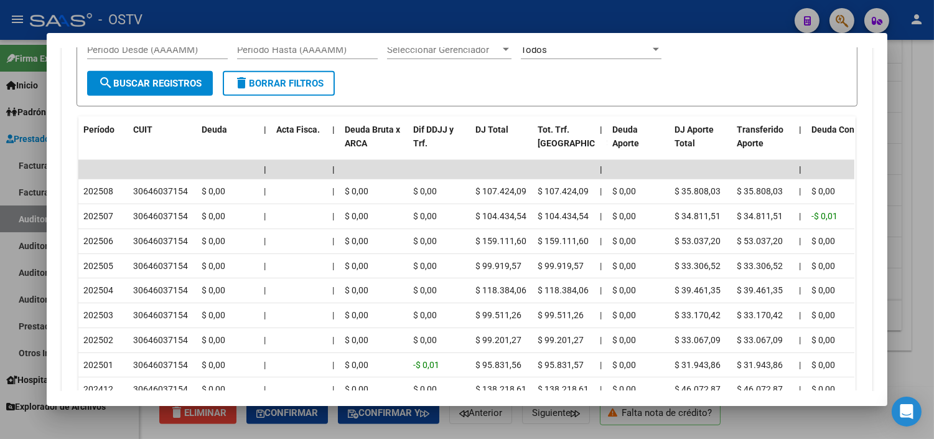
click at [473, 427] on div at bounding box center [467, 219] width 934 height 439
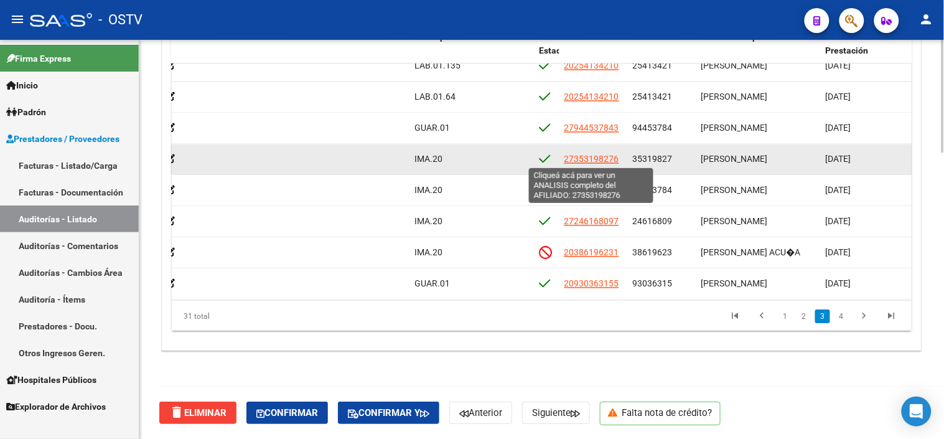
click at [593, 158] on span "27353198276" at bounding box center [592, 159] width 55 height 10
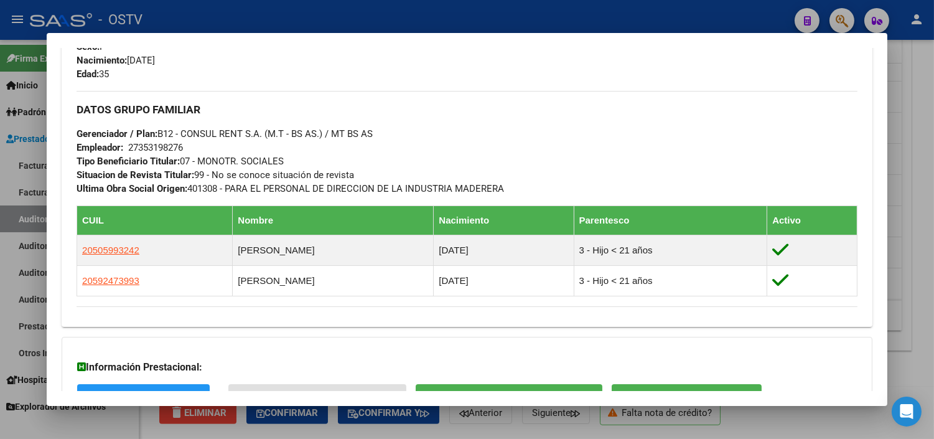
scroll to position [652, 0]
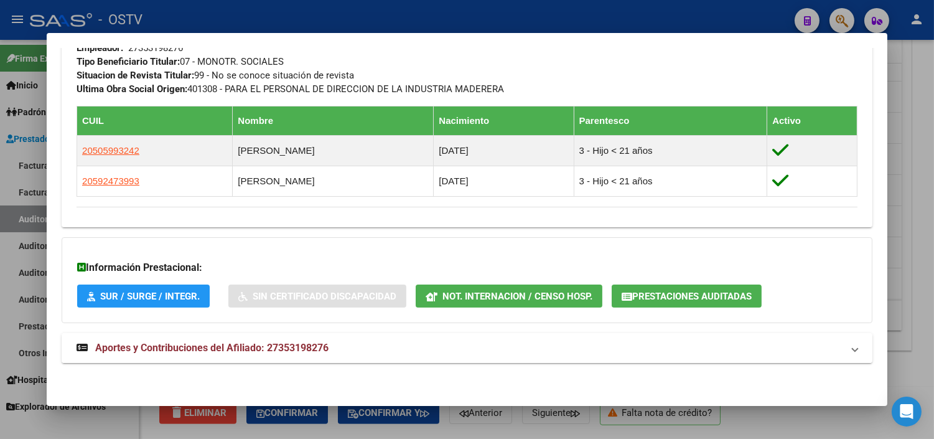
click at [212, 347] on span "Aportes y Contribuciones del Afiliado: 27353198276" at bounding box center [211, 348] width 233 height 12
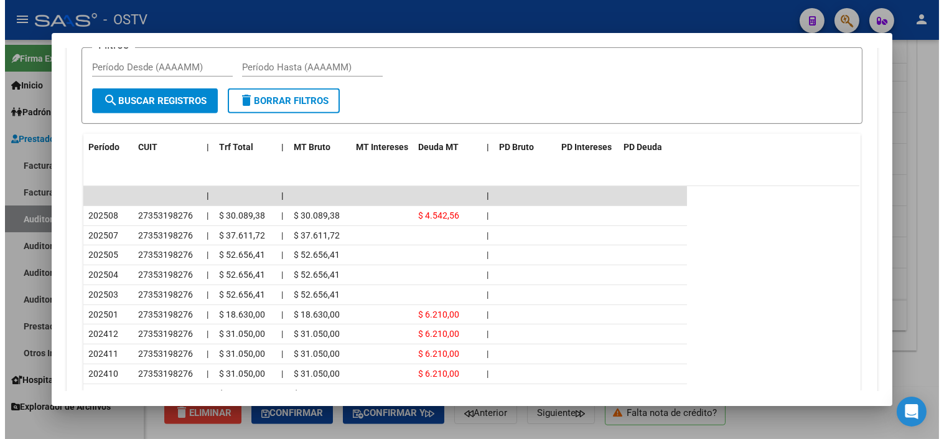
scroll to position [1141, 0]
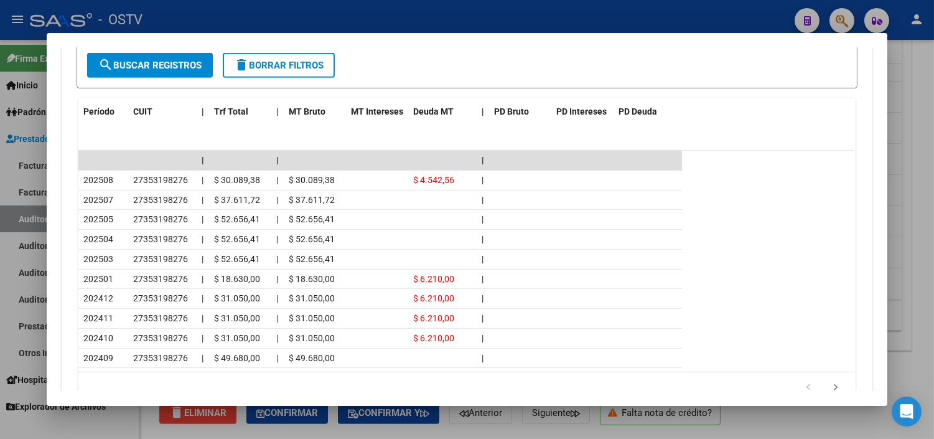
click at [426, 434] on div at bounding box center [467, 219] width 934 height 439
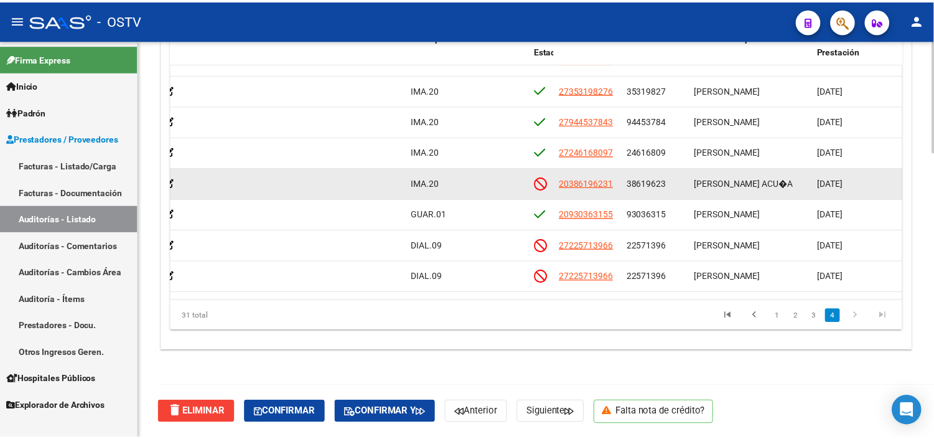
scroll to position [743, 574]
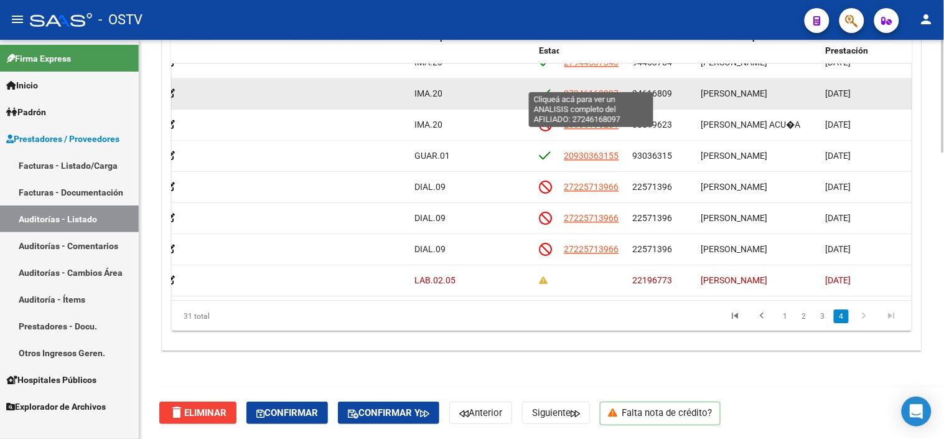
click at [586, 88] on span "27246168097" at bounding box center [592, 93] width 55 height 10
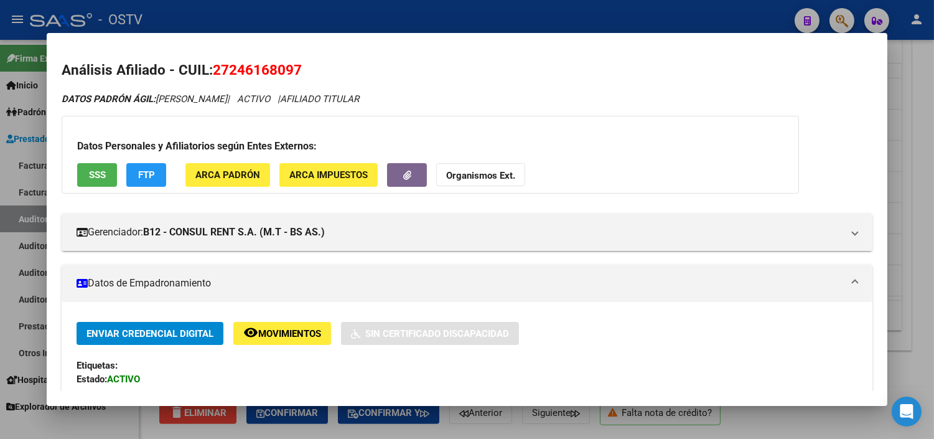
click at [101, 179] on span "SSS" at bounding box center [97, 175] width 17 height 11
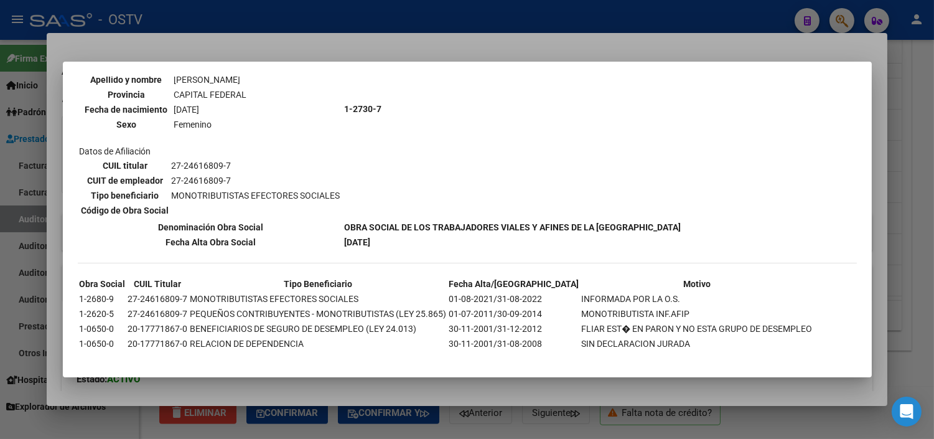
scroll to position [142, 0]
click at [428, 380] on div at bounding box center [467, 219] width 934 height 439
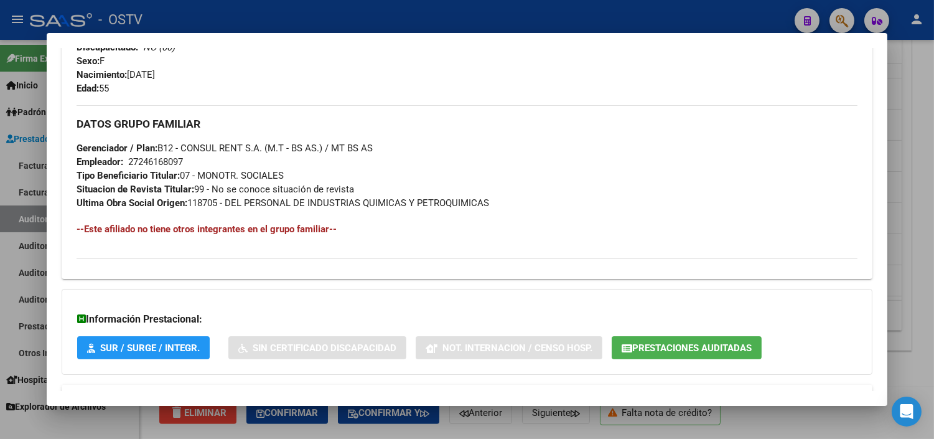
scroll to position [590, 0]
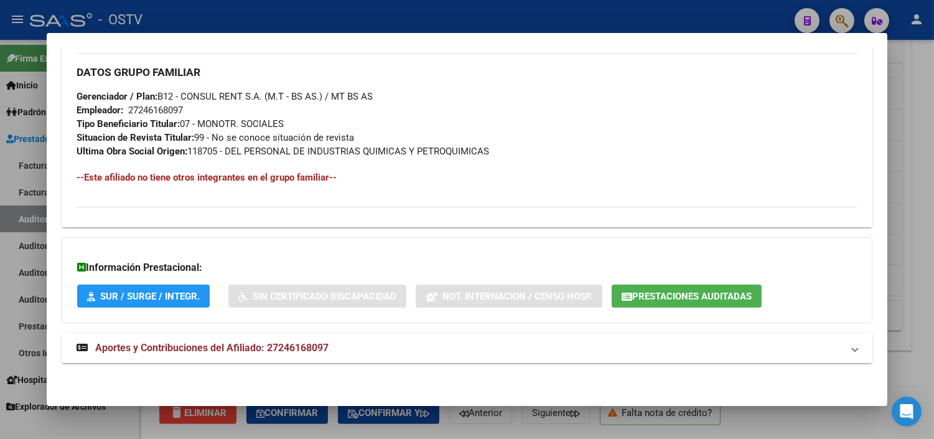
click at [307, 344] on span "Aportes y Contribuciones del Afiliado: 27246168097" at bounding box center [211, 348] width 233 height 12
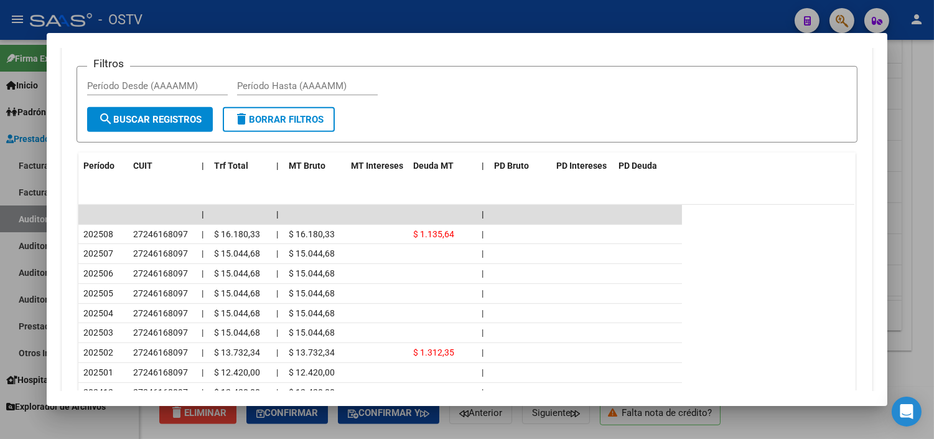
scroll to position [1049, 0]
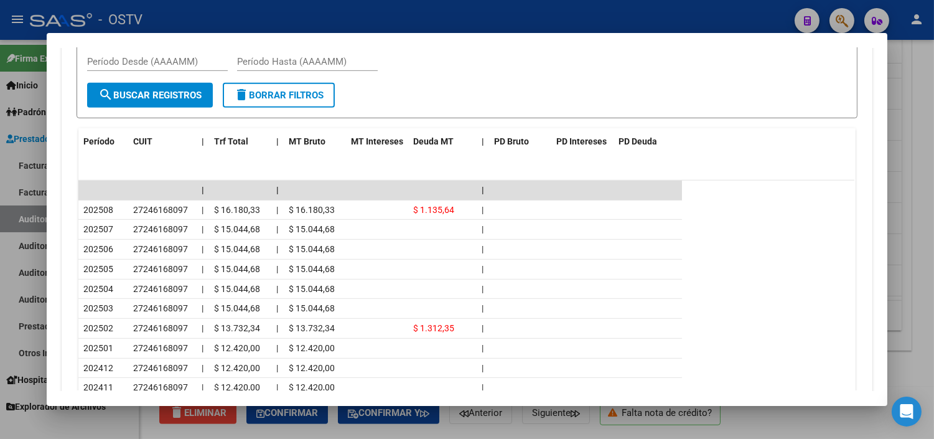
click at [494, 428] on div at bounding box center [467, 219] width 934 height 439
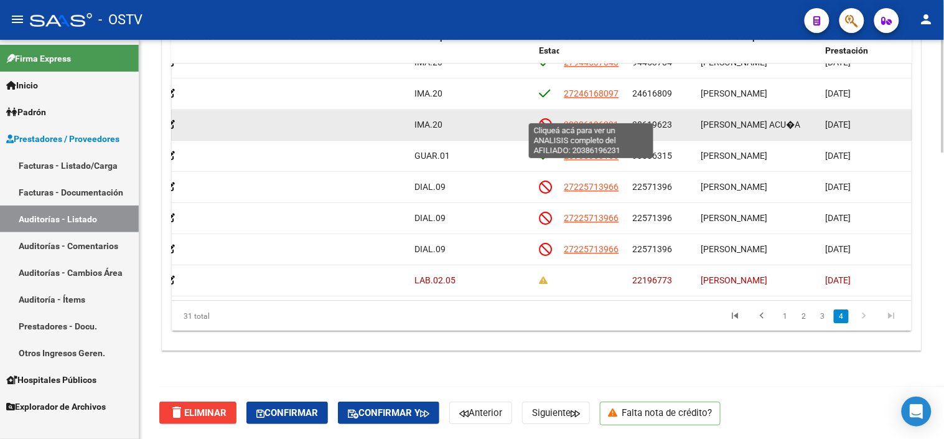
click at [589, 120] on span "20386196231" at bounding box center [592, 125] width 55 height 10
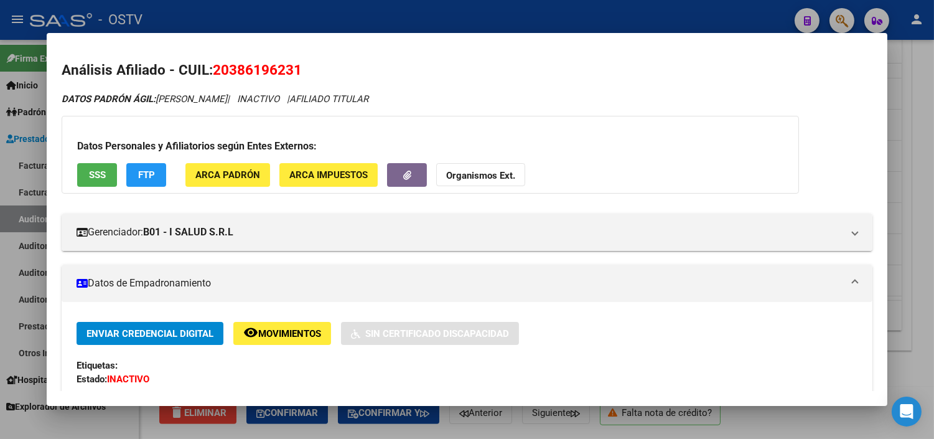
click at [515, 432] on div at bounding box center [467, 219] width 934 height 439
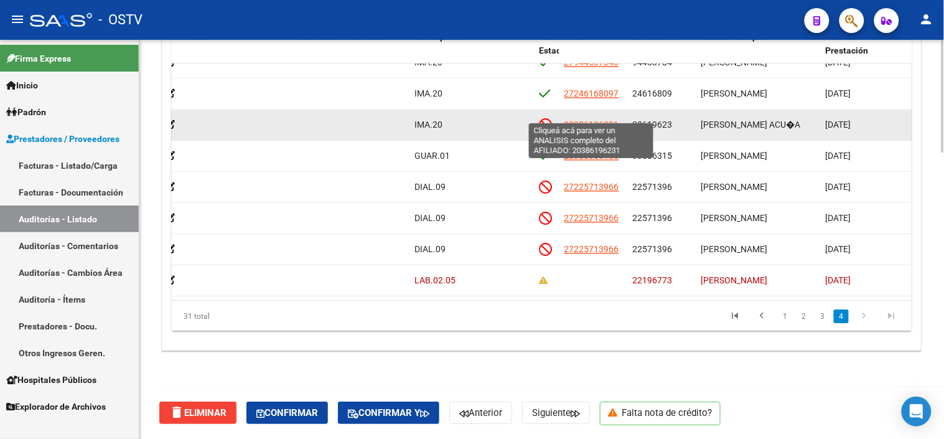
click at [589, 120] on span "20386196231" at bounding box center [592, 125] width 55 height 10
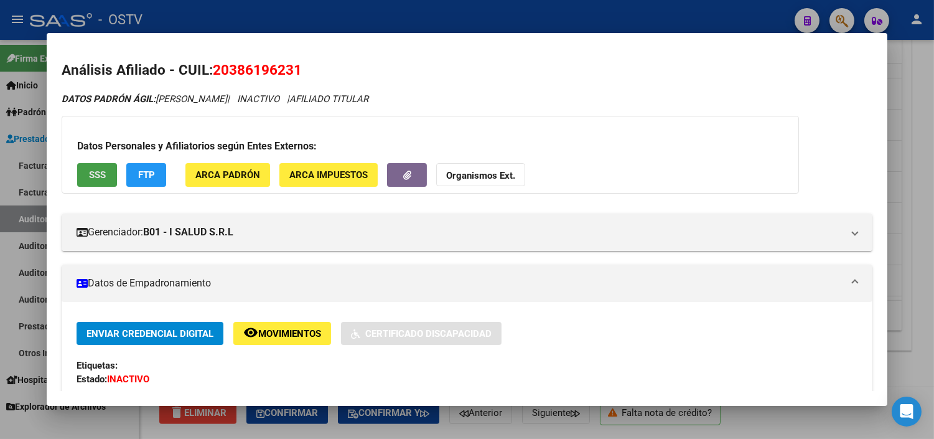
click at [106, 179] on button "SSS" at bounding box center [97, 174] width 40 height 23
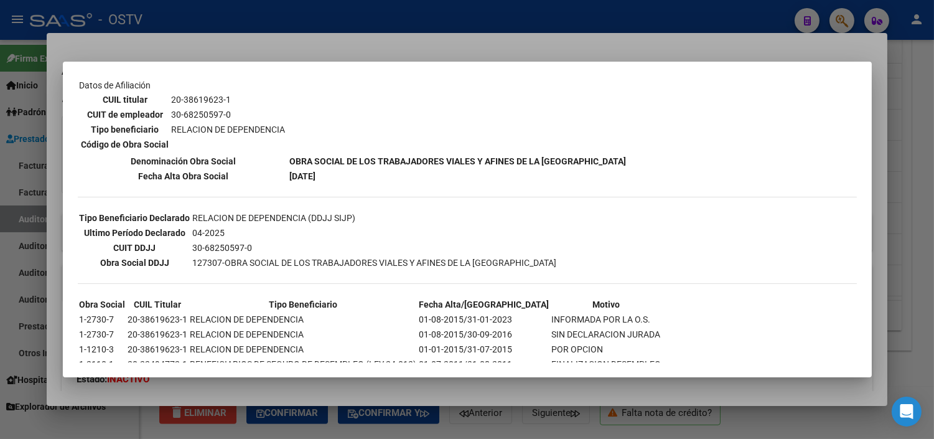
scroll to position [226, 0]
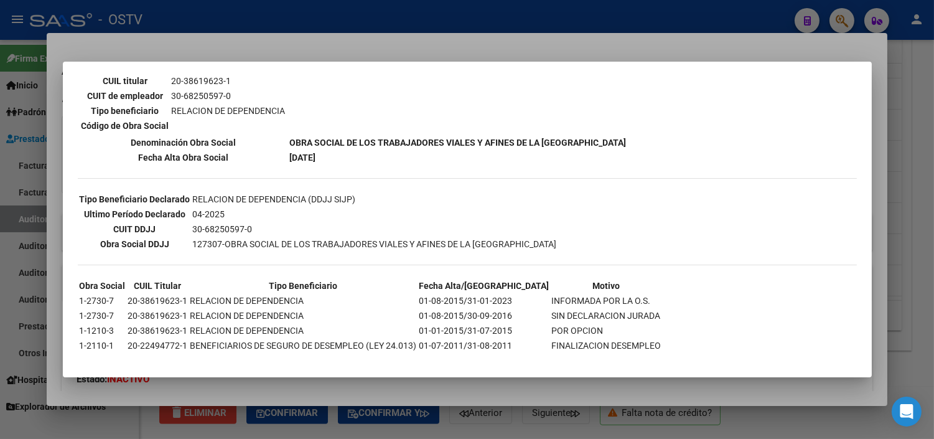
click at [356, 396] on div at bounding box center [467, 219] width 934 height 439
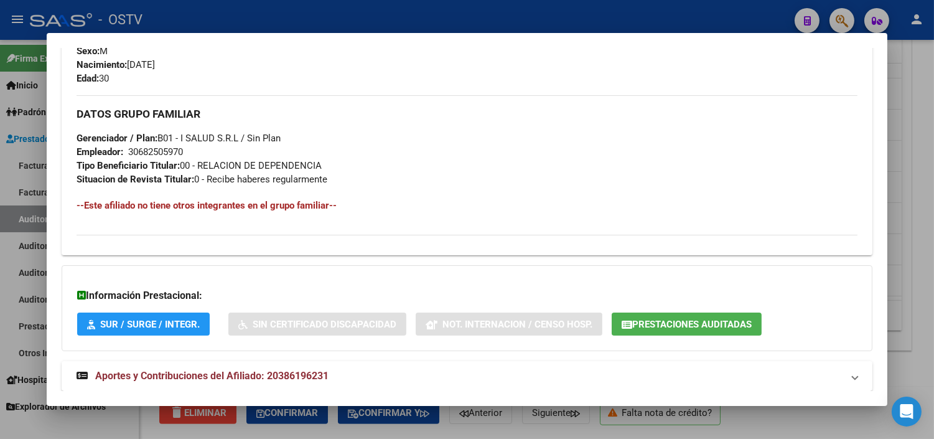
scroll to position [604, 0]
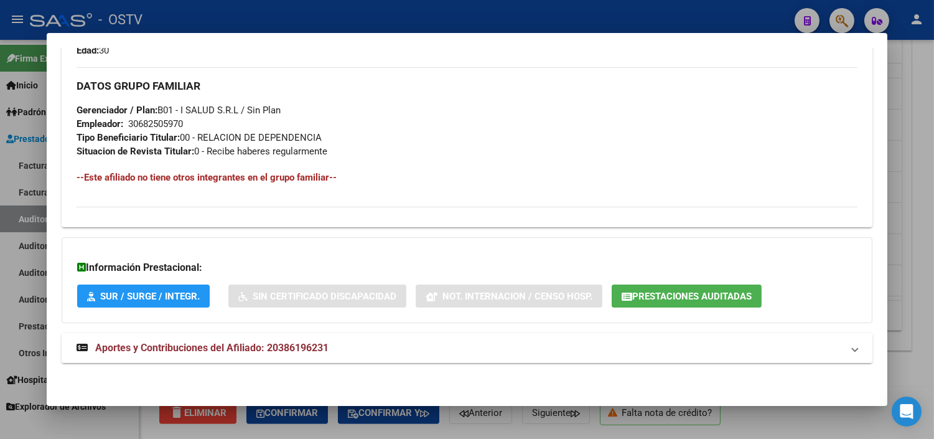
click at [270, 357] on mat-expansion-panel-header "Aportes y Contribuciones del Afiliado: 20386196231" at bounding box center [467, 348] width 811 height 30
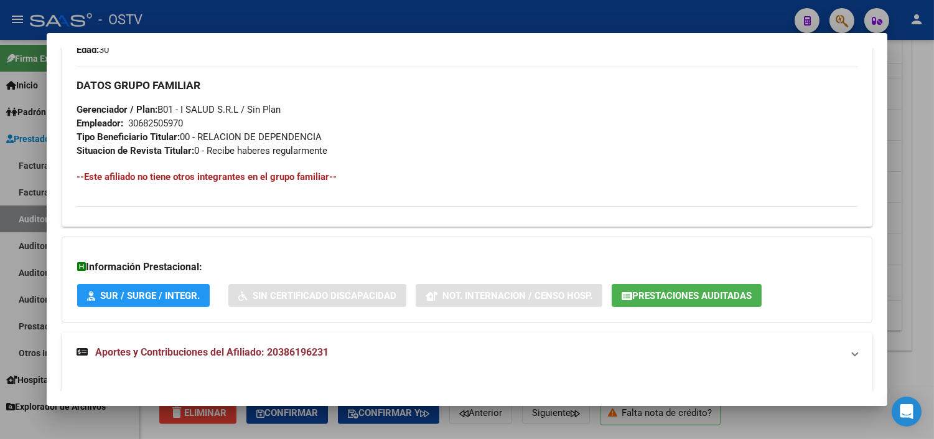
click at [645, 299] on span "Prestaciones Auditadas" at bounding box center [692, 295] width 120 height 11
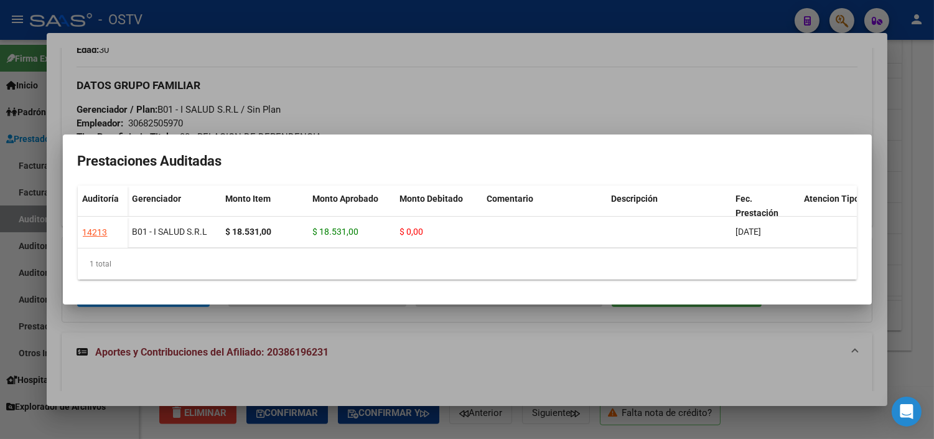
click at [607, 326] on div at bounding box center [467, 219] width 934 height 439
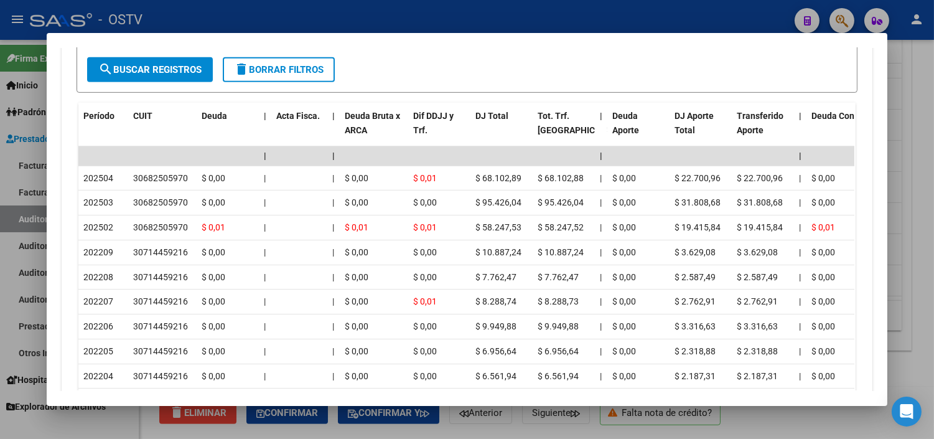
scroll to position [1158, 0]
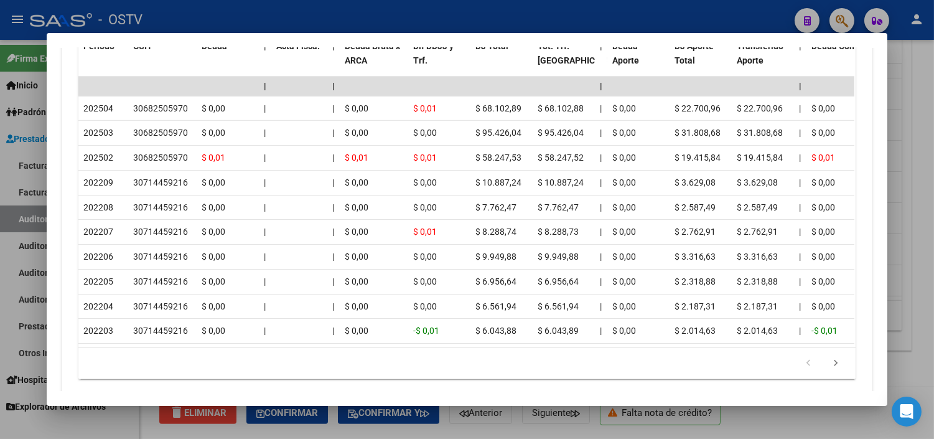
click at [637, 433] on div at bounding box center [467, 219] width 934 height 439
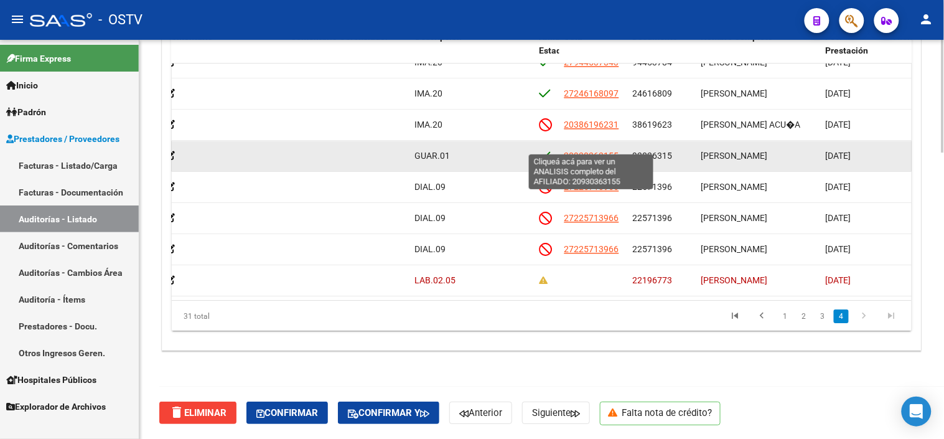
click at [600, 151] on span "20930363155" at bounding box center [592, 156] width 55 height 10
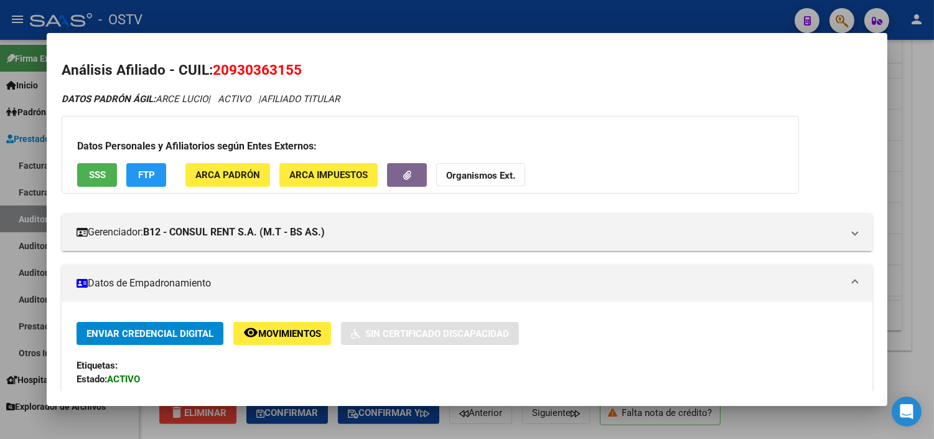
click at [96, 178] on span "SSS" at bounding box center [97, 175] width 17 height 11
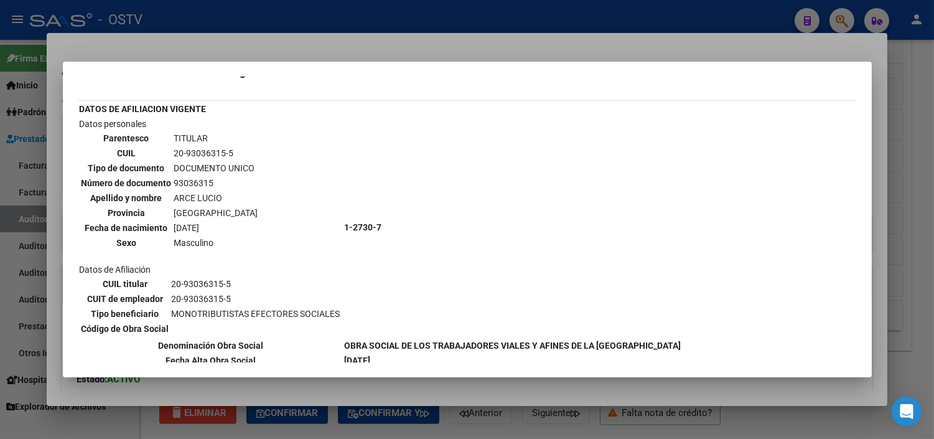
scroll to position [44, 0]
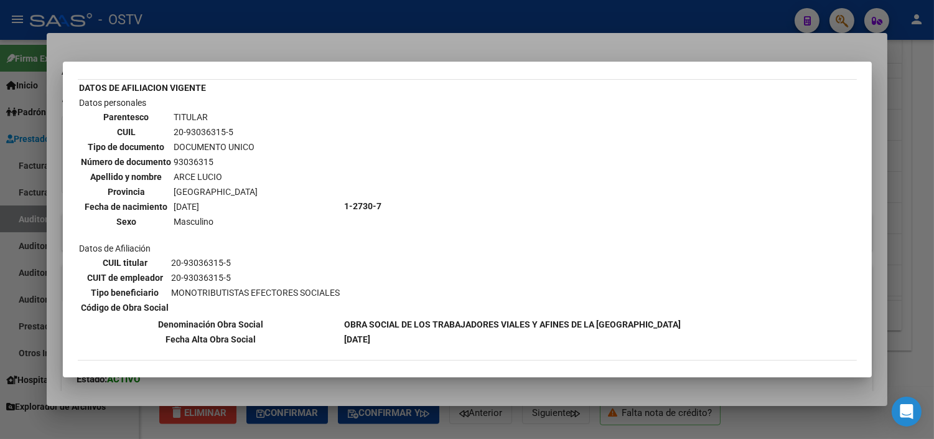
click at [428, 382] on div at bounding box center [467, 219] width 934 height 439
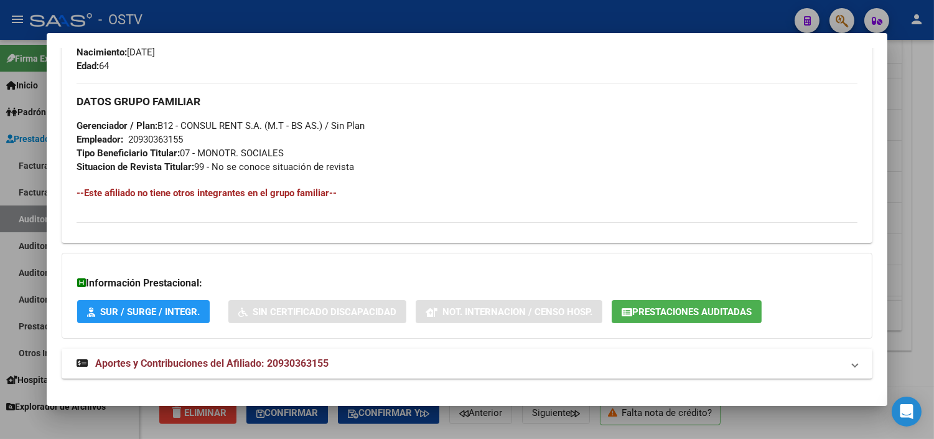
scroll to position [576, 0]
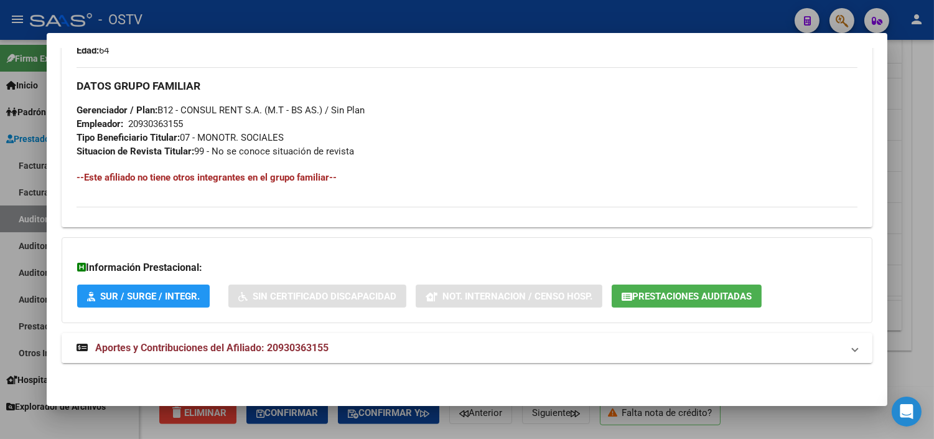
click at [185, 350] on span "Aportes y Contribuciones del Afiliado: 20930363155" at bounding box center [211, 348] width 233 height 12
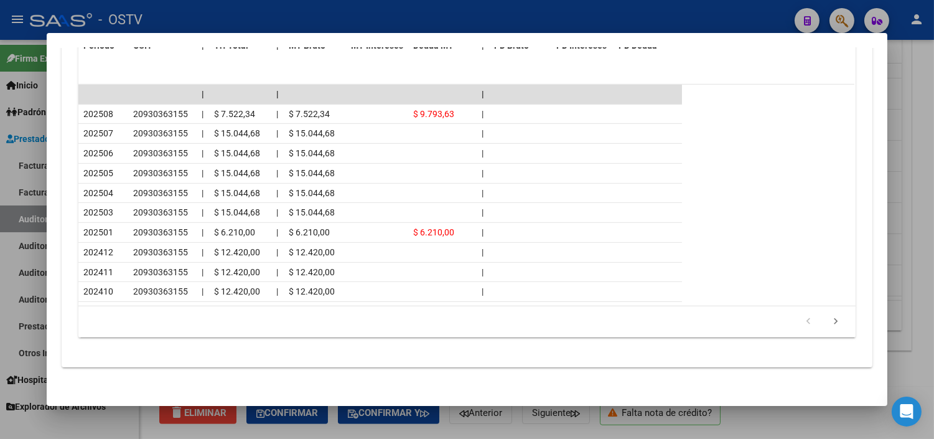
scroll to position [1134, 0]
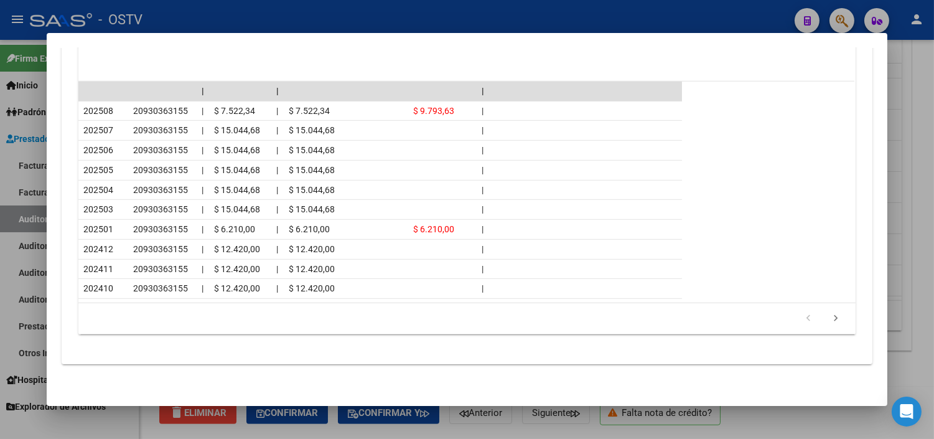
click at [656, 424] on div at bounding box center [467, 219] width 934 height 439
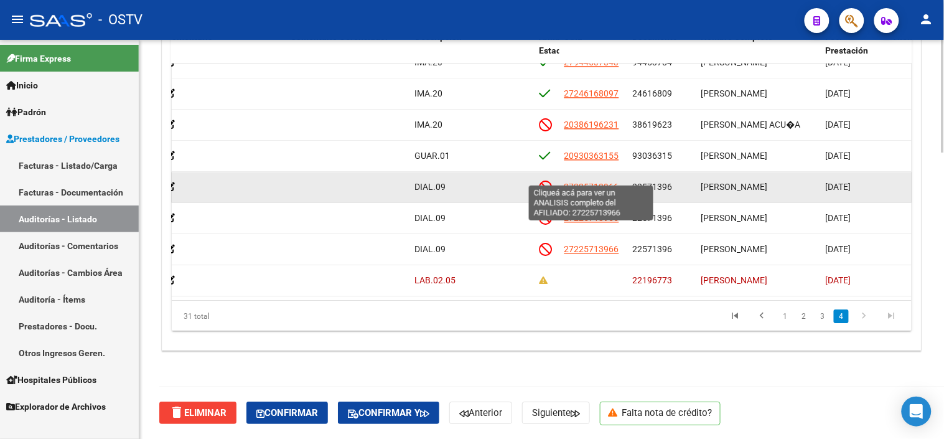
click at [593, 182] on span "27225713966" at bounding box center [592, 187] width 55 height 10
type textarea "27225713966"
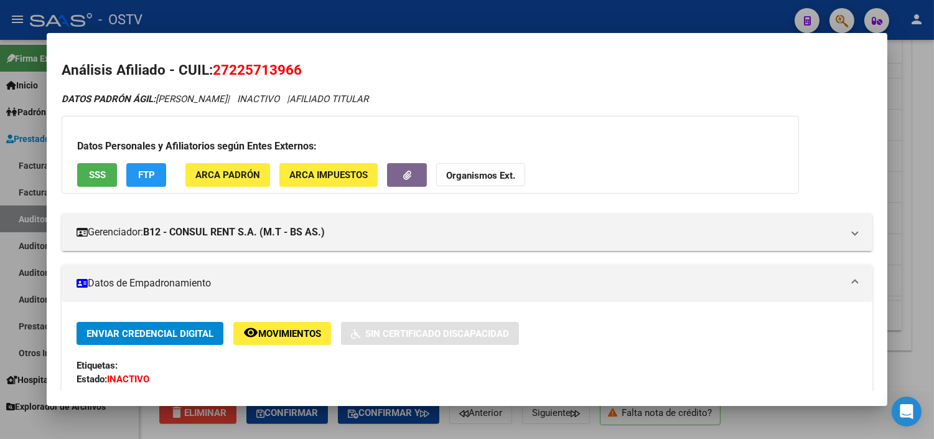
click at [97, 176] on span "SSS" at bounding box center [97, 175] width 17 height 11
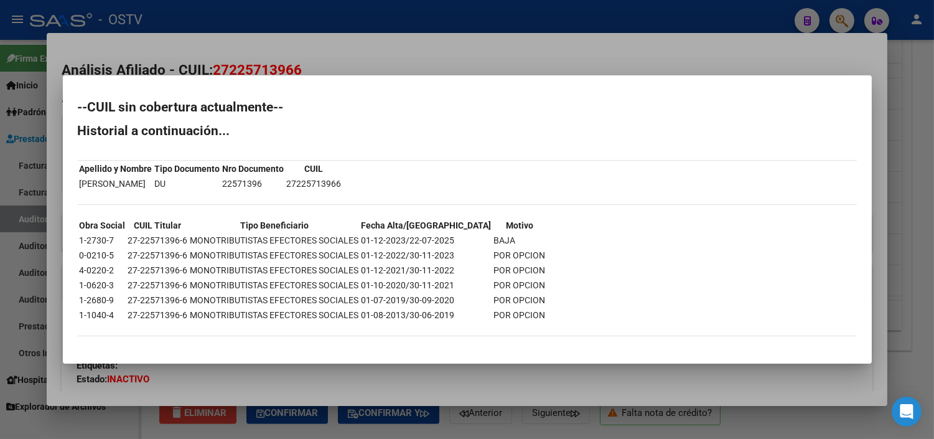
click at [365, 369] on div at bounding box center [467, 219] width 934 height 439
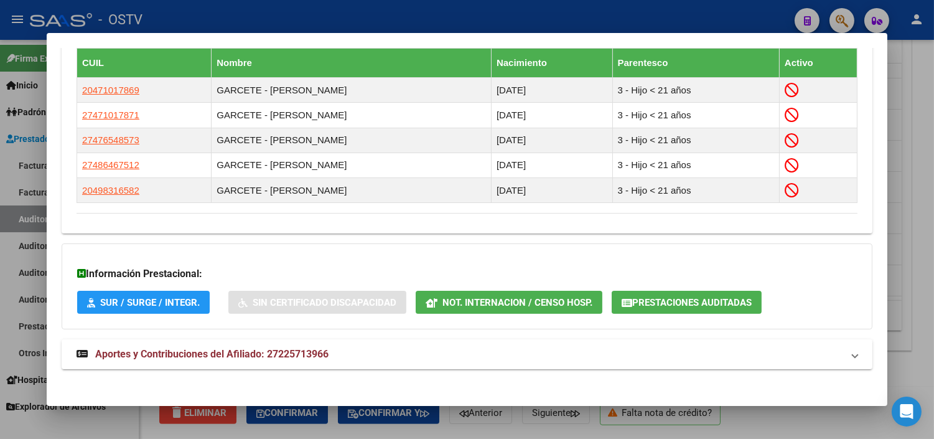
scroll to position [746, 0]
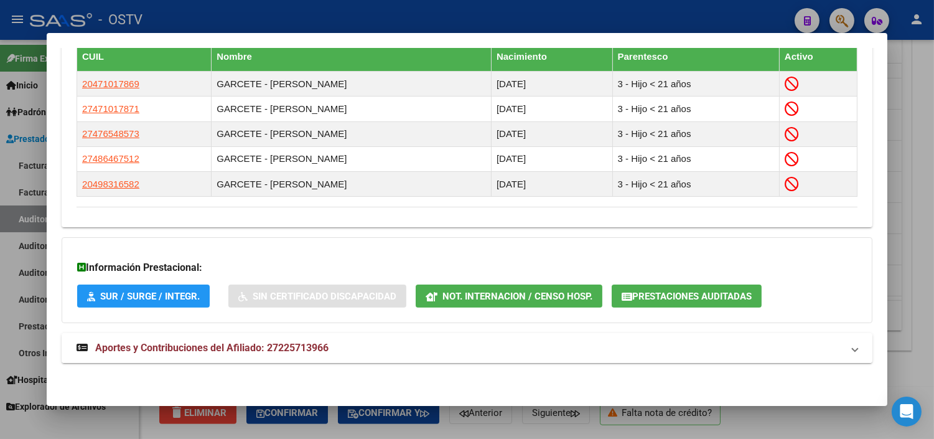
click at [266, 345] on span "Aportes y Contribuciones del Afiliado: 27225713966" at bounding box center [211, 348] width 233 height 12
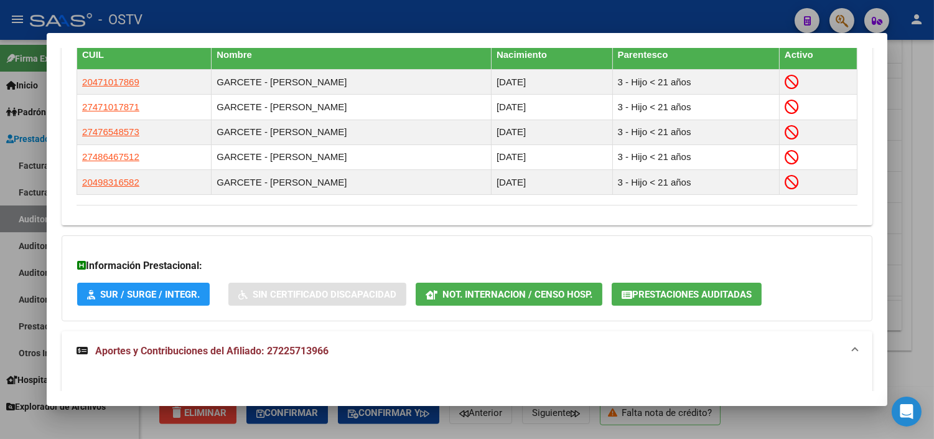
click at [625, 288] on button "Prestaciones Auditadas" at bounding box center [687, 294] width 150 height 23
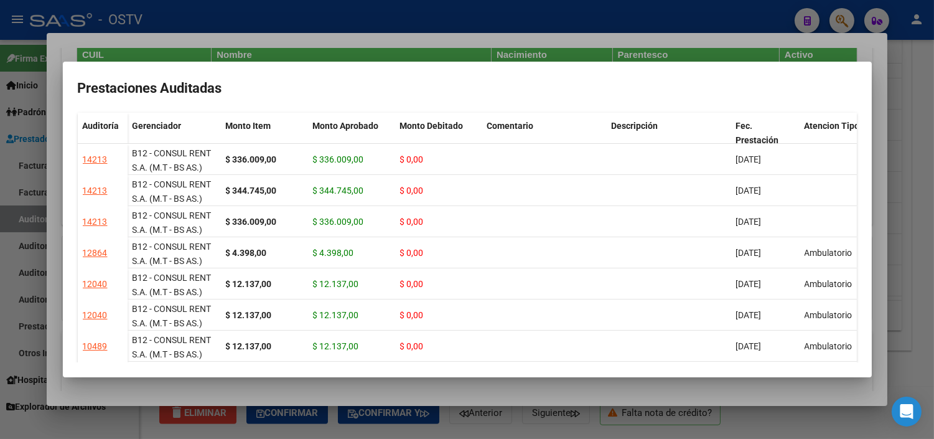
click at [544, 393] on div at bounding box center [467, 219] width 934 height 439
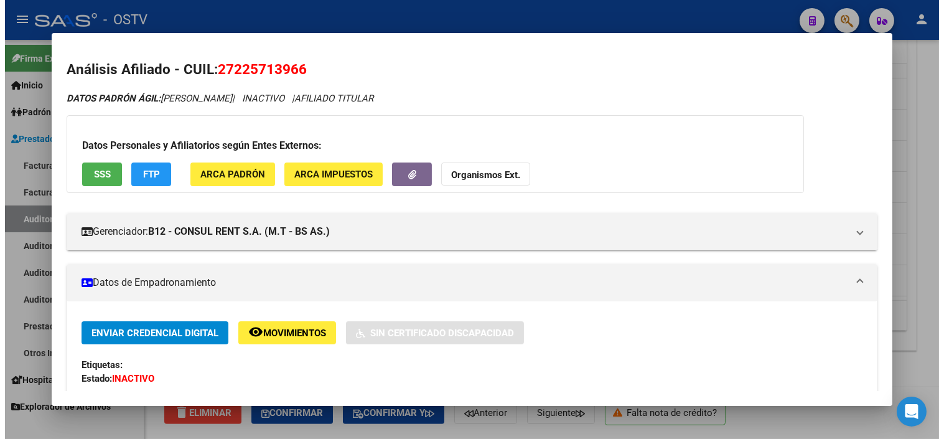
scroll to position [0, 0]
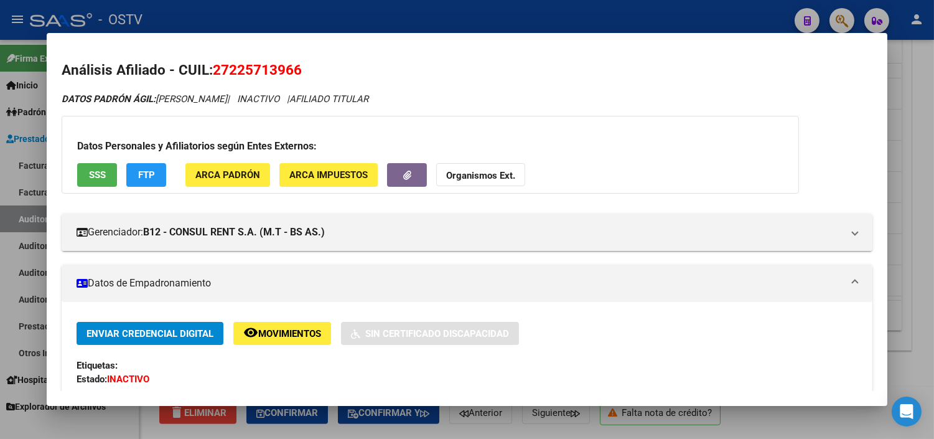
click at [451, 427] on div at bounding box center [467, 219] width 934 height 439
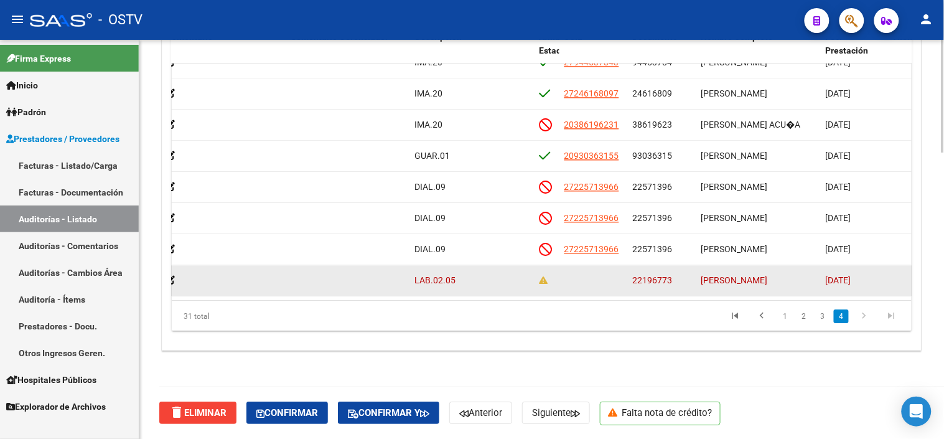
click at [657, 275] on span "22196773" at bounding box center [653, 280] width 40 height 10
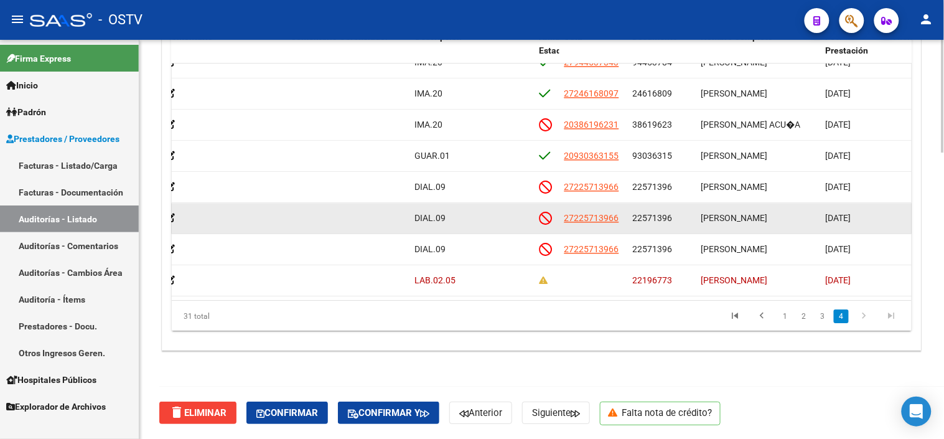
copy span "22196773"
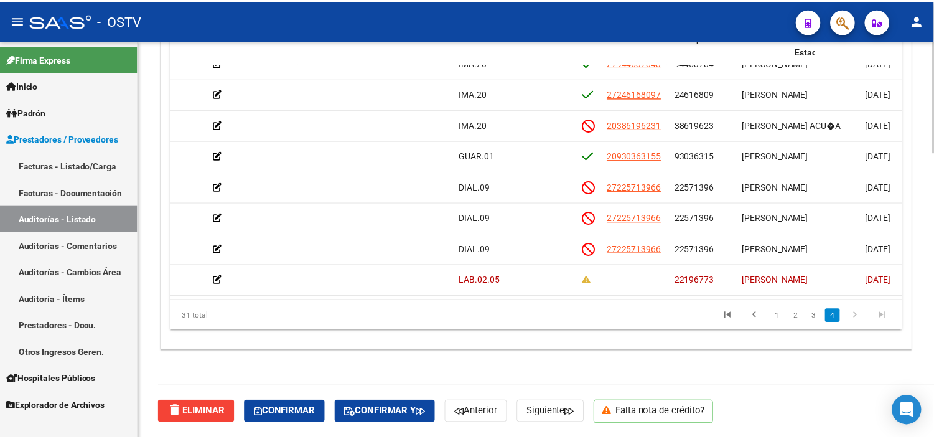
scroll to position [743, 0]
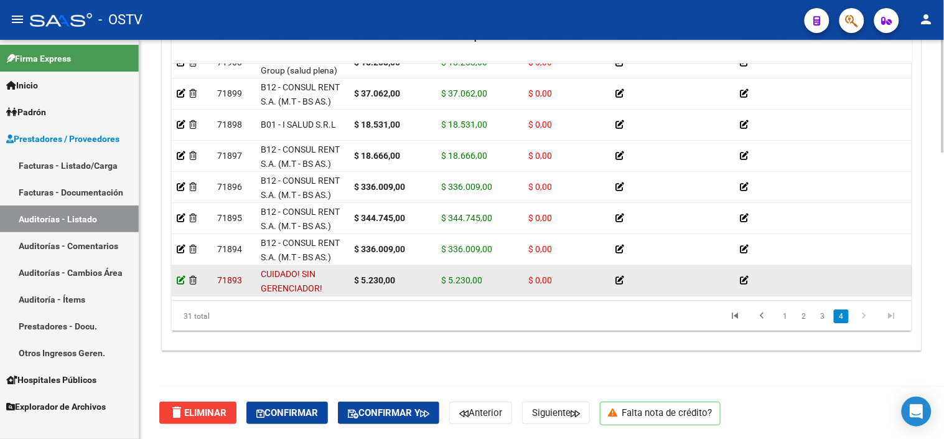
click at [182, 276] on icon at bounding box center [181, 280] width 9 height 9
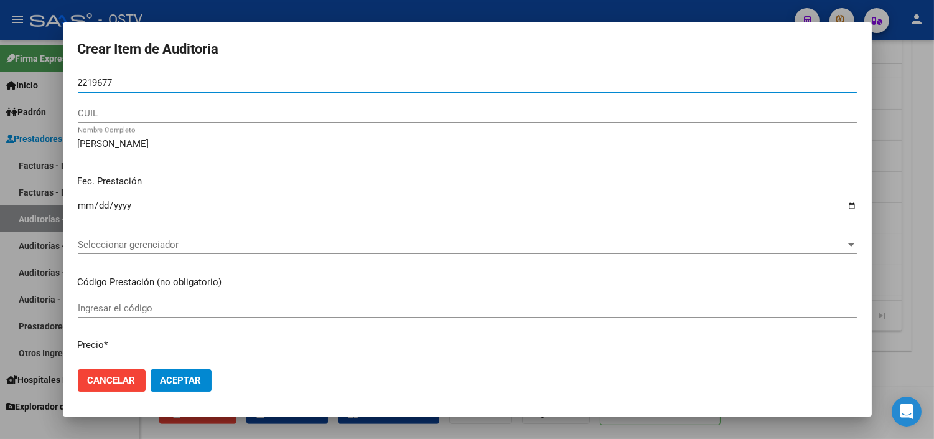
type input "22196773"
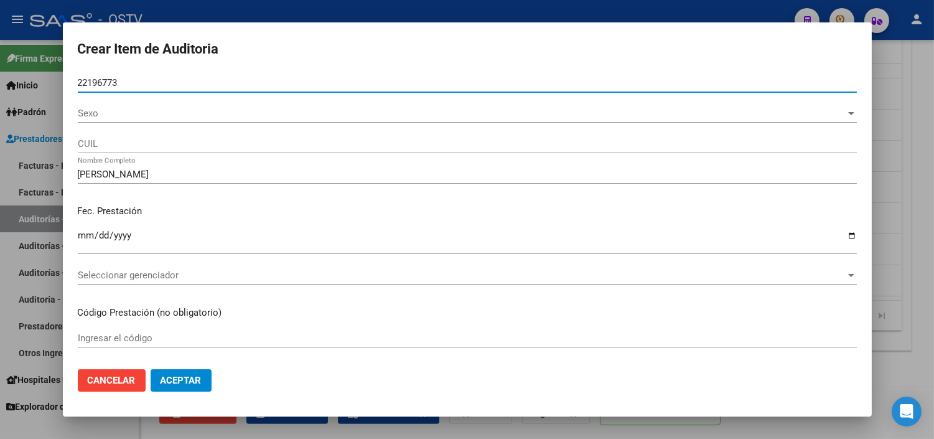
click at [121, 116] on span "Sexo" at bounding box center [462, 113] width 768 height 11
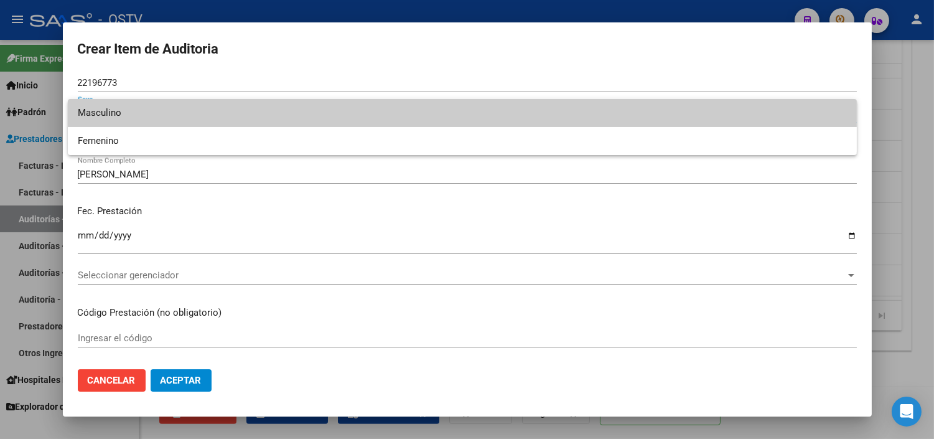
click at [121, 116] on span "Masculino" at bounding box center [462, 113] width 769 height 28
type input "23221967739"
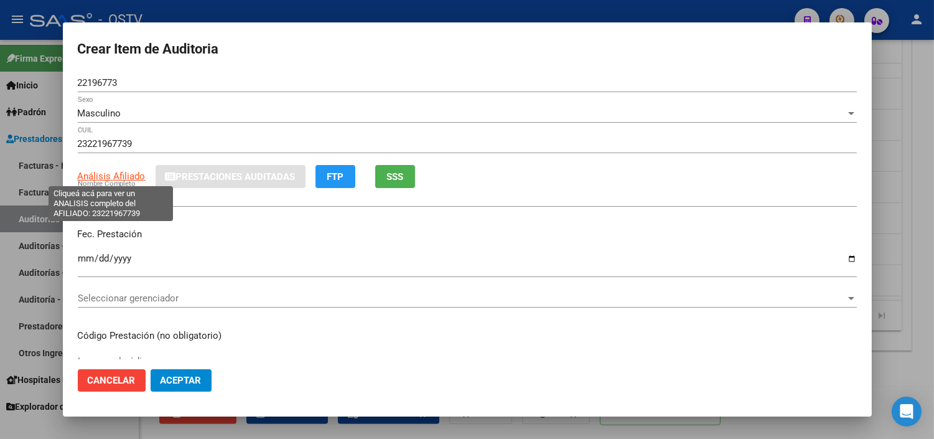
click at [129, 176] on span "Análisis Afiliado" at bounding box center [112, 176] width 68 height 11
type textarea "23221967739"
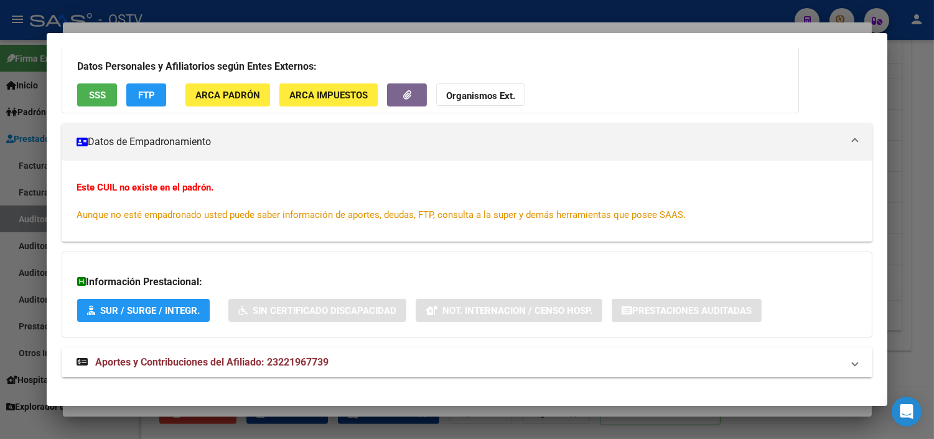
scroll to position [111, 0]
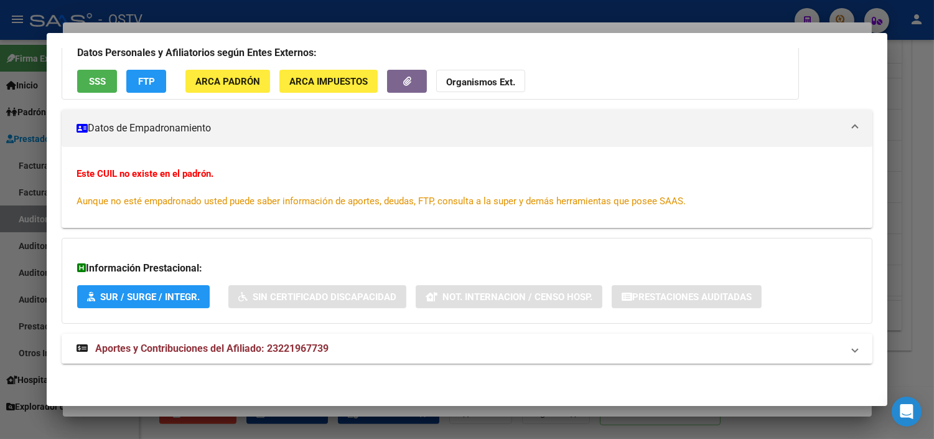
click at [281, 352] on span "Aportes y Contribuciones del Afiliado: 23221967739" at bounding box center [211, 348] width 233 height 12
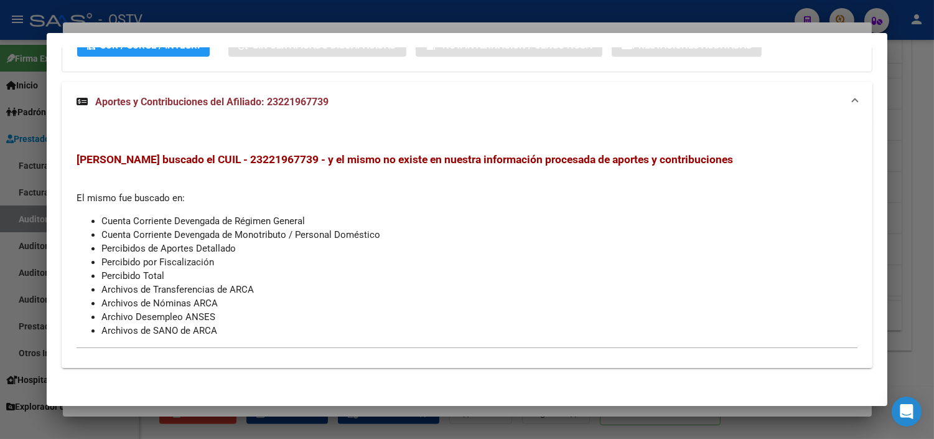
scroll to position [367, 0]
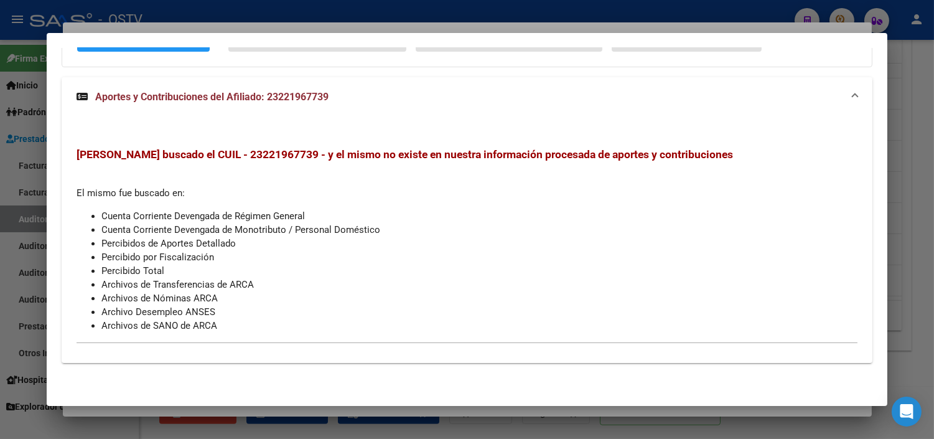
click at [305, 415] on div at bounding box center [467, 219] width 934 height 439
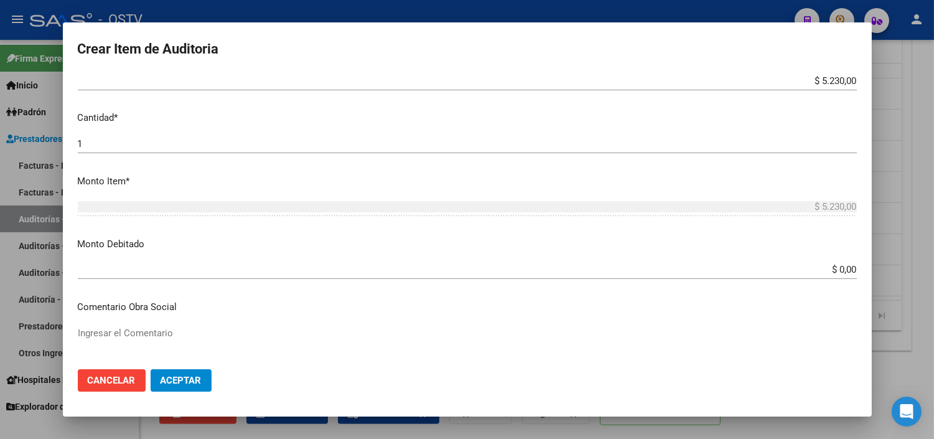
scroll to position [345, 0]
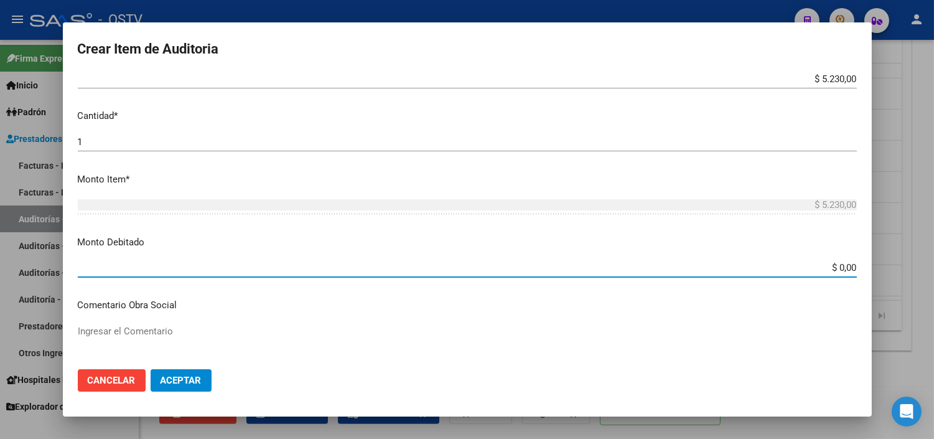
click at [831, 266] on input "$ 0,00" at bounding box center [467, 267] width 779 height 11
type input "$ 5.230,00"
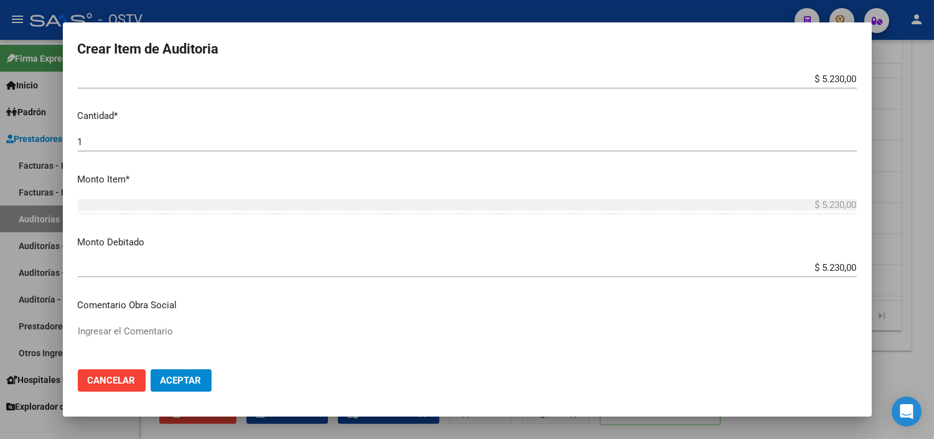
scroll to position [567, 0]
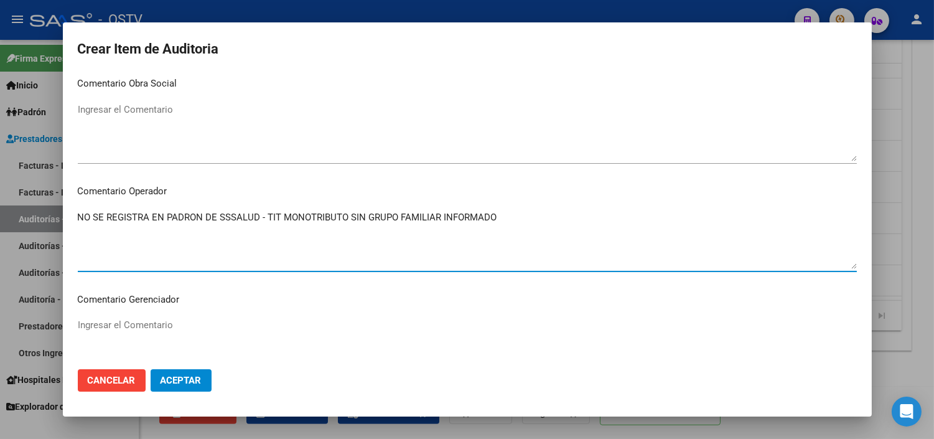
drag, startPoint x: 442, startPoint y: 218, endPoint x: 496, endPoint y: 217, distance: 54.2
click at [496, 217] on textarea "NO SE REGISTRA EN PADRON DE SSSALUD - TIT MONOTRIBUTO SIN GRUPO FAMILIAR INFORM…" at bounding box center [467, 239] width 779 height 59
click at [365, 220] on textarea "NO SE REGISTRA EN PADRON DE SSSALUD - TIT MONOTRIBUTO SIN GRUPO FAMILIAR" at bounding box center [467, 239] width 779 height 59
type textarea "NO SE REGISTRA EN PADRON DE SSSALUD - TIT MONOTRIBUTO SIN DATOS DE GRUPO FAMILI…"
click at [176, 380] on span "Aceptar" at bounding box center [181, 380] width 41 height 11
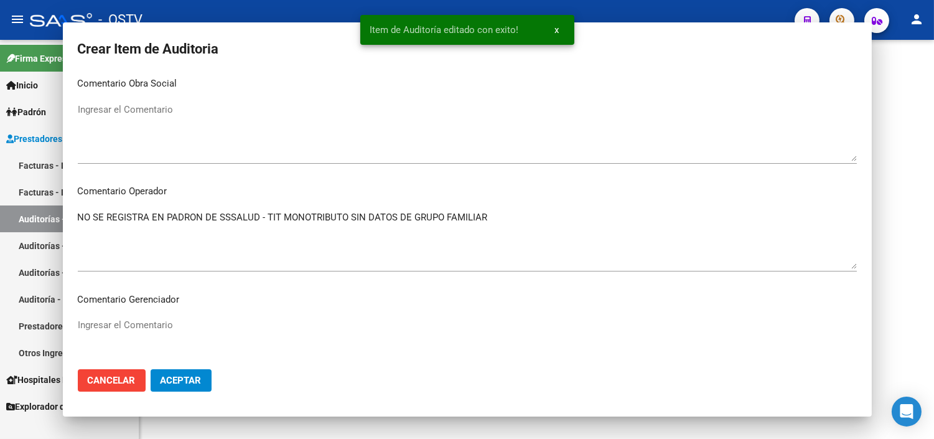
scroll to position [0, 0]
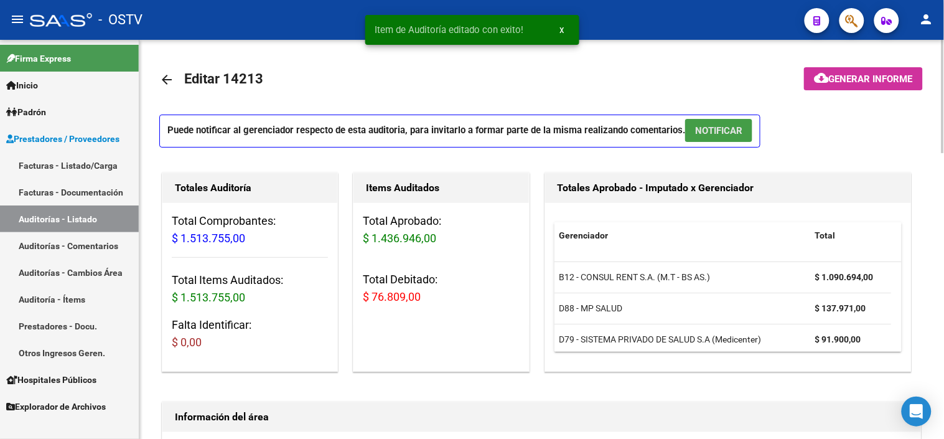
click at [729, 129] on span "NOTIFICAR" at bounding box center [718, 130] width 47 height 11
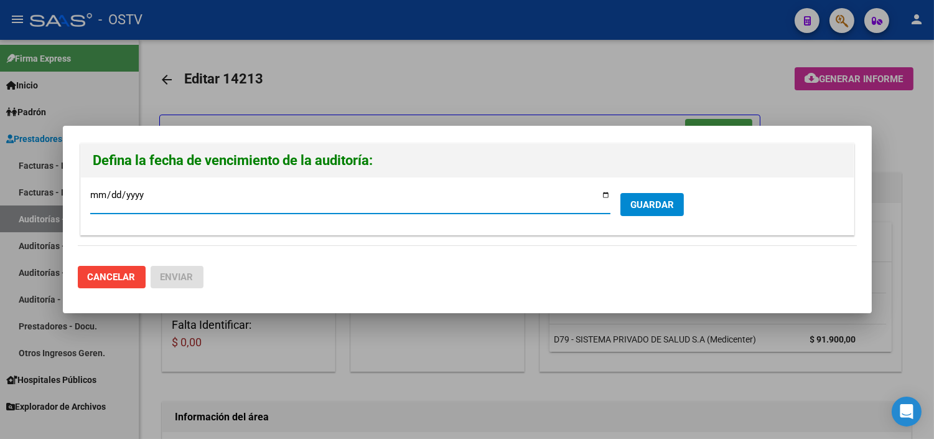
click at [630, 204] on span "GUARDAR" at bounding box center [652, 204] width 44 height 11
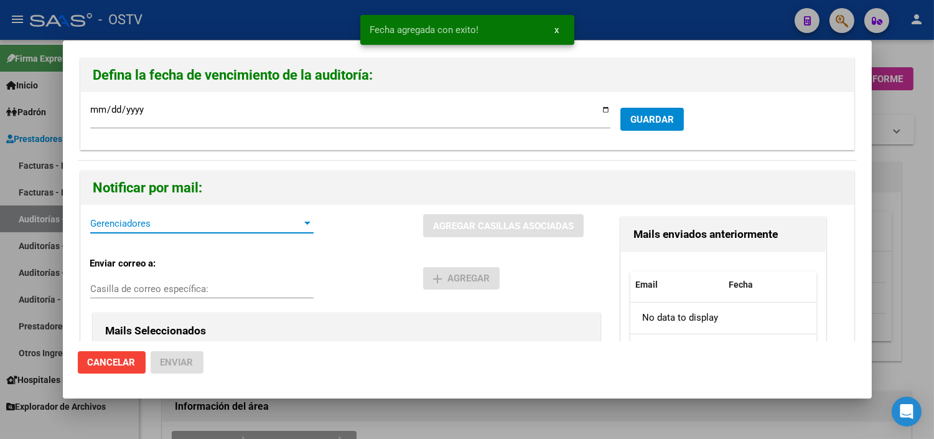
click at [166, 223] on span "Gerenciadores" at bounding box center [196, 223] width 212 height 11
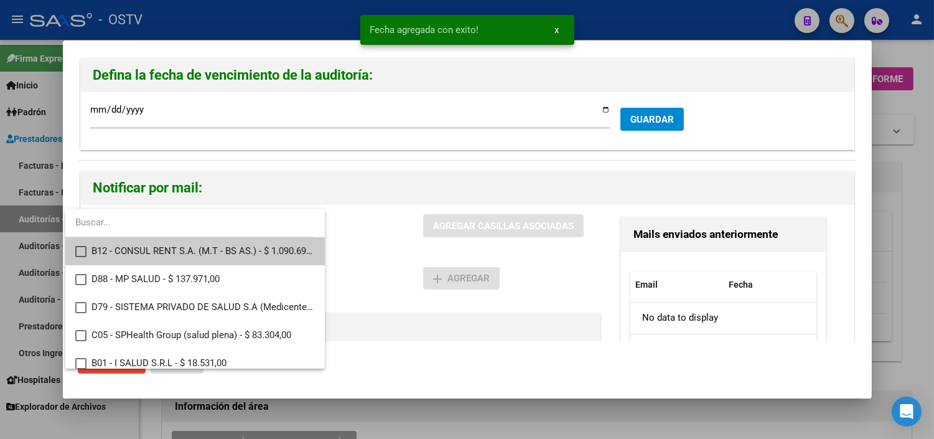
click at [141, 252] on span "B12 - CONSUL RENT S.A. (M.T - BS AS.) - $ 1.090.694,00" at bounding box center [202, 251] width 223 height 28
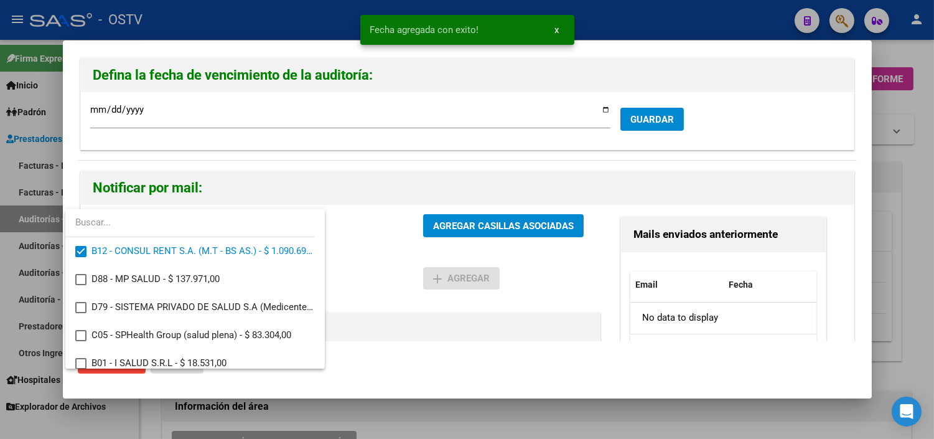
click at [515, 215] on div at bounding box center [467, 219] width 934 height 439
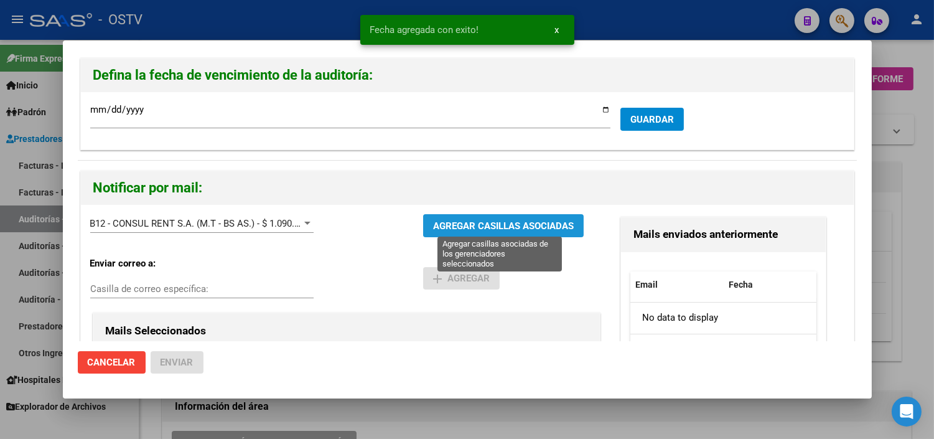
drag, startPoint x: 513, startPoint y: 227, endPoint x: 436, endPoint y: 230, distance: 76.6
click at [512, 227] on span "AGREGAR CASILLAS ASOCIADAS" at bounding box center [503, 225] width 141 height 11
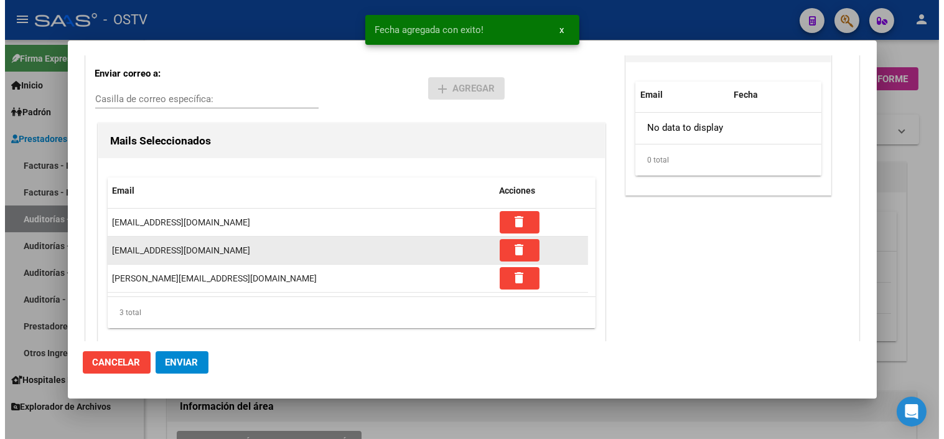
scroll to position [212, 0]
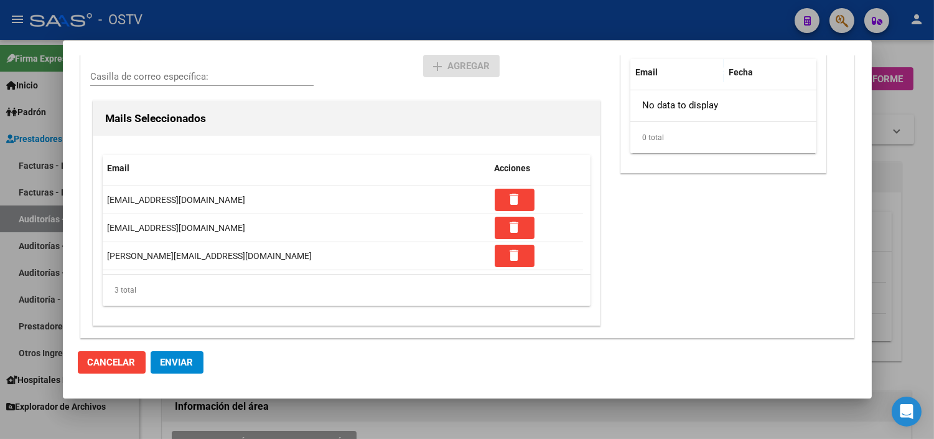
click at [181, 368] on button "Enviar" at bounding box center [177, 362] width 53 height 22
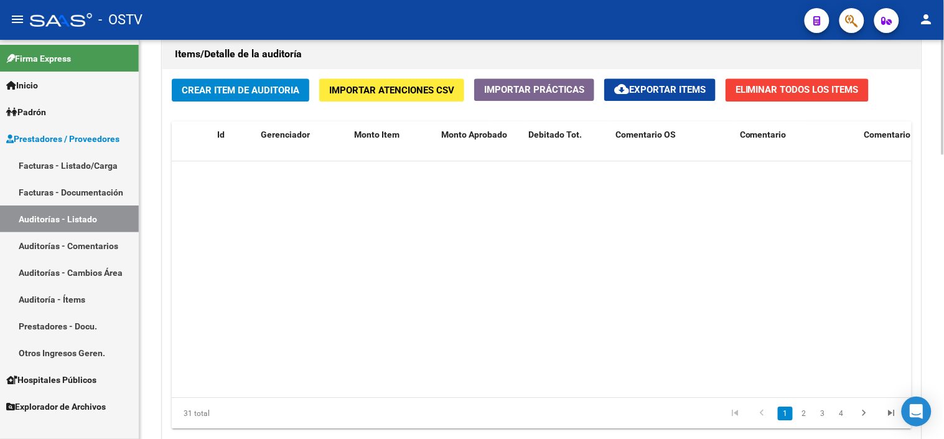
scroll to position [484, 0]
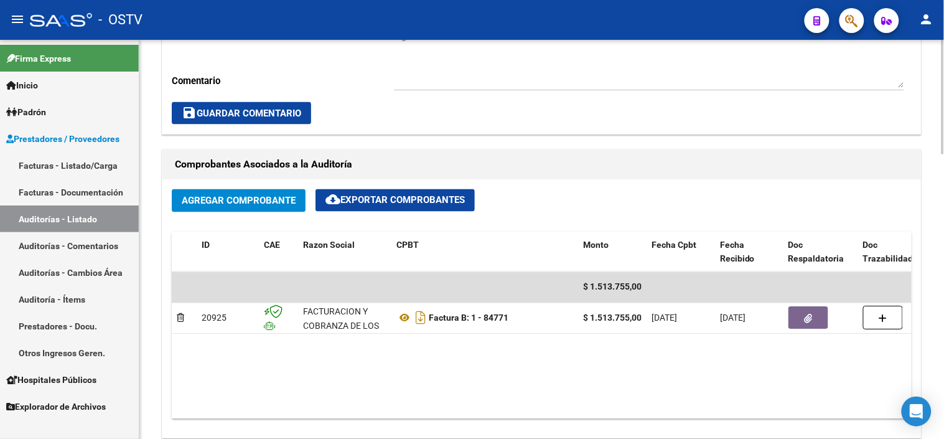
click at [673, 144] on div "Información del área Cambiar de área a esta auditoría Area * Hospitales de Auto…" at bounding box center [541, 401] width 765 height 1012
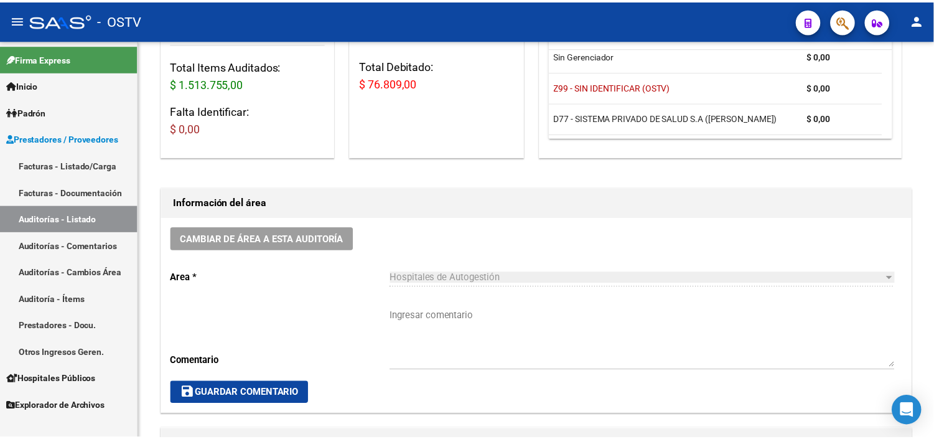
scroll to position [0, 0]
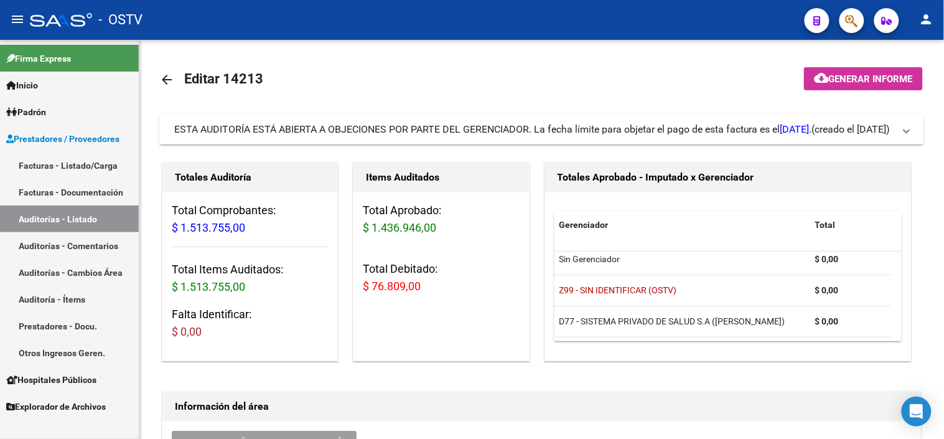
click at [898, 84] on span "Generar informe" at bounding box center [871, 78] width 84 height 11
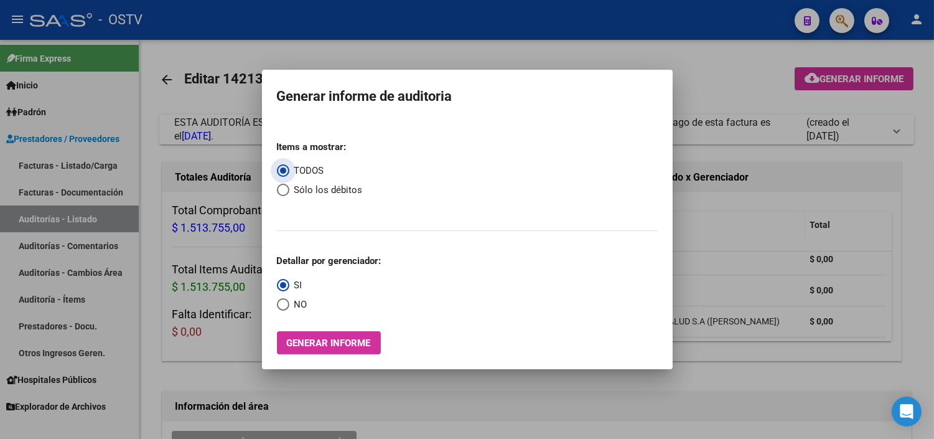
click at [274, 177] on mat-dialog-content "Items a mostrar: TODOS Sólo los débitos Detallar por gerenciador: SI NO Generar…" at bounding box center [467, 238] width 411 height 234
click at [281, 192] on span "Select an option" at bounding box center [283, 190] width 12 height 12
click at [281, 192] on input "Sólo los débitos" at bounding box center [283, 190] width 12 height 12
radio input "true"
click at [284, 300] on span "Select an option" at bounding box center [283, 304] width 12 height 12
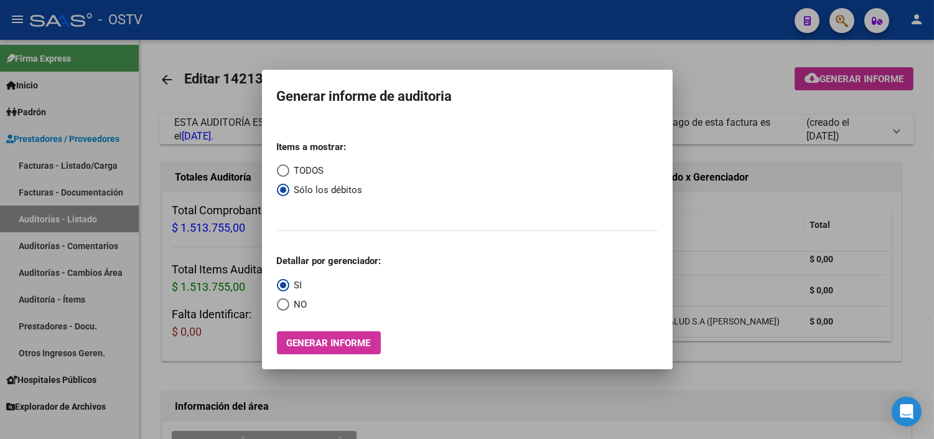
click at [284, 300] on input "NO" at bounding box center [283, 304] width 12 height 12
radio input "true"
click at [309, 337] on span "Generar informe" at bounding box center [329, 342] width 84 height 11
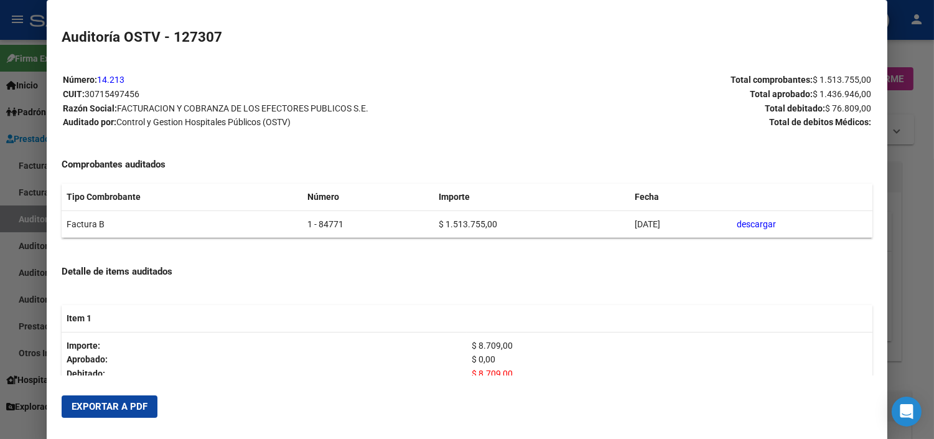
click at [121, 408] on span "Exportar a PDF" at bounding box center [110, 406] width 76 height 11
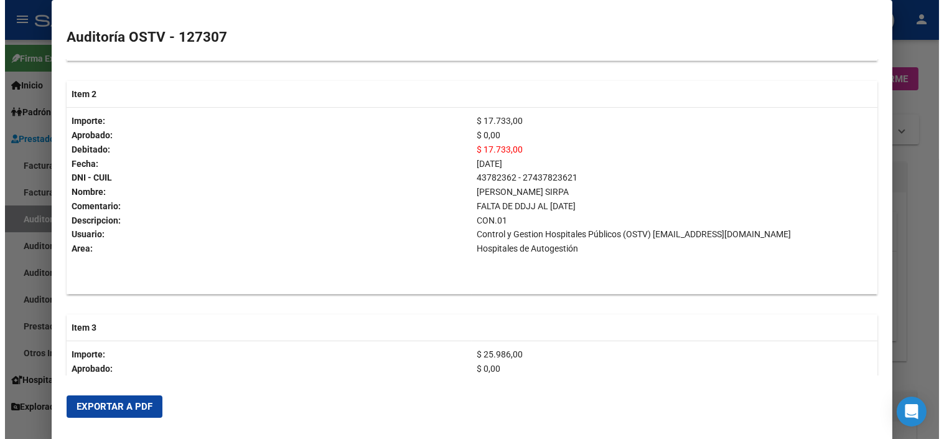
scroll to position [484, 0]
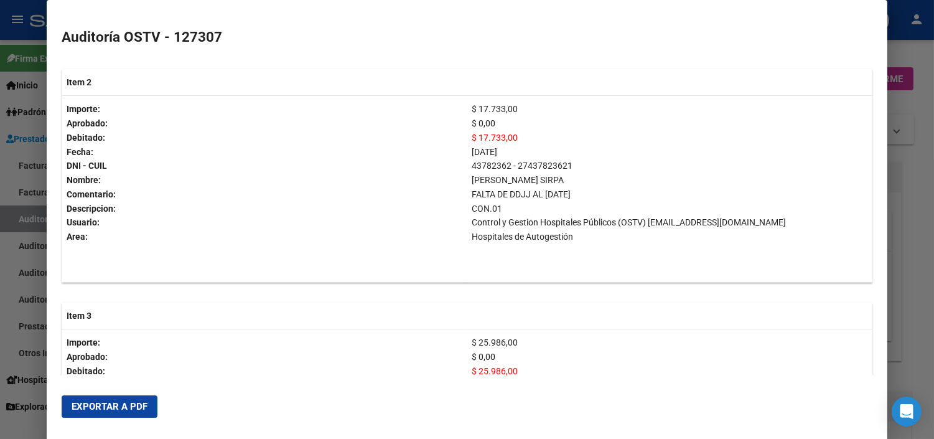
click at [906, 248] on div at bounding box center [467, 219] width 934 height 439
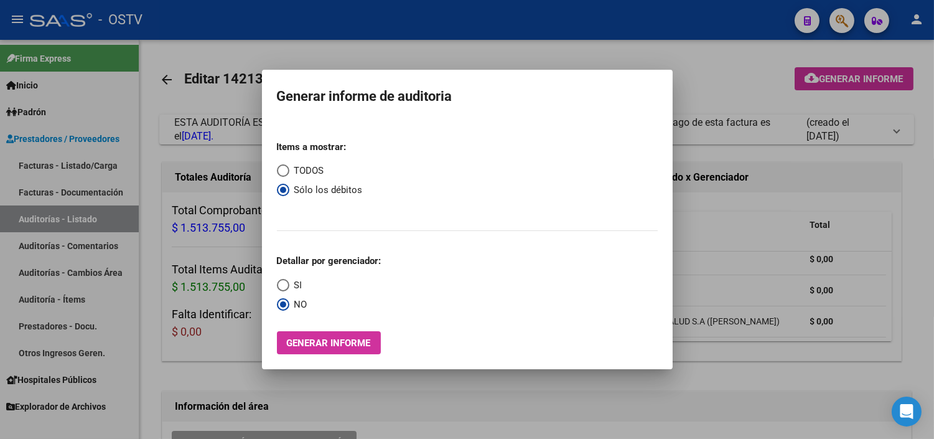
click at [483, 394] on div at bounding box center [467, 219] width 934 height 439
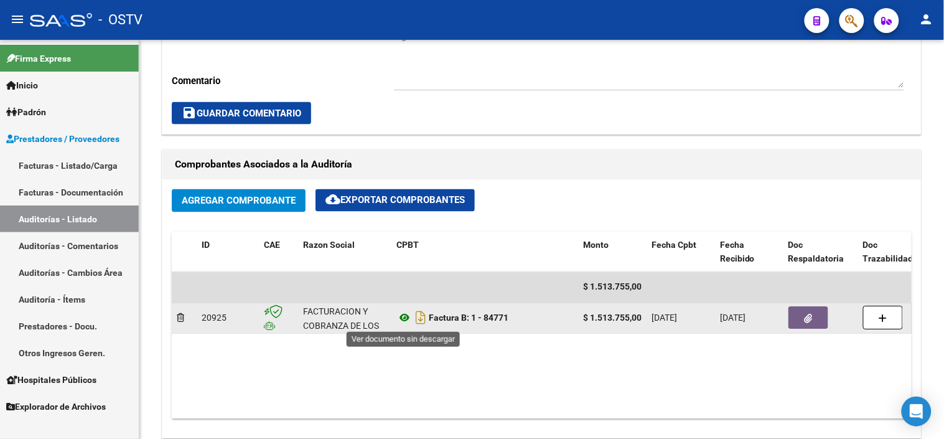
click at [401, 319] on icon at bounding box center [404, 318] width 16 height 15
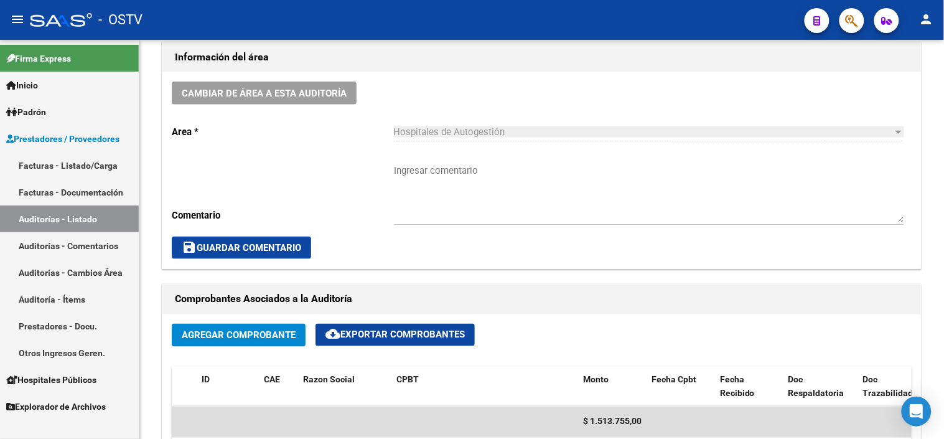
scroll to position [345, 0]
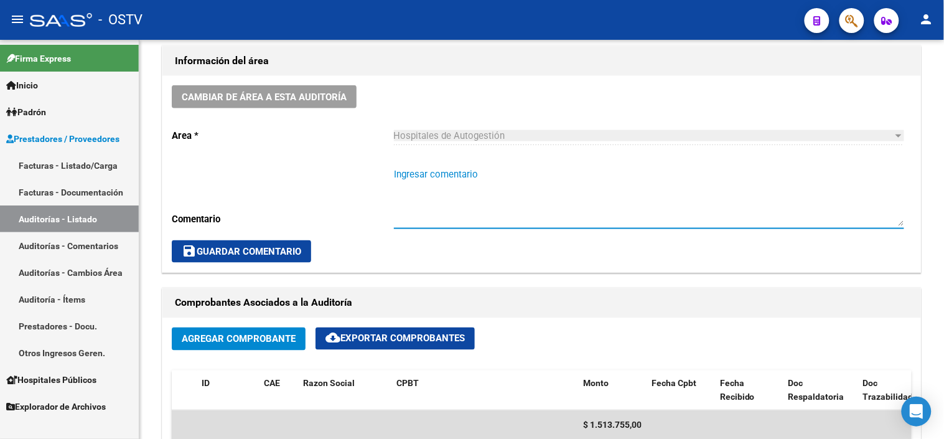
click at [467, 187] on textarea "Ingresar comentario" at bounding box center [649, 196] width 510 height 59
type textarea "CON DEBITO - A LA ESPERA DE NC"
click at [232, 256] on span "save Guardar Comentario" at bounding box center [242, 251] width 120 height 11
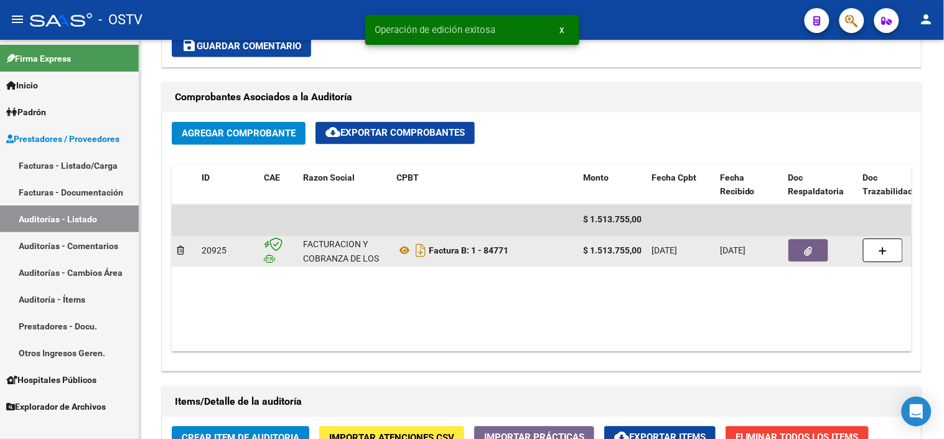
scroll to position [553, 0]
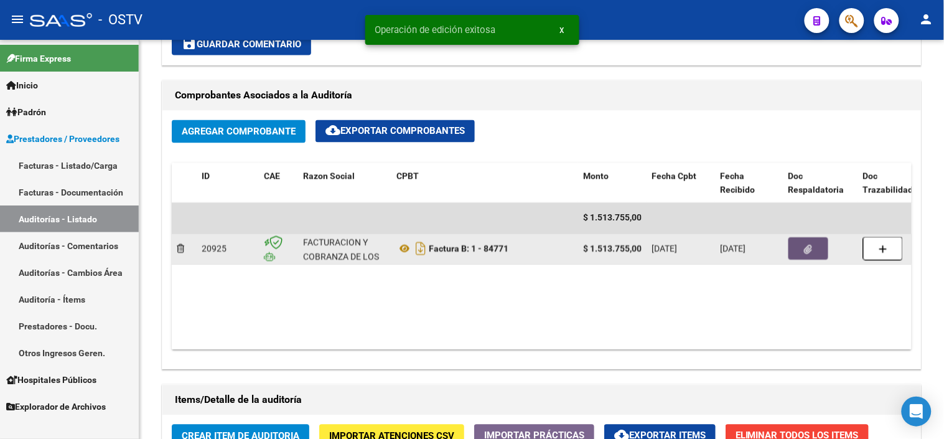
click at [805, 256] on button "button" at bounding box center [809, 249] width 40 height 22
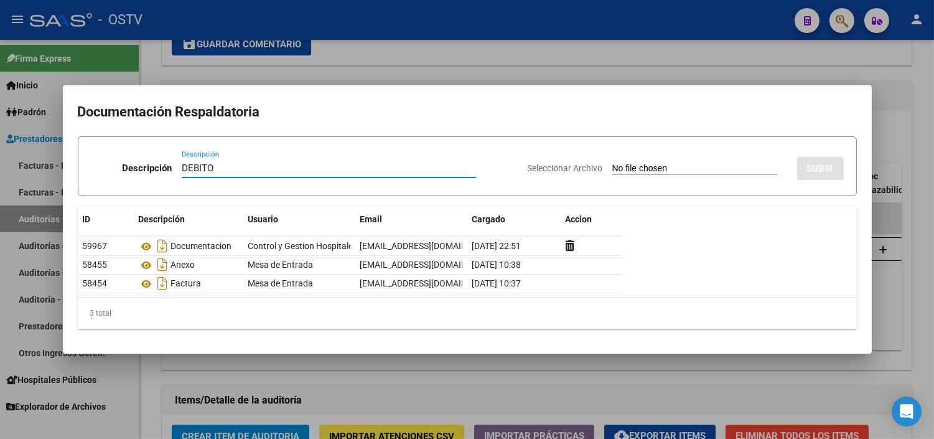
type input "DEBITO"
click at [612, 163] on input "Seleccionar Archivo" at bounding box center [694, 169] width 165 height 12
type input "C:\fakepath\DEBITO FC 1-84771.pdf"
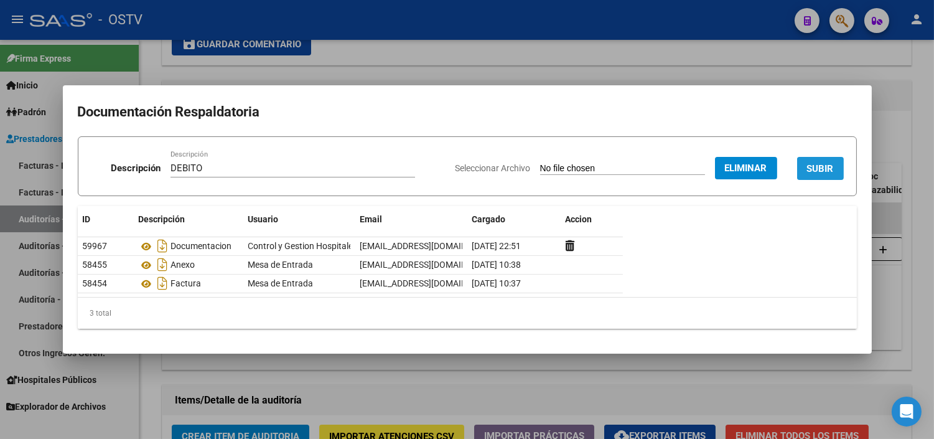
click at [831, 173] on span "SUBIR" at bounding box center [820, 168] width 27 height 11
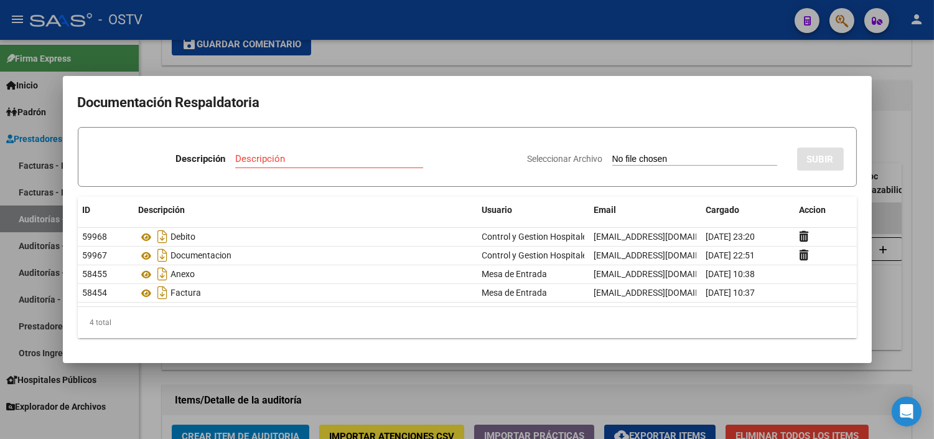
click at [386, 367] on div at bounding box center [467, 219] width 934 height 439
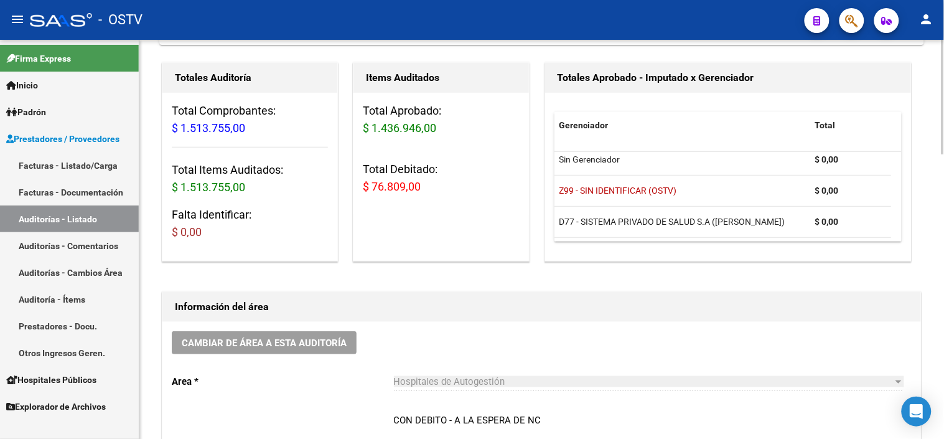
scroll to position [0, 0]
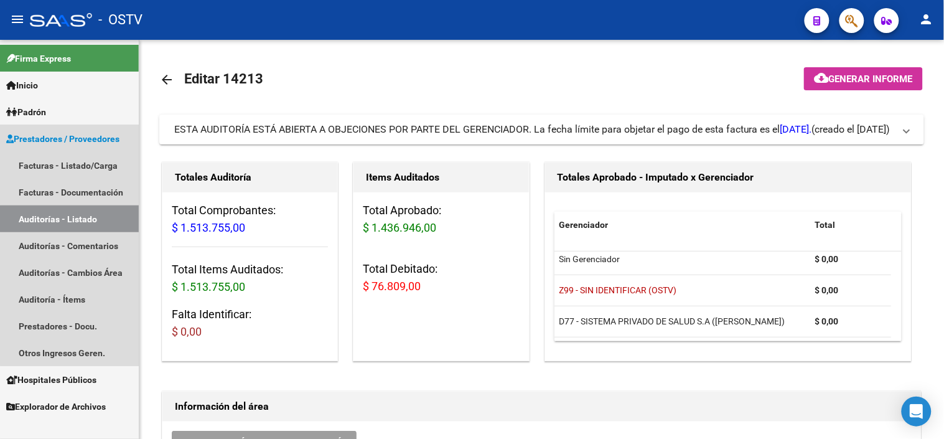
click at [90, 219] on link "Auditorías - Listado" at bounding box center [69, 218] width 139 height 27
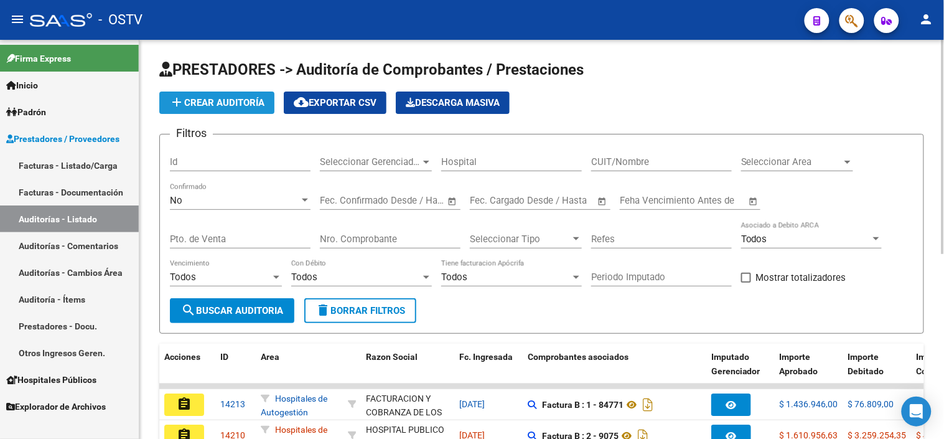
click at [250, 93] on button "add Crear Auditoría" at bounding box center [216, 102] width 115 height 22
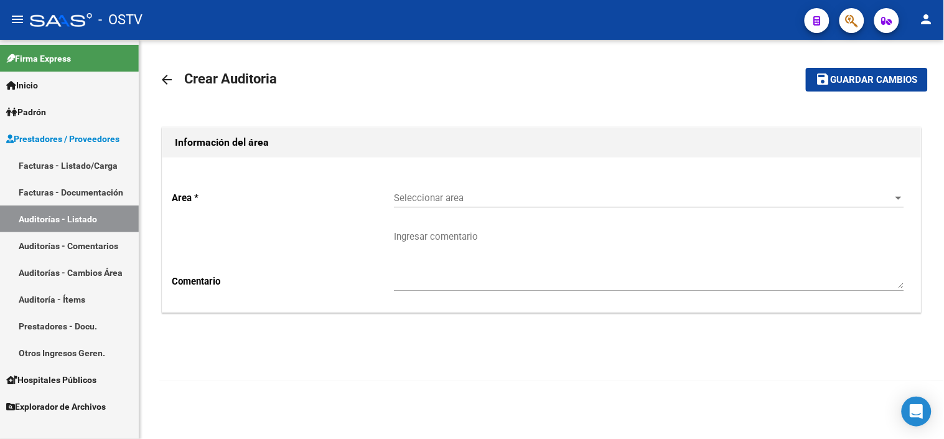
click at [406, 200] on span "Seleccionar area" at bounding box center [643, 197] width 499 height 11
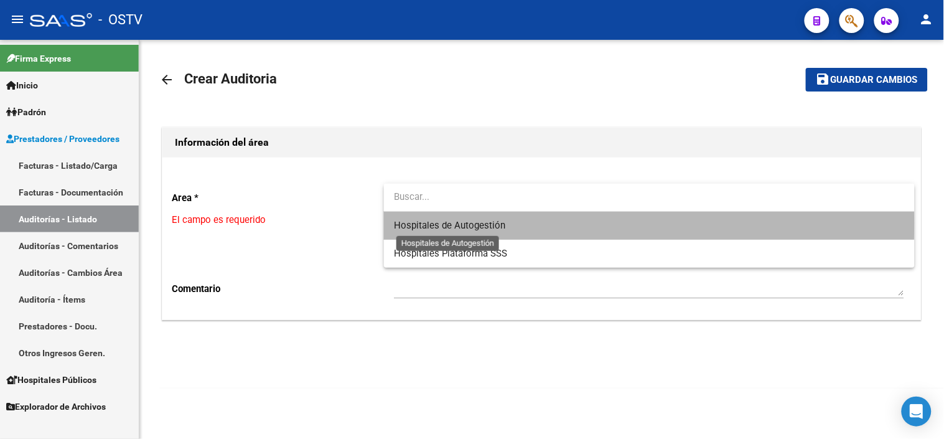
click at [411, 222] on span "Hospitales de Autogestión" at bounding box center [449, 225] width 111 height 11
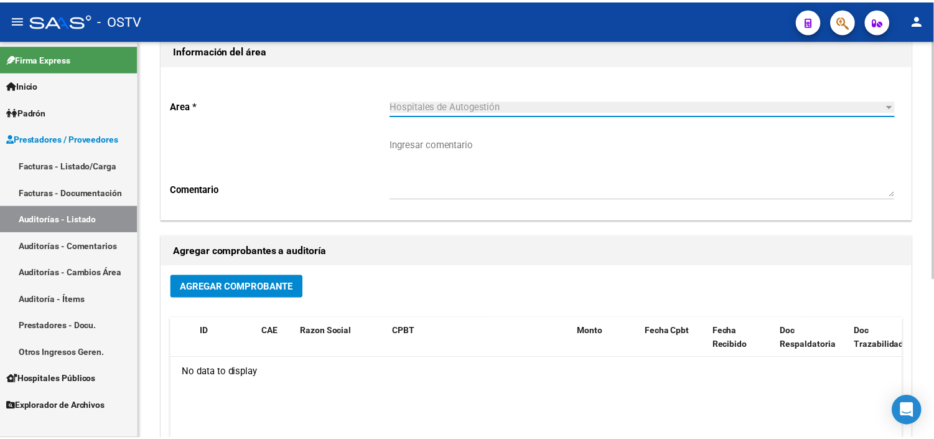
scroll to position [266, 0]
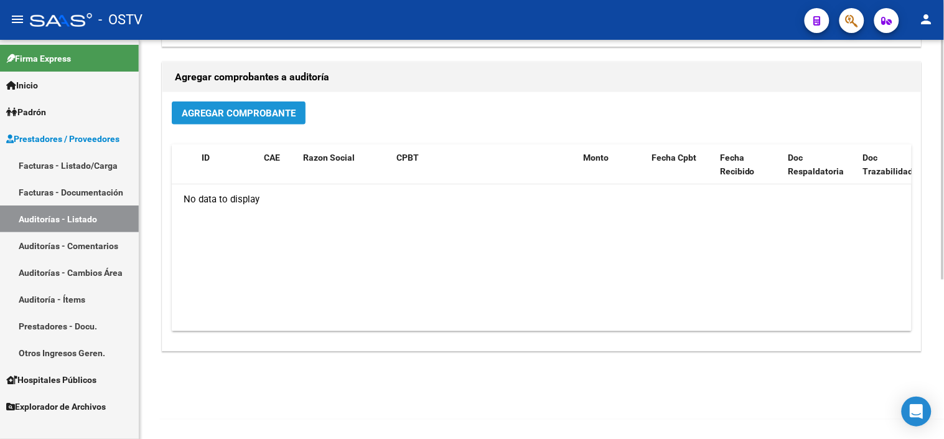
click at [263, 116] on span "Agregar Comprobante" at bounding box center [239, 113] width 114 height 11
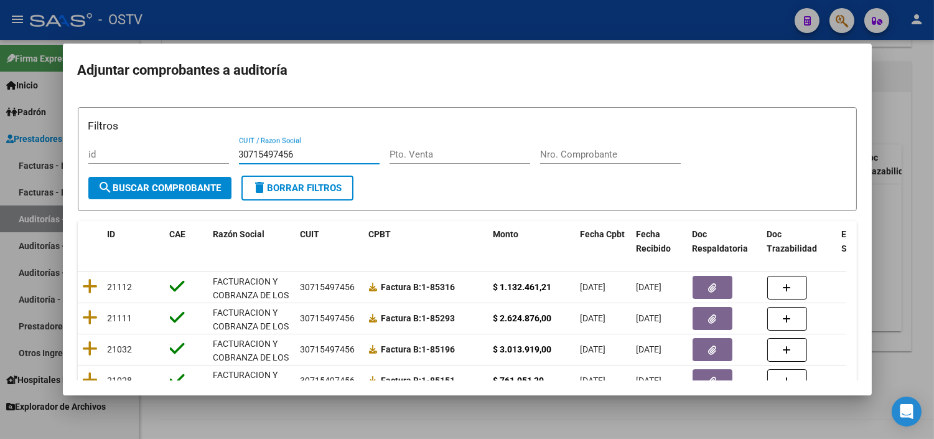
drag, startPoint x: 308, startPoint y: 156, endPoint x: 308, endPoint y: 163, distance: 6.8
click at [308, 157] on input "30715497456" at bounding box center [309, 154] width 141 height 11
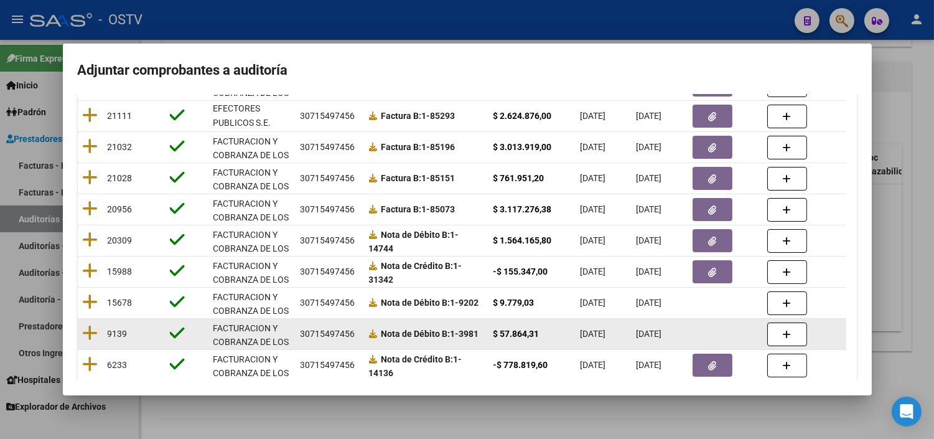
scroll to position [207, 0]
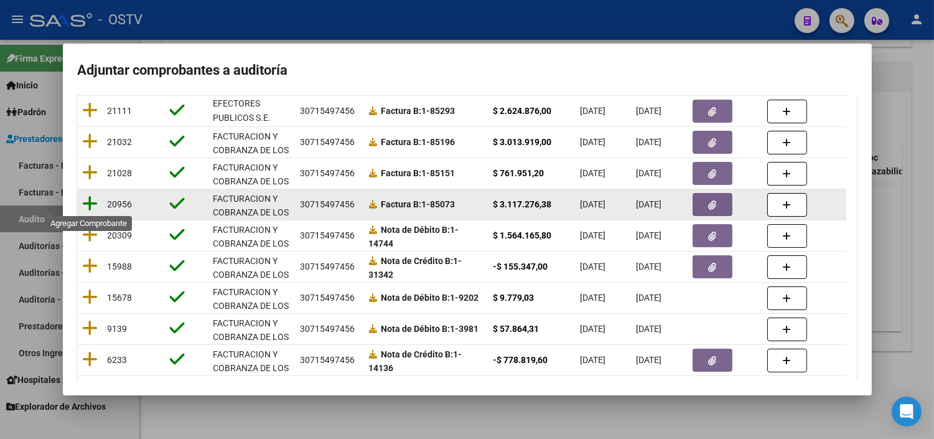
type input "30715497456"
click at [91, 197] on icon at bounding box center [91, 203] width 16 height 17
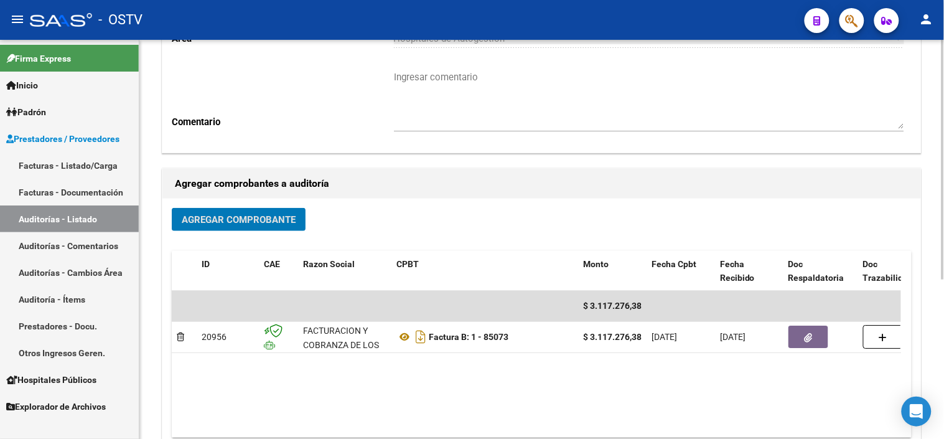
scroll to position [0, 0]
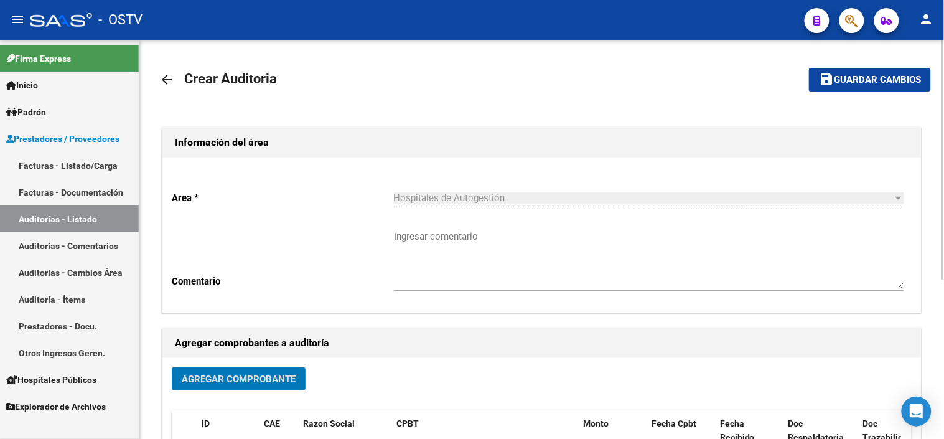
click at [839, 78] on span "Guardar cambios" at bounding box center [877, 80] width 87 height 11
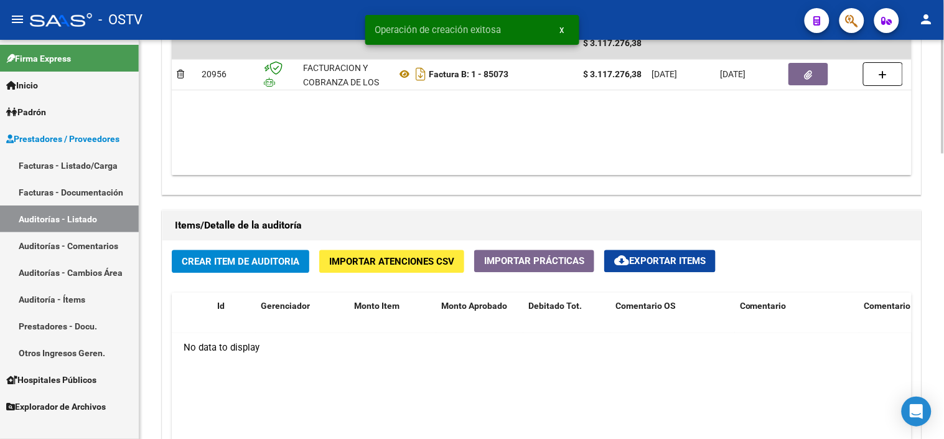
scroll to position [761, 0]
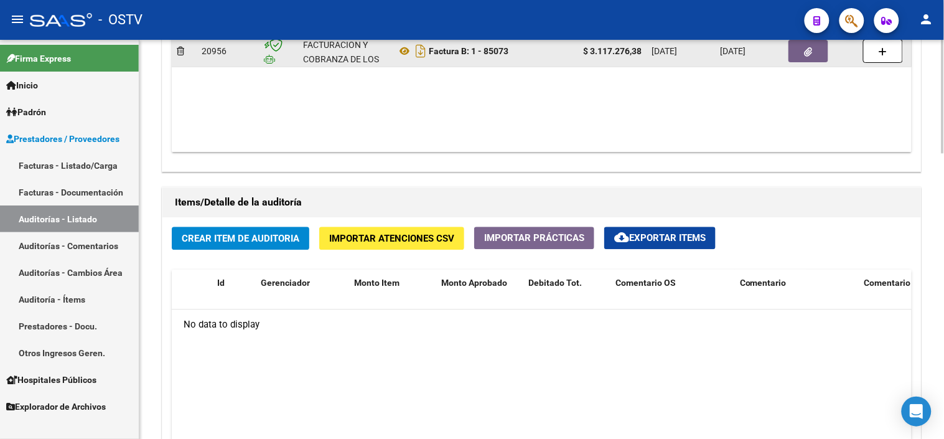
click at [812, 52] on icon "button" at bounding box center [809, 51] width 8 height 9
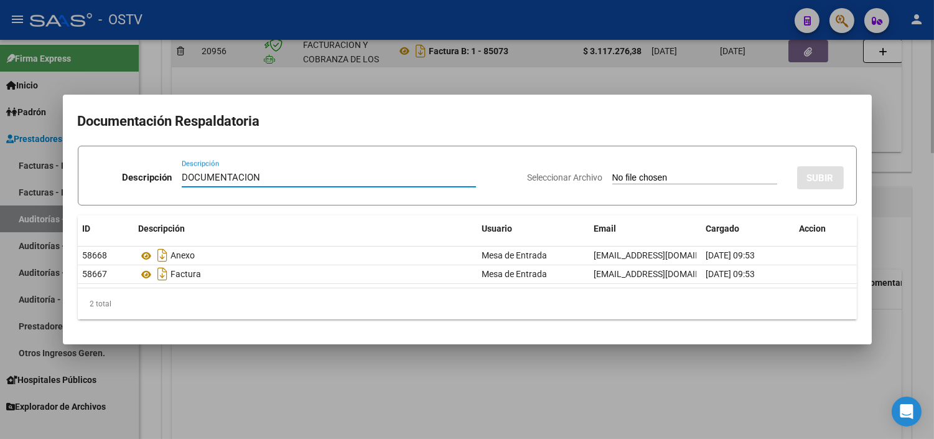
type input "DOCUMENTACION"
click at [612, 172] on input "Seleccionar Archivo" at bounding box center [694, 178] width 165 height 12
type input "C:\fakepath\FACB2_1_85073_CRGASOC_2168.pdf"
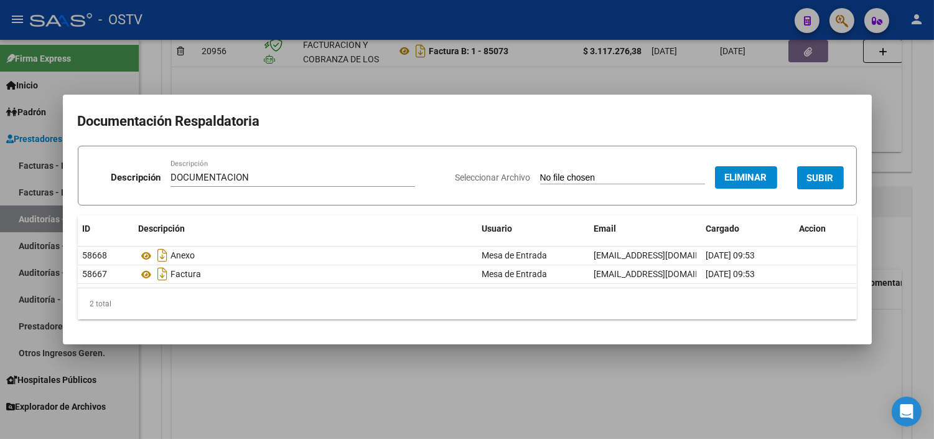
click at [824, 172] on span "SUBIR" at bounding box center [820, 177] width 27 height 11
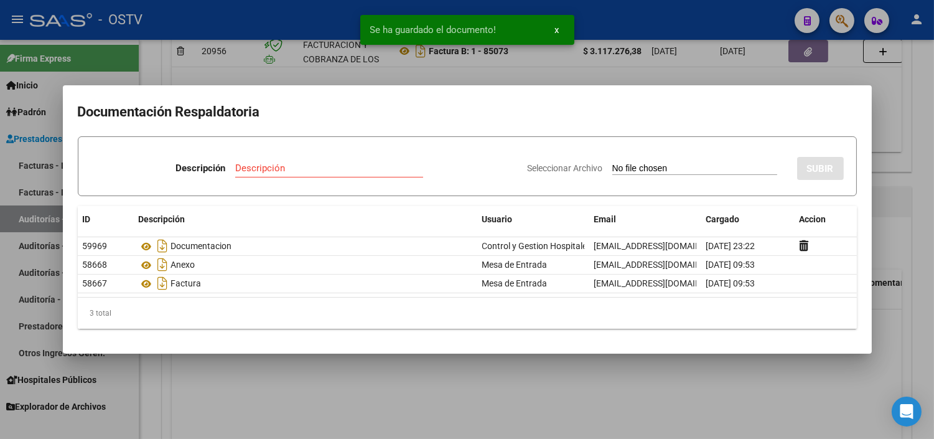
click at [596, 357] on div at bounding box center [467, 219] width 934 height 439
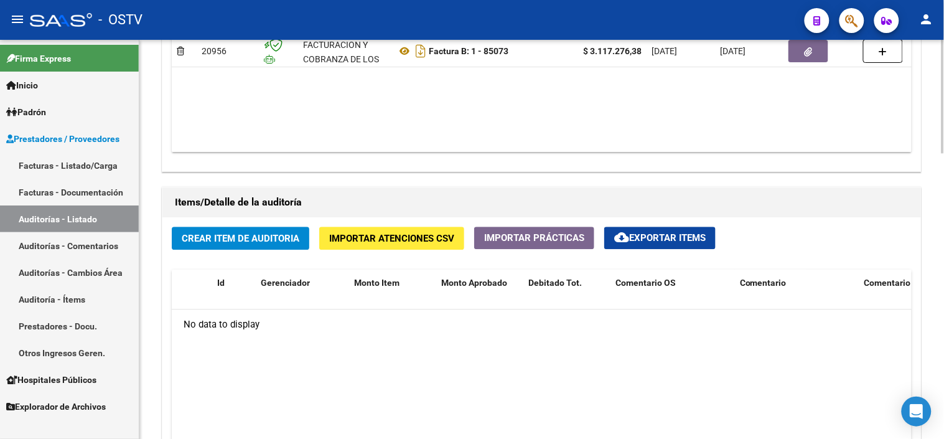
click at [356, 238] on span "Importar Atenciones CSV" at bounding box center [391, 238] width 125 height 11
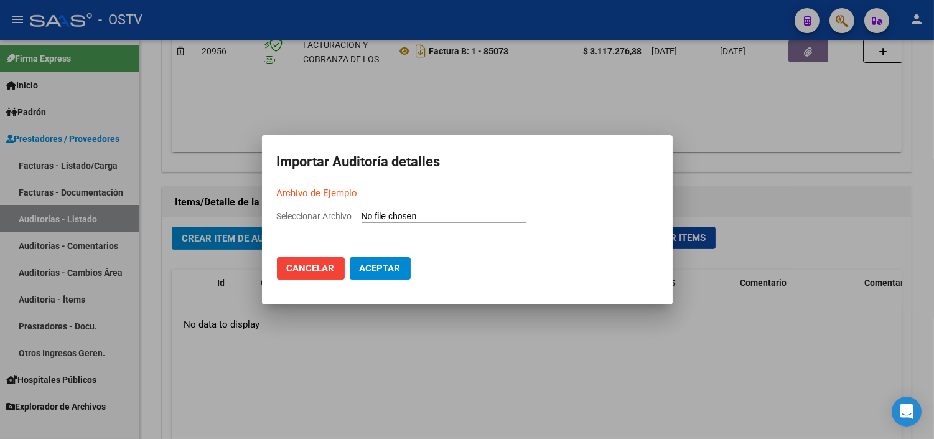
click at [346, 190] on link "Archivo de Ejemplo" at bounding box center [317, 192] width 81 height 11
click at [421, 330] on div at bounding box center [467, 219] width 934 height 439
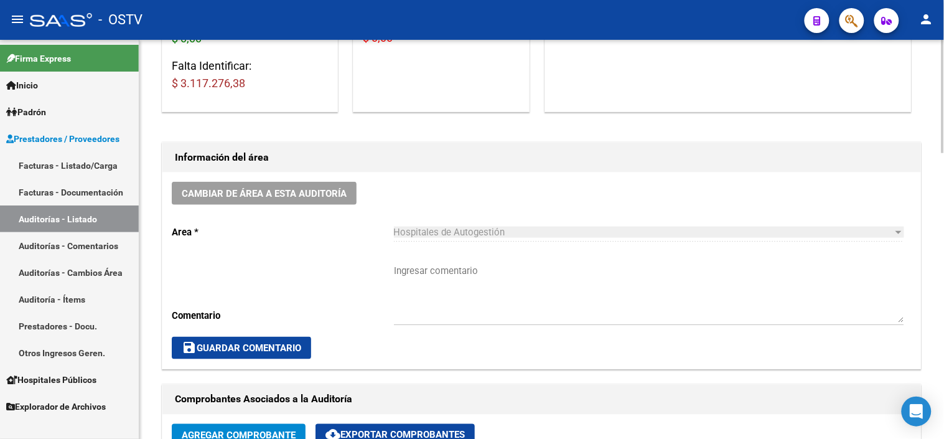
scroll to position [207, 0]
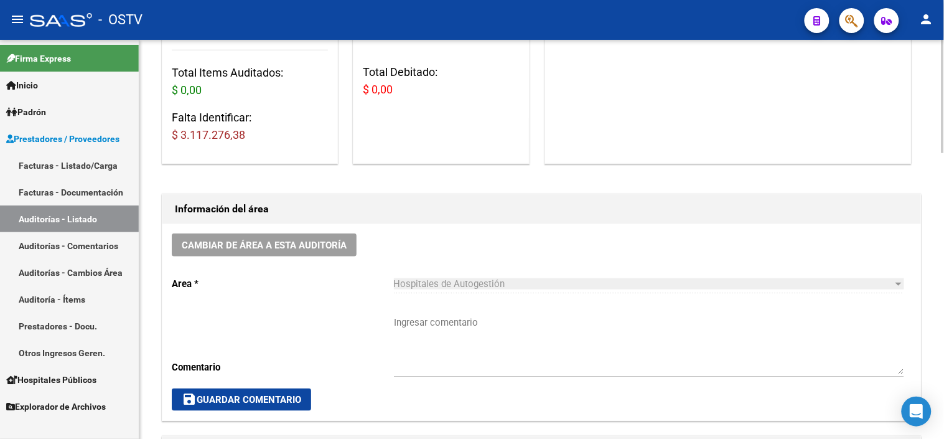
click at [425, 321] on textarea "Ingresar comentario" at bounding box center [649, 345] width 510 height 59
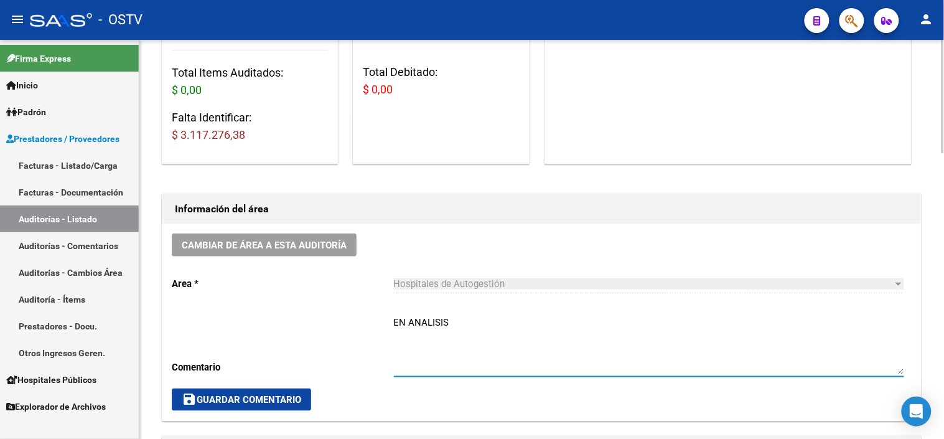
type textarea "EN ANALISIS"
click at [283, 396] on span "save Guardar Comentario" at bounding box center [242, 399] width 120 height 11
